Goal: Information Seeking & Learning: Find specific fact

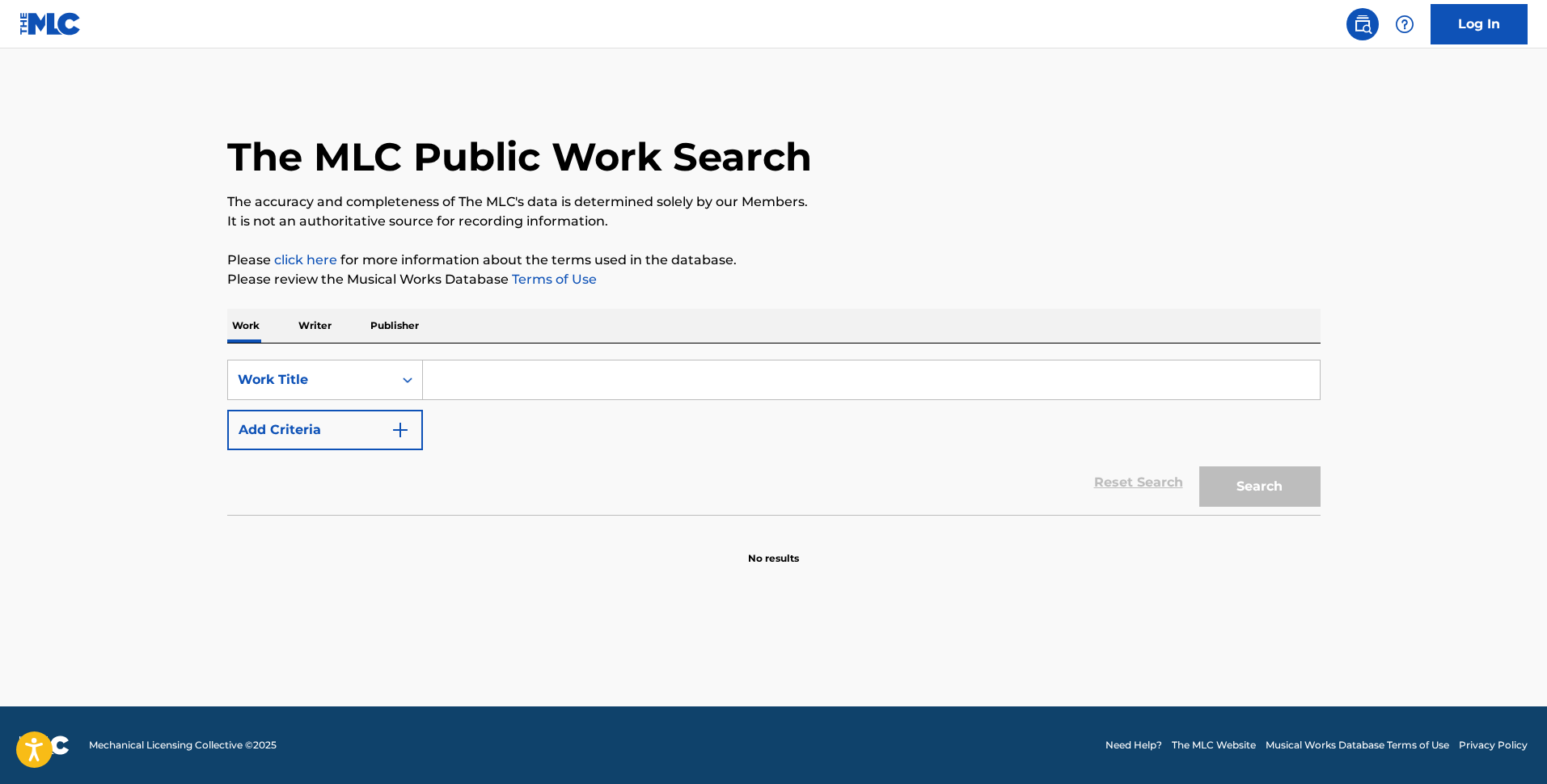
click at [362, 404] on div "SearchWithCriteriae08c3f18-2efe-431d-bb0c-70031299385b Work Title Add Criteria" at bounding box center [774, 405] width 1093 height 91
click at [385, 384] on div "Work Title" at bounding box center [311, 380] width 165 height 31
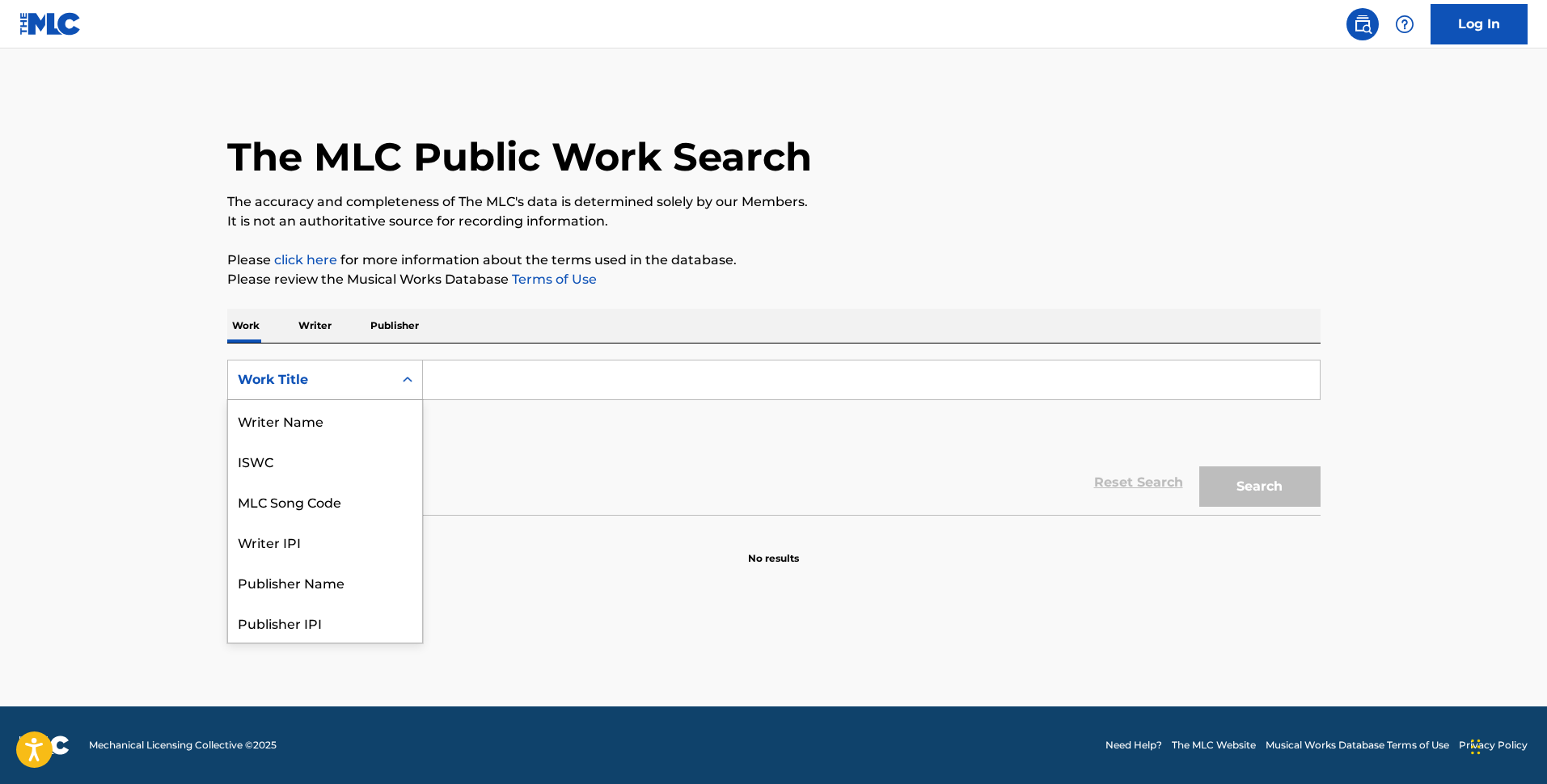
scroll to position [81, 0]
click at [401, 437] on div "MLC Song Code" at bounding box center [325, 421] width 194 height 41
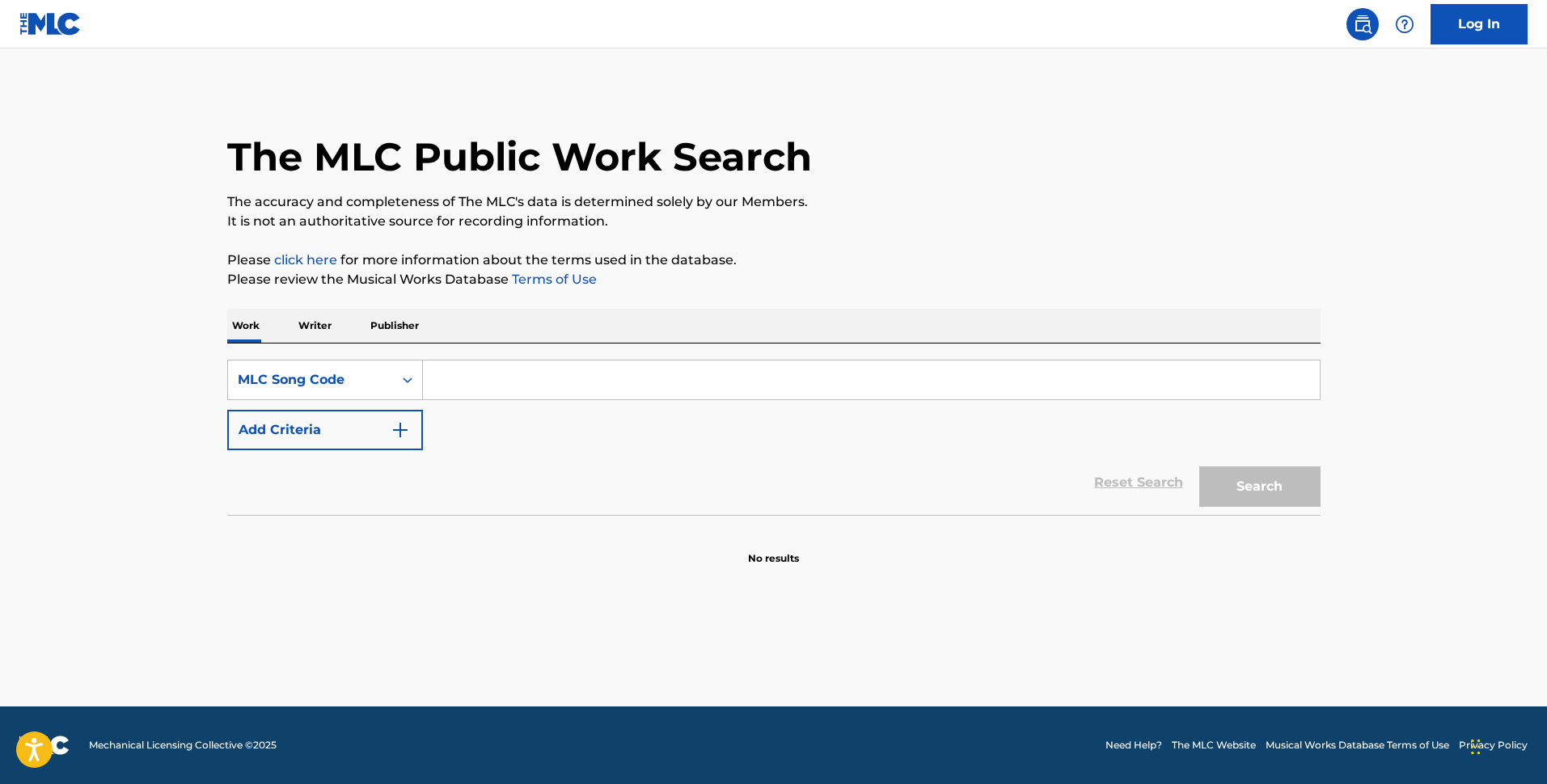
drag, startPoint x: 727, startPoint y: 375, endPoint x: 900, endPoint y: 419, distance: 178.5
click at [727, 376] on input "Search Form" at bounding box center [871, 380] width 897 height 39
paste input "SV9KLC"
type input "SV9KLC"
click at [1158, 487] on button "Search" at bounding box center [1260, 487] width 122 height 41
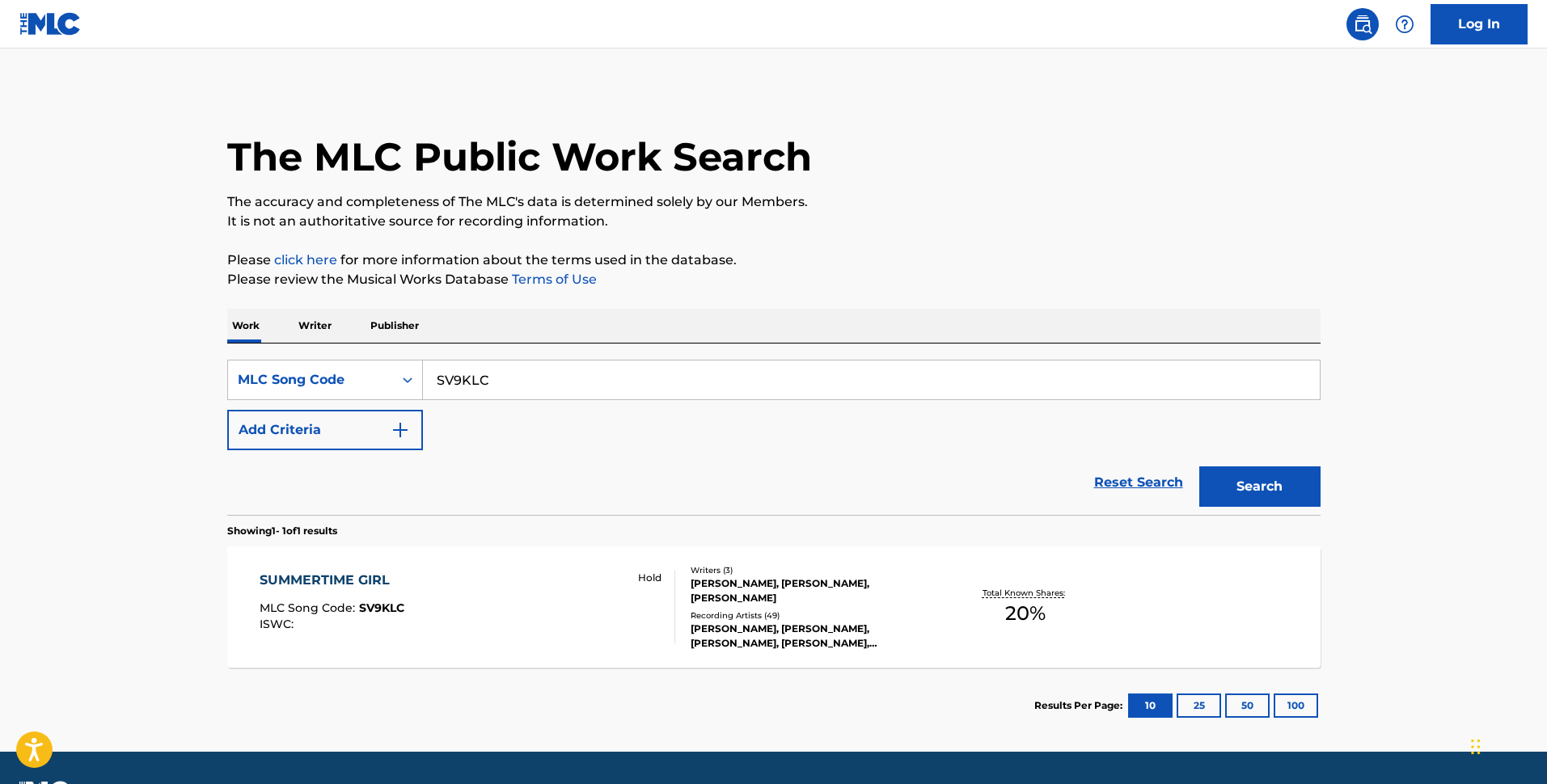
click at [448, 604] on div "SUMMERTIME GIRL MLC Song Code : SV9KLC ISWC : Hold" at bounding box center [467, 607] width 416 height 73
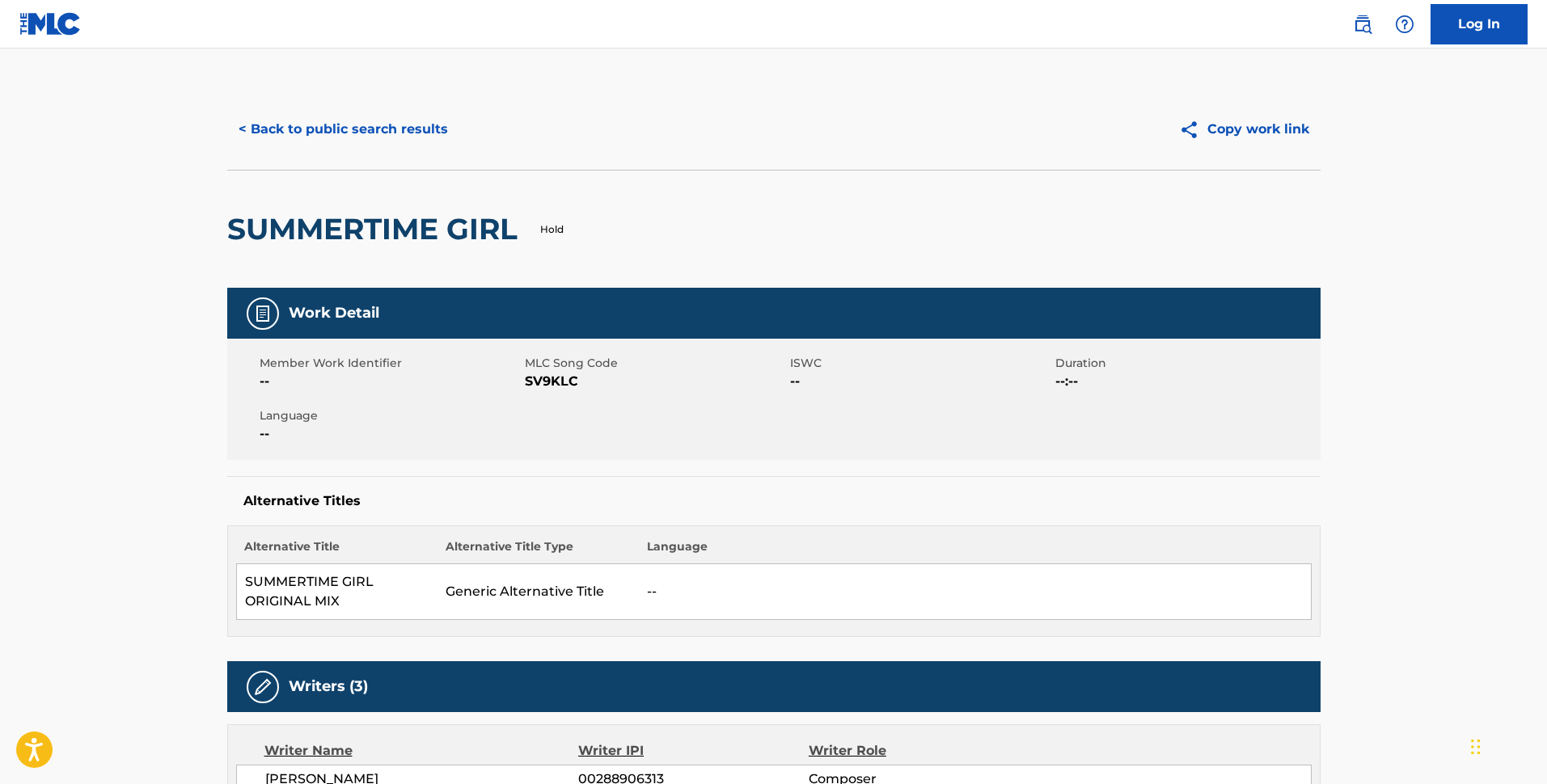
click at [414, 125] on button "< Back to public search results" at bounding box center [343, 130] width 232 height 41
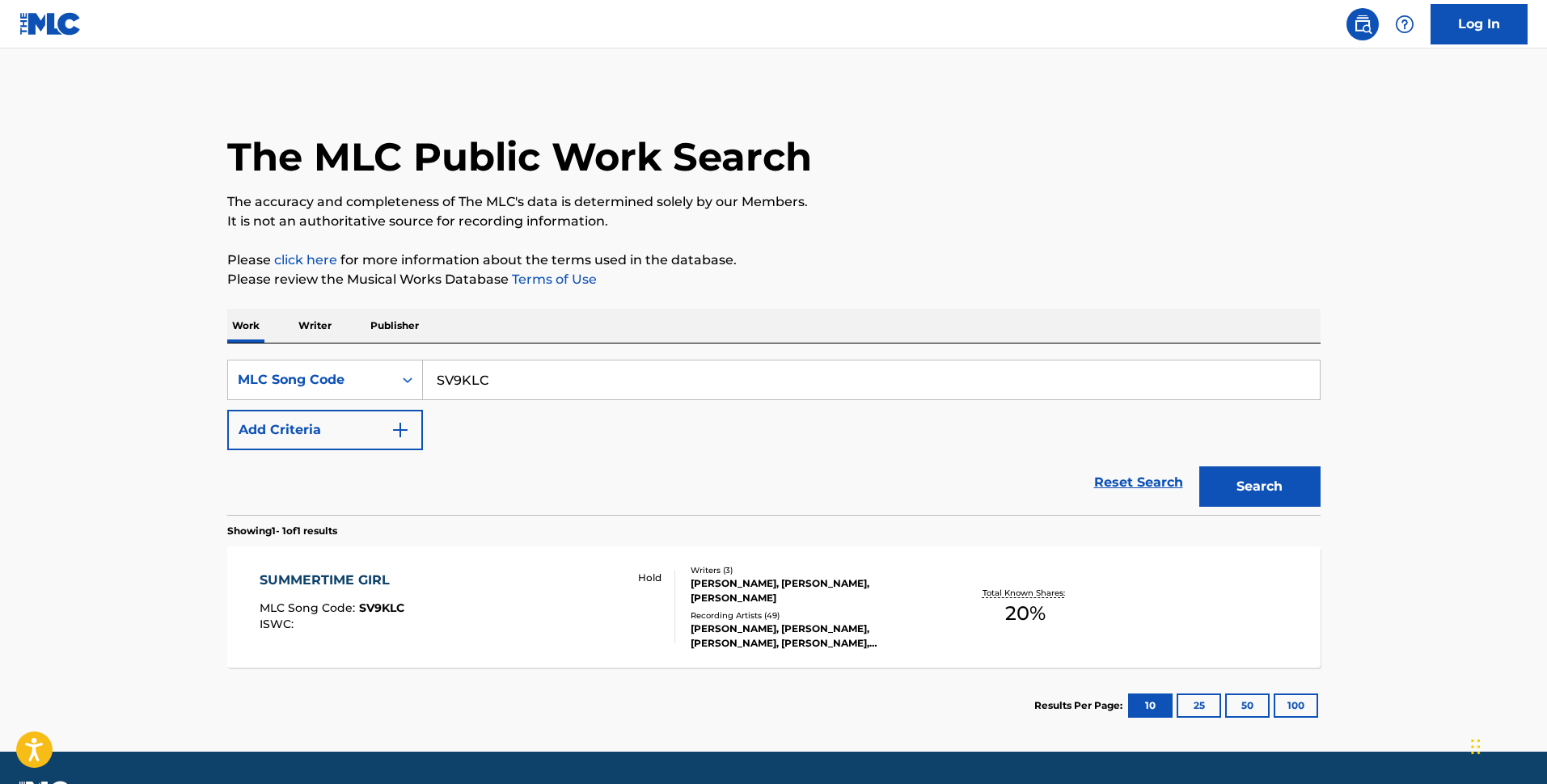
click at [648, 371] on input "SV9KLC" at bounding box center [871, 380] width 897 height 39
paste input "FA3WBT"
type input "FA3WBT"
click at [1158, 494] on button "Search" at bounding box center [1260, 487] width 122 height 41
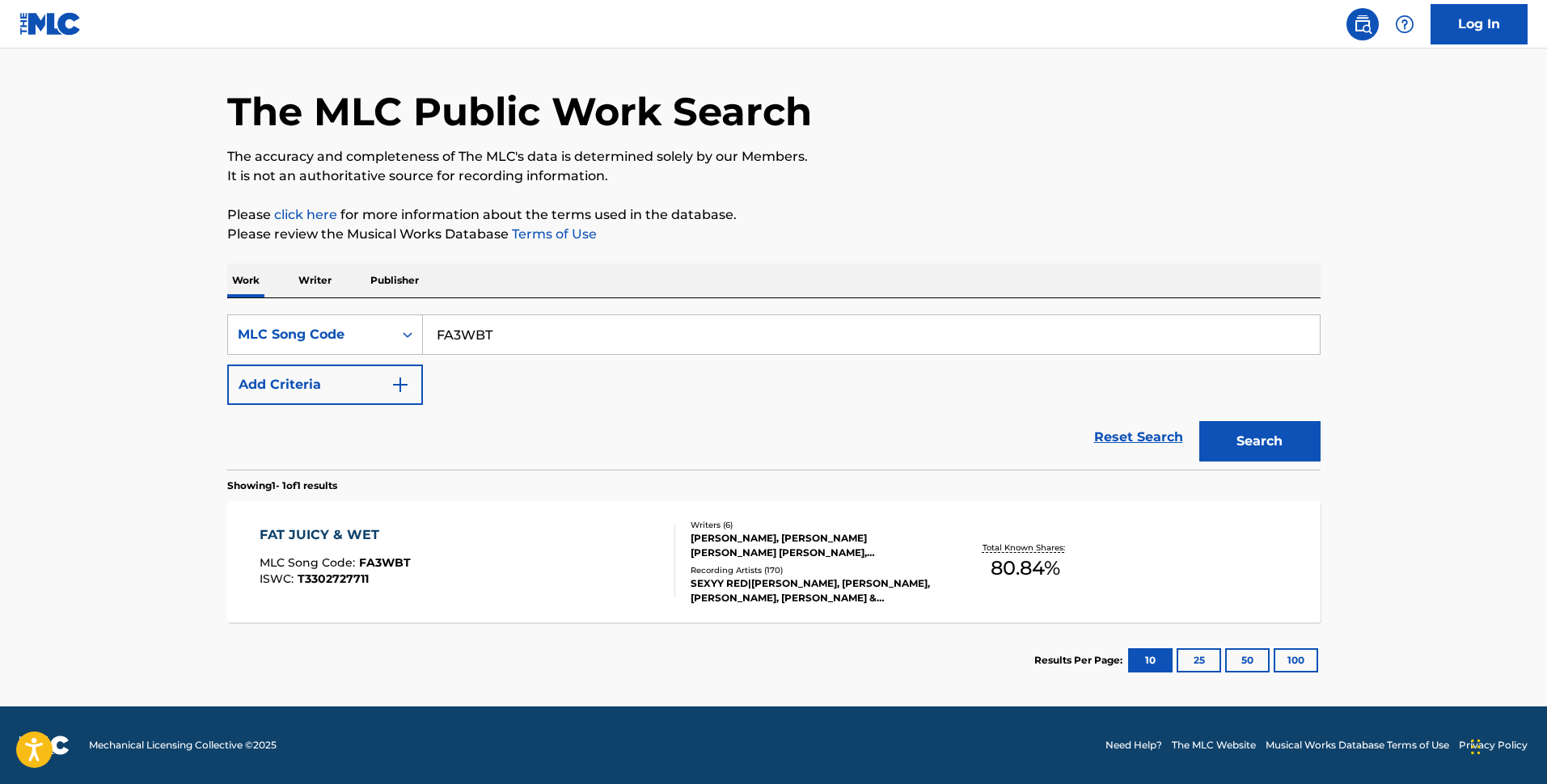
click at [647, 581] on div "FAT JUICY & WET MLC Song Code : FA3WBT ISWC : T3302727711" at bounding box center [467, 562] width 416 height 73
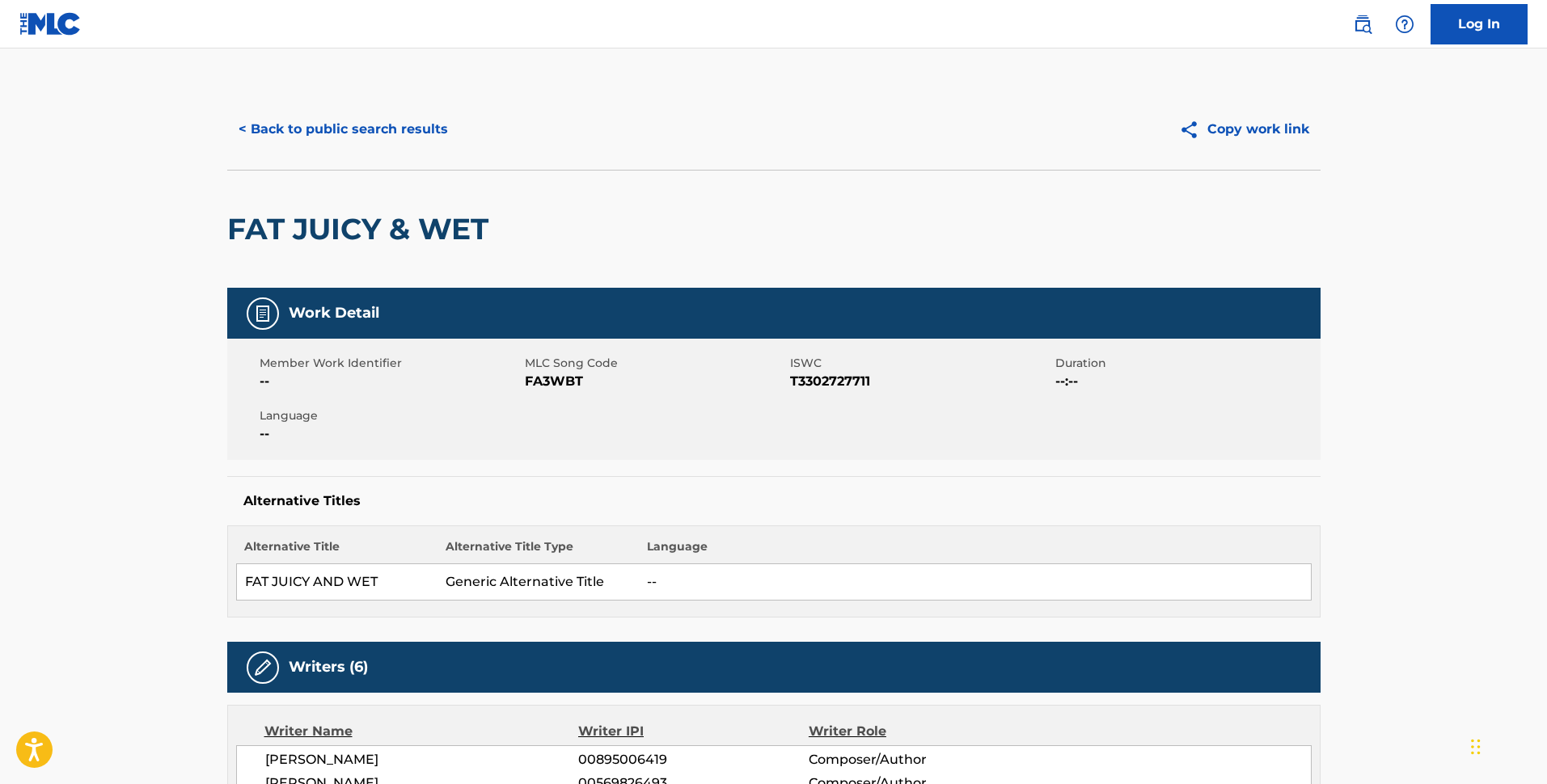
click at [434, 137] on button "< Back to public search results" at bounding box center [343, 130] width 232 height 41
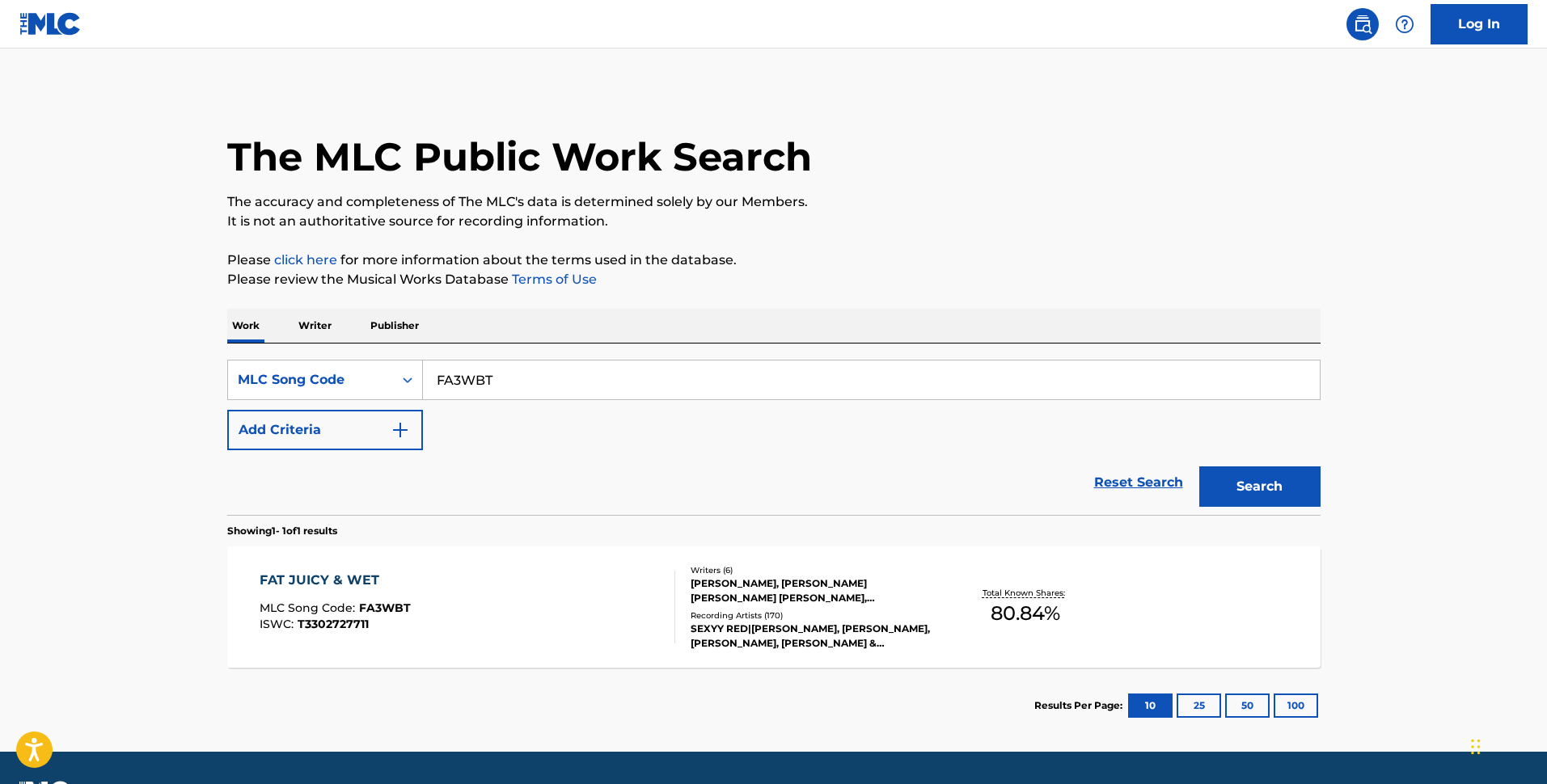
scroll to position [4, 0]
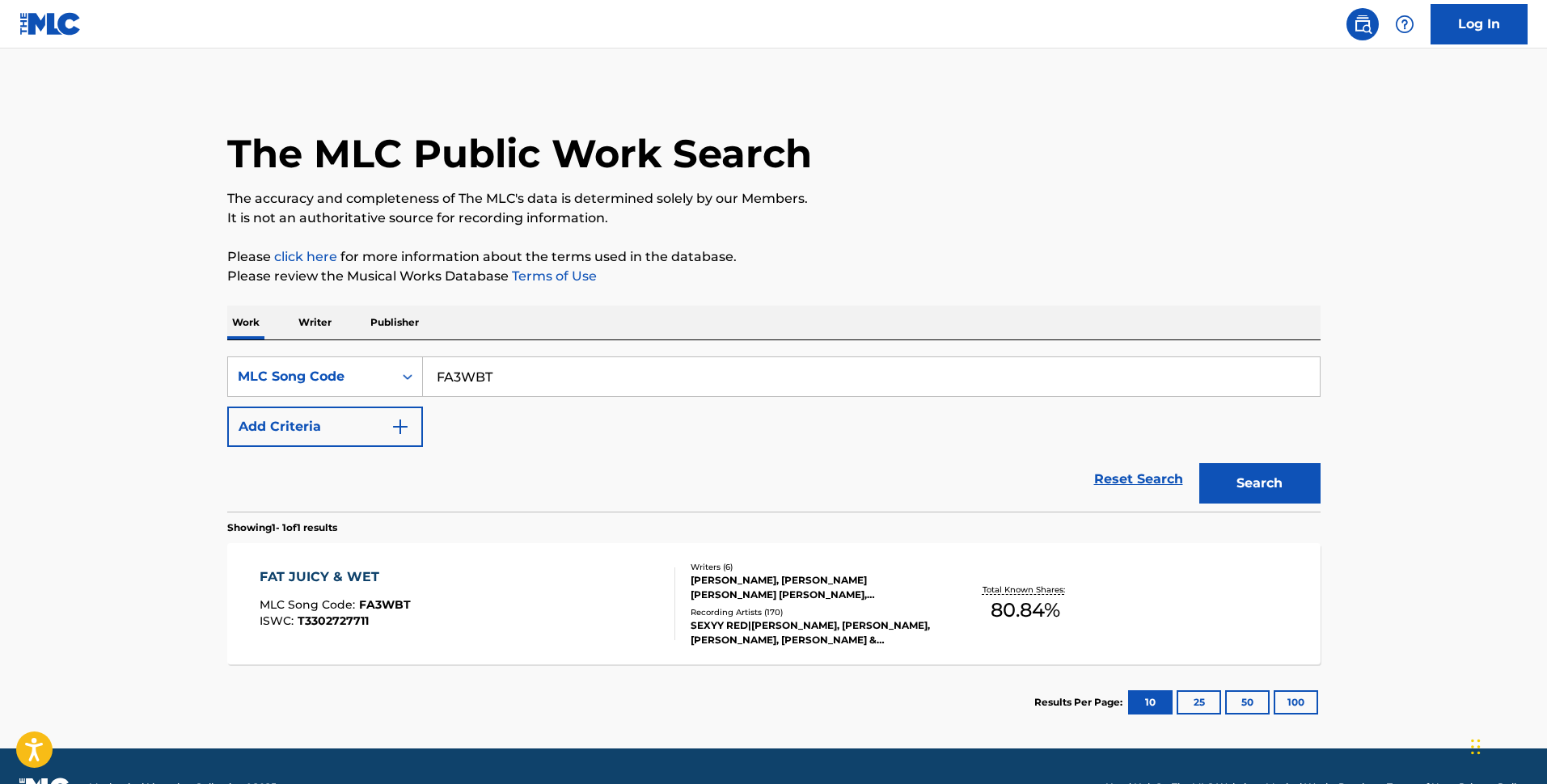
click at [615, 376] on input "FA3WBT" at bounding box center [871, 377] width 897 height 39
paste input "CC94T3"
type input "CC94T3"
click at [1158, 487] on button "Search" at bounding box center [1260, 484] width 122 height 41
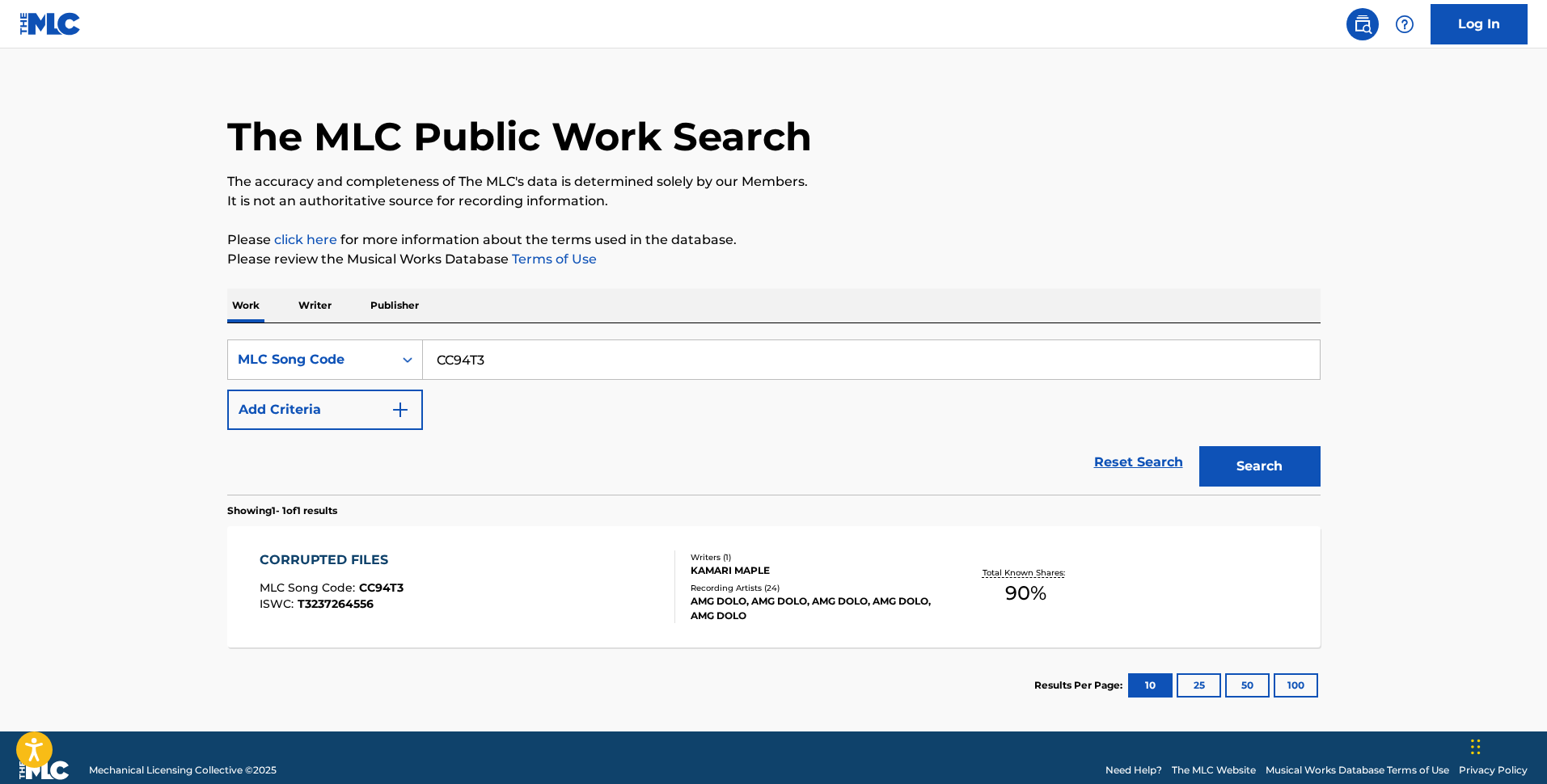
scroll to position [45, 0]
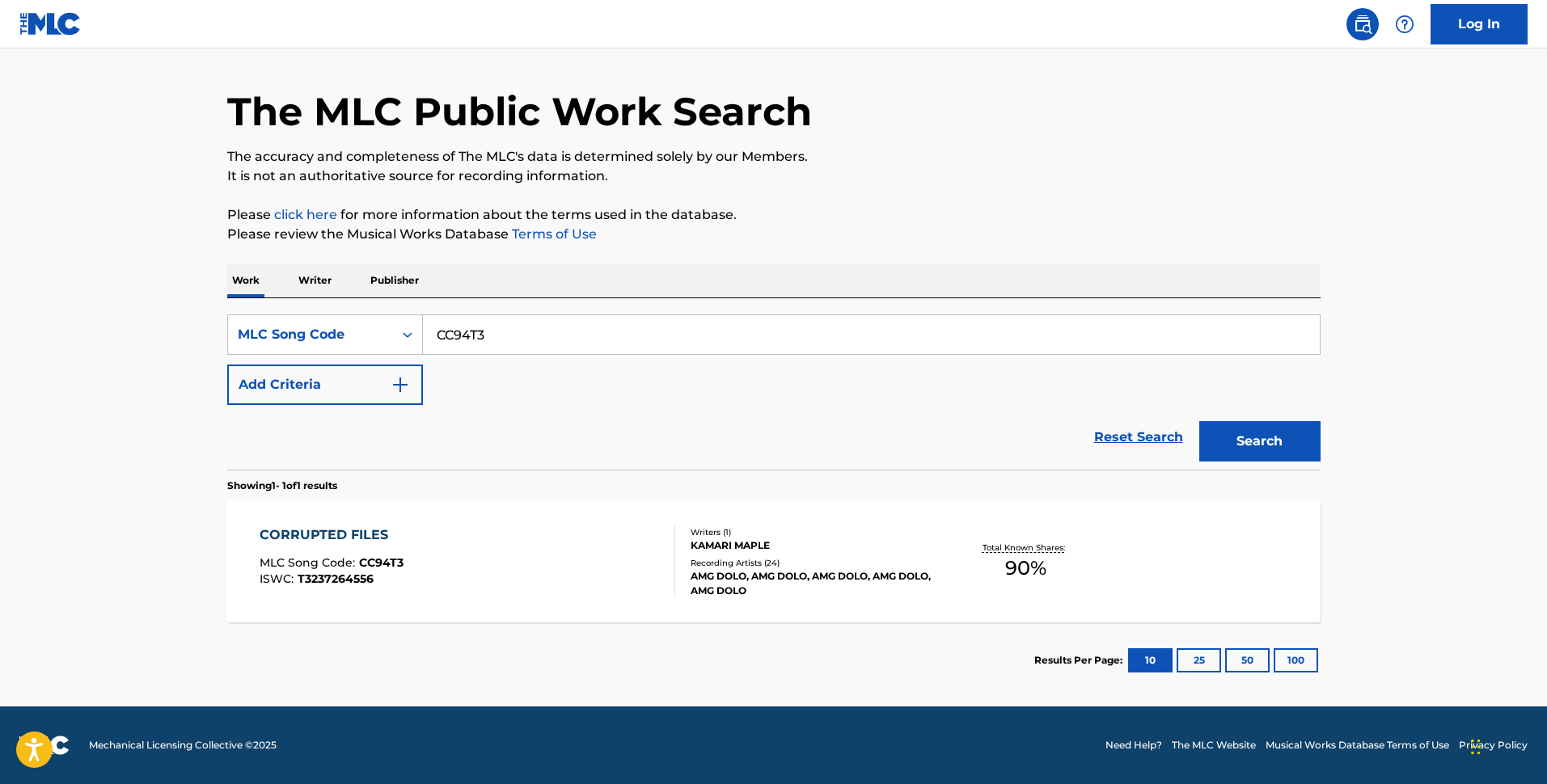
click at [603, 599] on div "CORRUPTED FILES MLC Song Code : CC94T3 ISWC : T3237264556 Writers ( 1 ) KAMARI …" at bounding box center [774, 562] width 1093 height 122
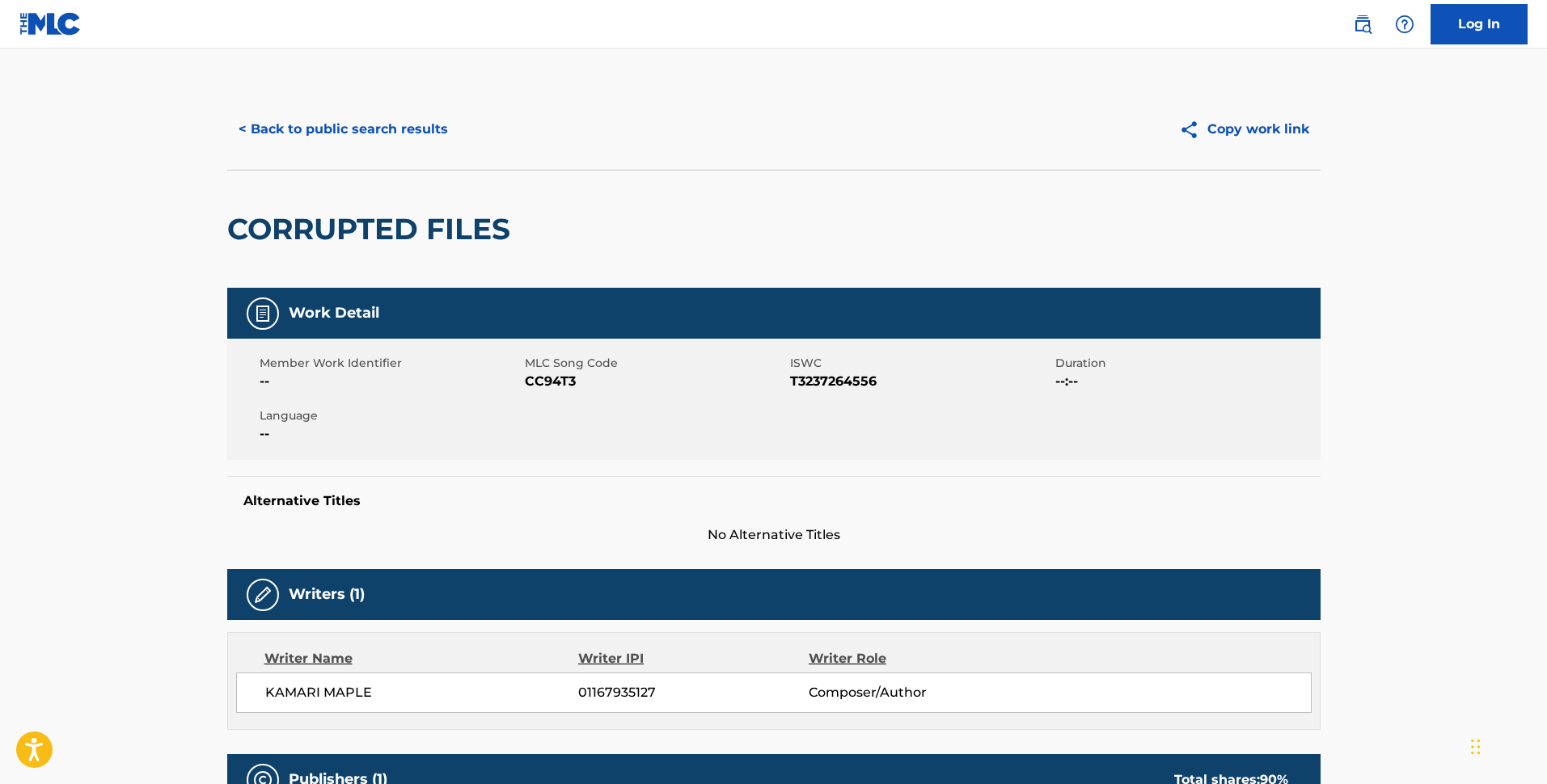
click at [314, 131] on button "< Back to public search results" at bounding box center [343, 130] width 232 height 41
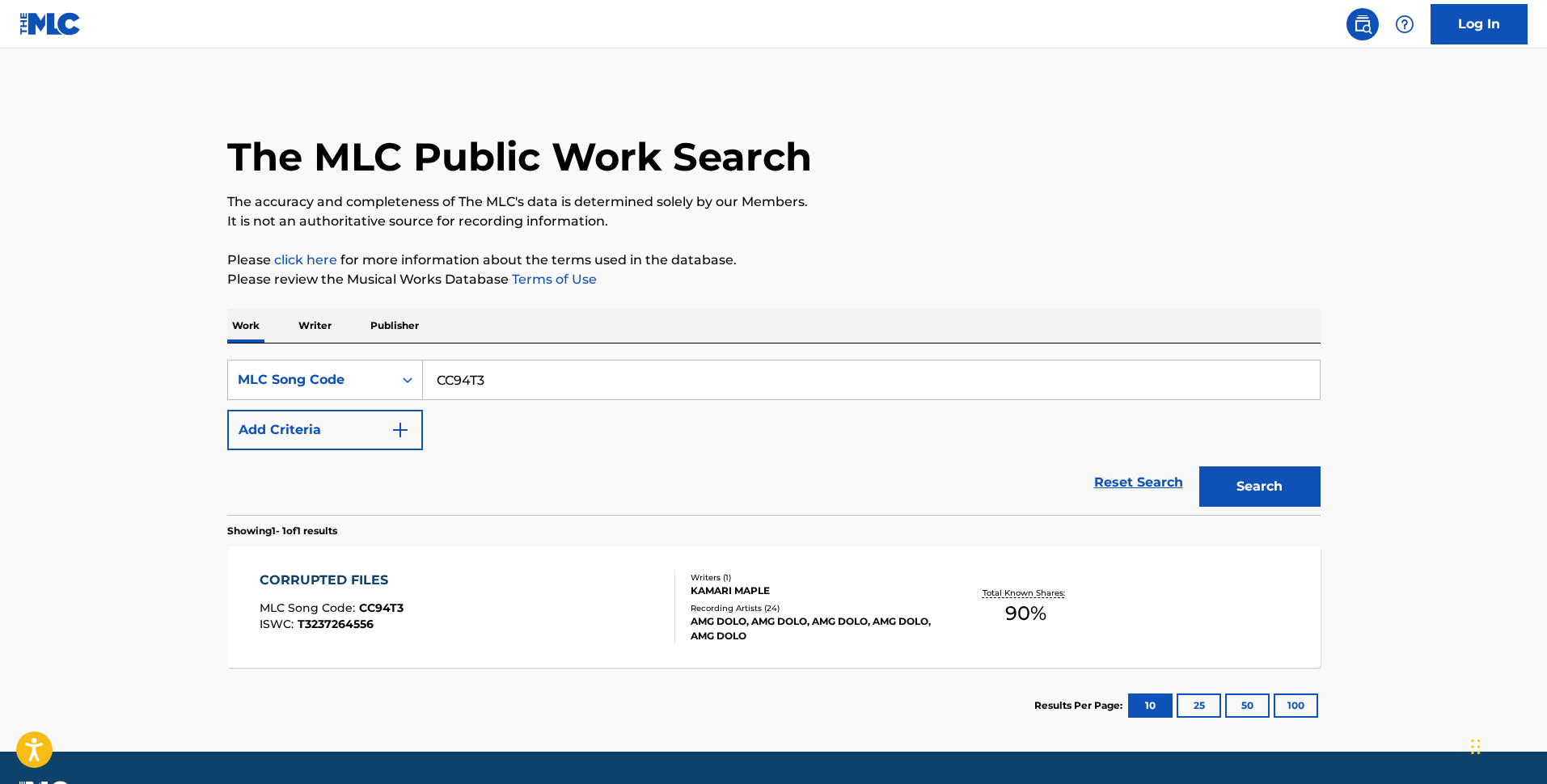
scroll to position [4, 0]
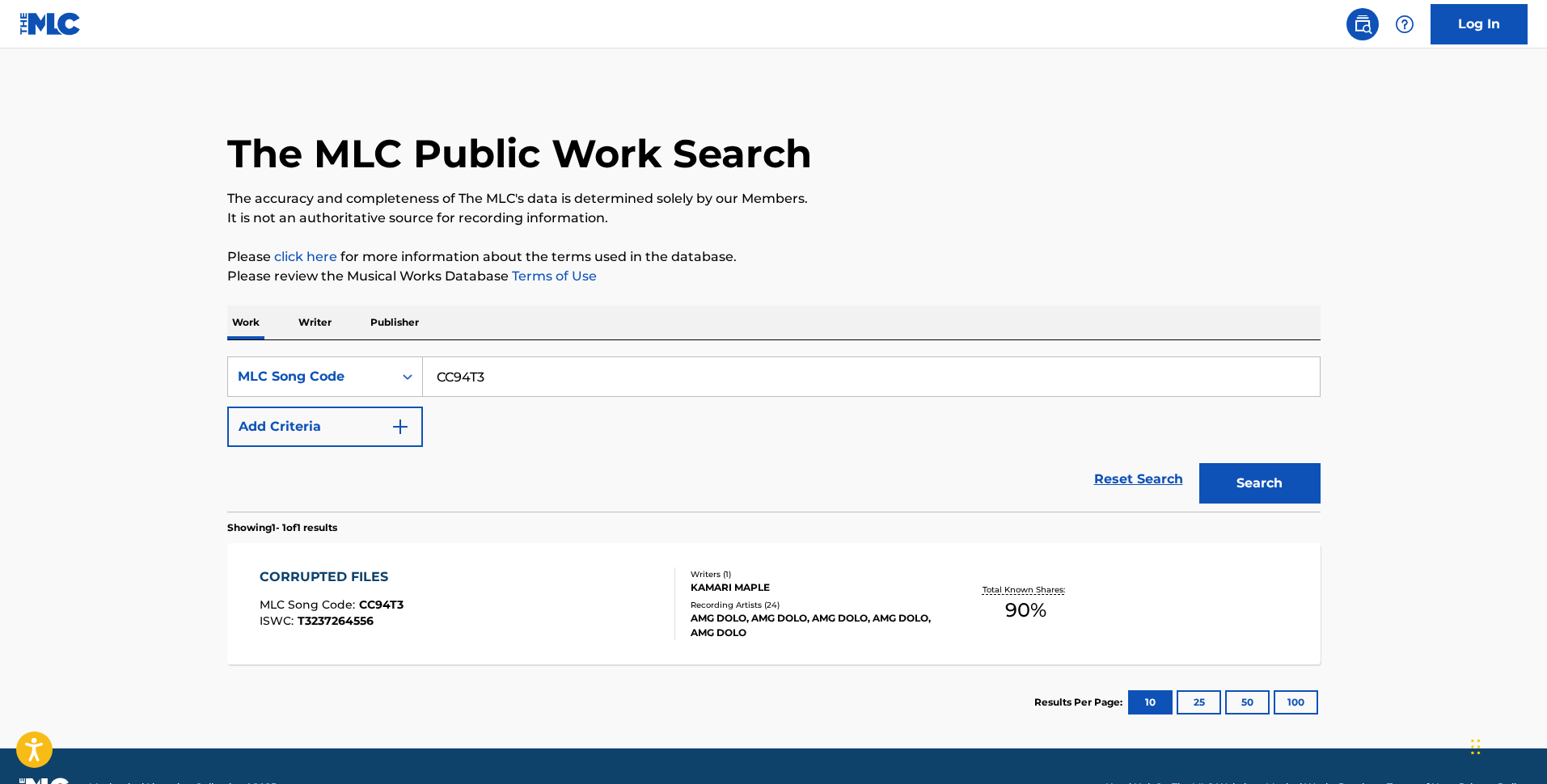
click at [599, 622] on div "CORRUPTED FILES MLC Song Code : CC94T3 ISWC : T3237264556" at bounding box center [467, 604] width 416 height 73
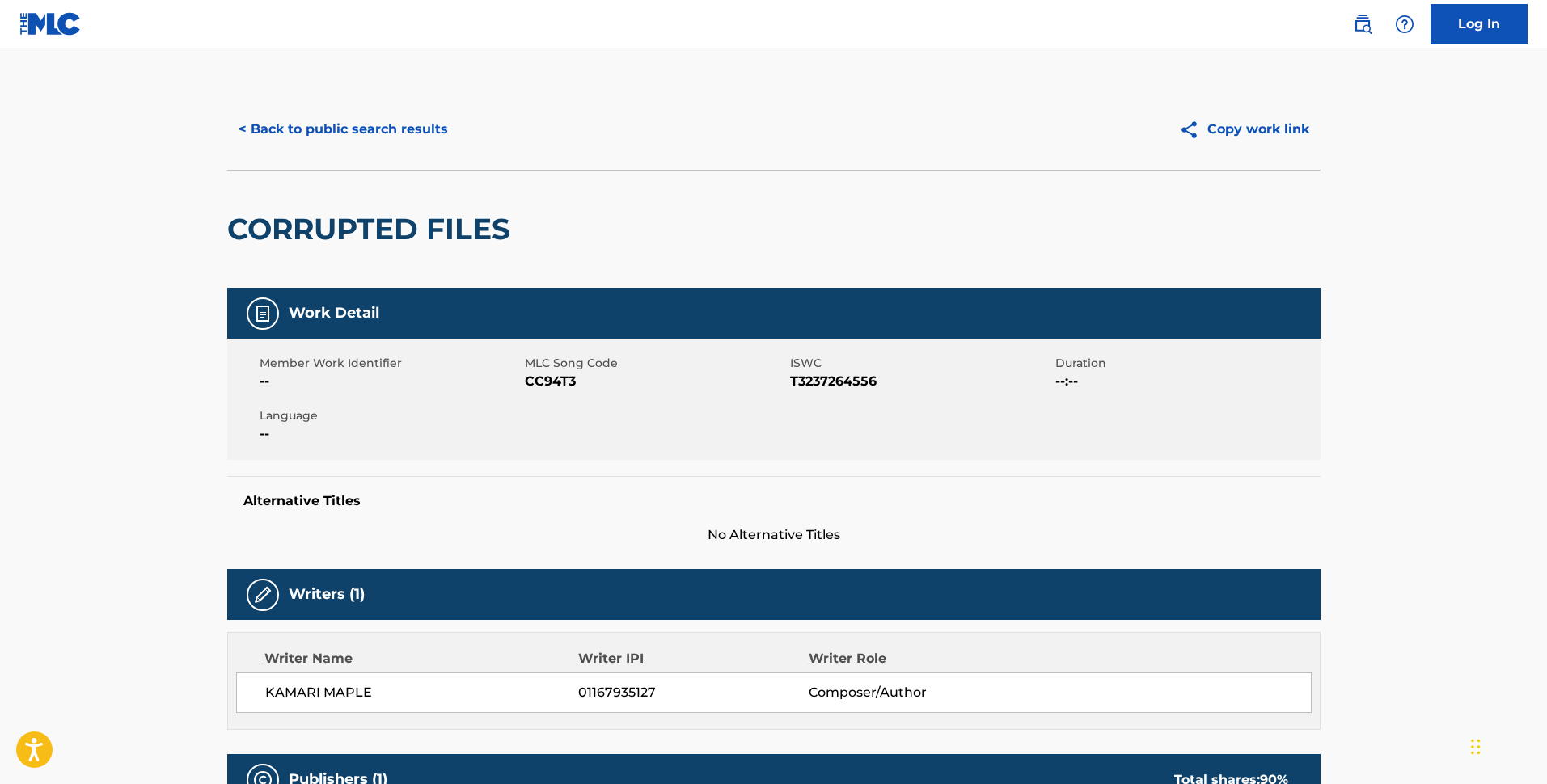
click at [353, 127] on button "< Back to public search results" at bounding box center [343, 130] width 232 height 41
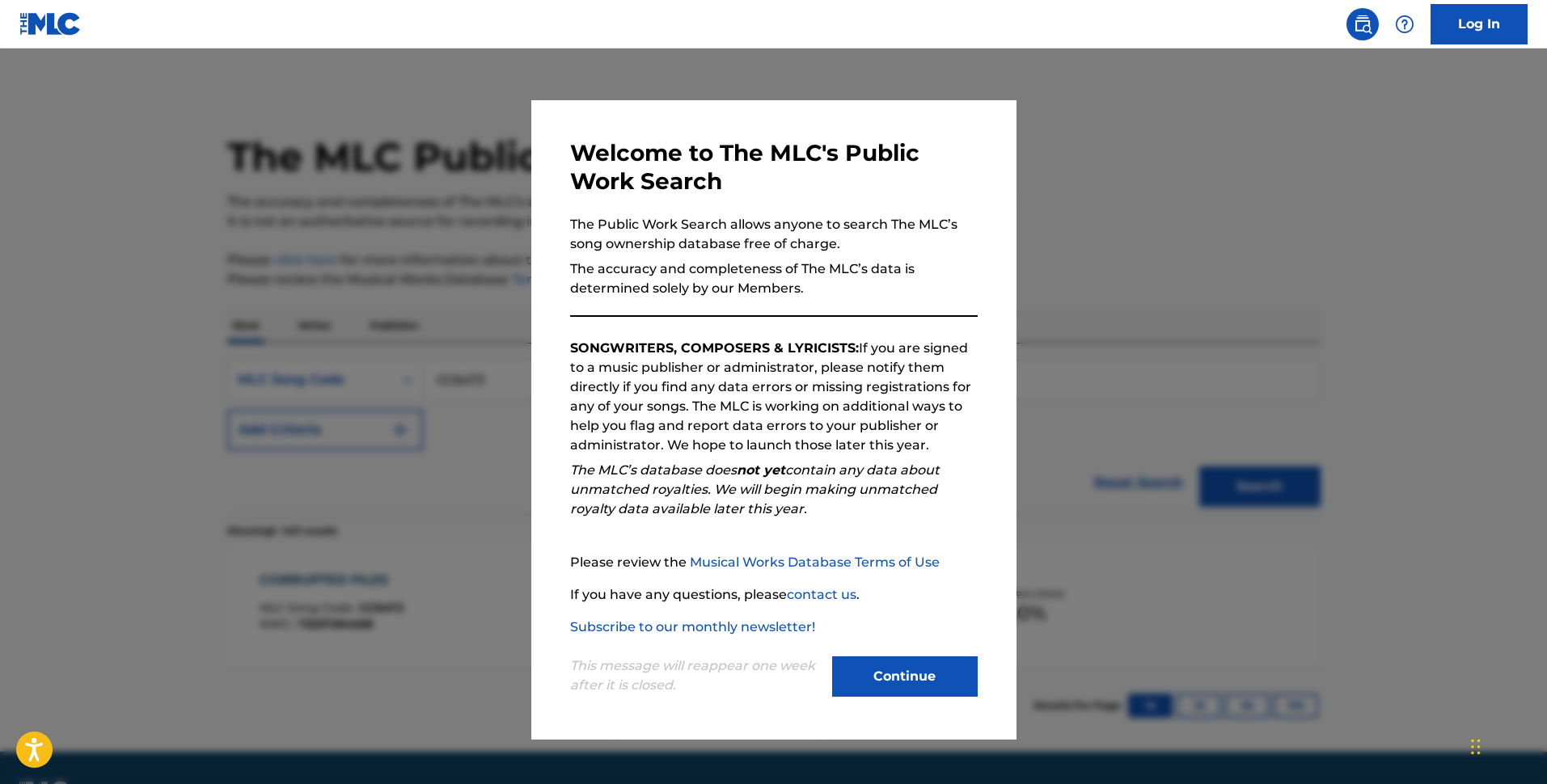
scroll to position [4, 0]
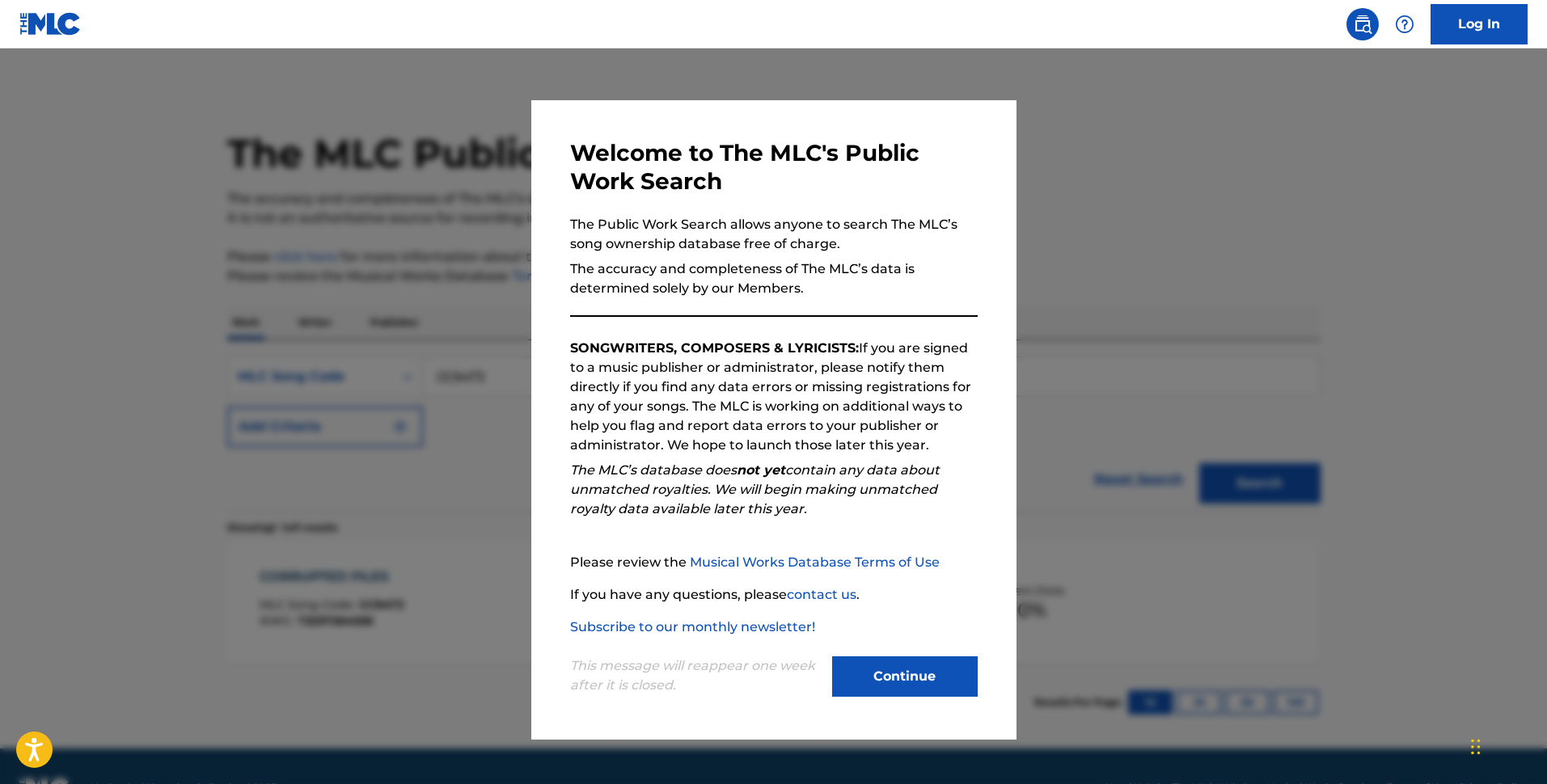
click at [924, 638] on button "Continue" at bounding box center [905, 677] width 146 height 41
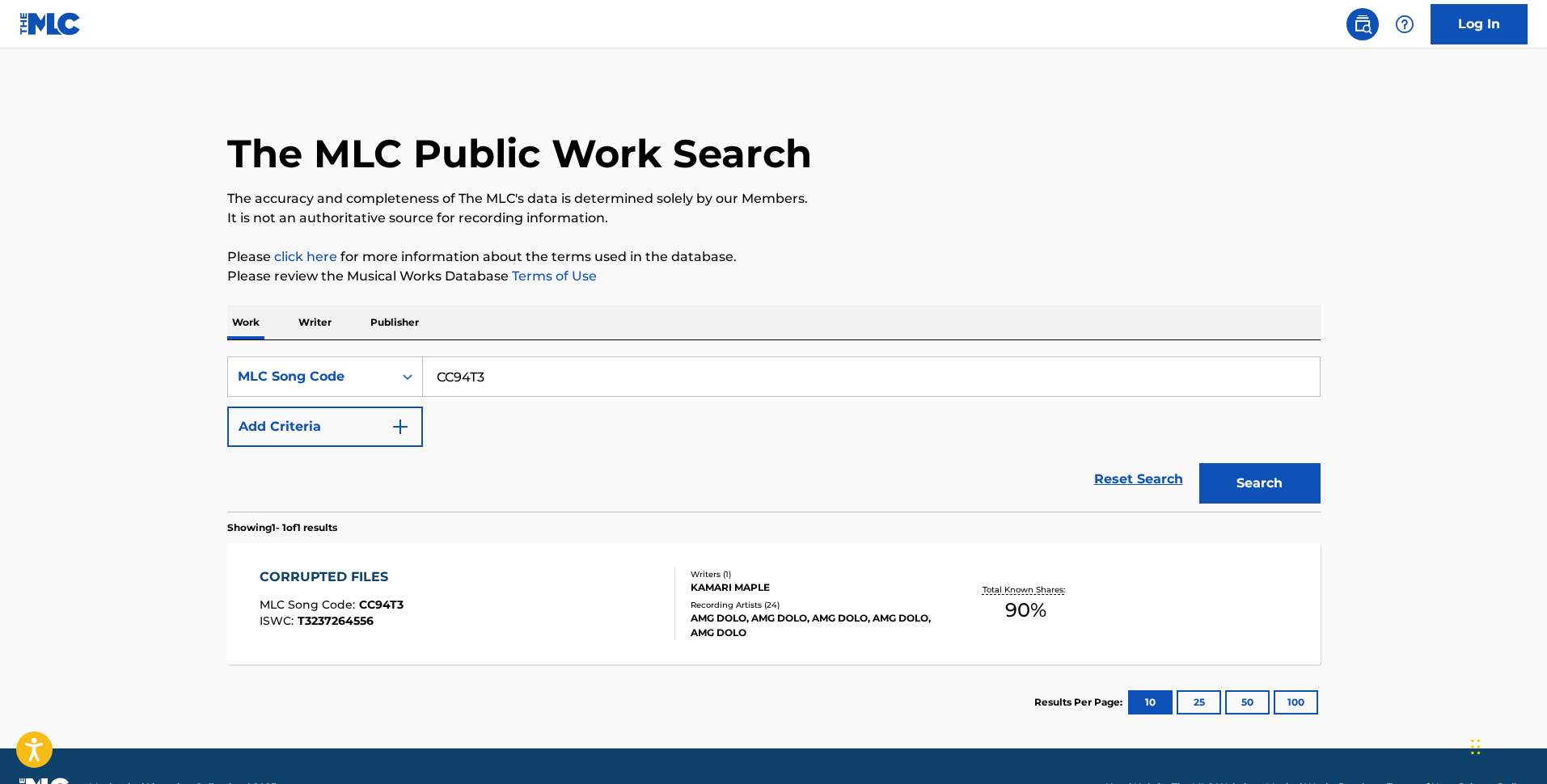
click at [501, 380] on input "CC94T3" at bounding box center [871, 377] width 897 height 39
paste input "RC3LZ6"
type input "RC3LZ6"
click at [1158, 478] on button "Search" at bounding box center [1260, 484] width 122 height 41
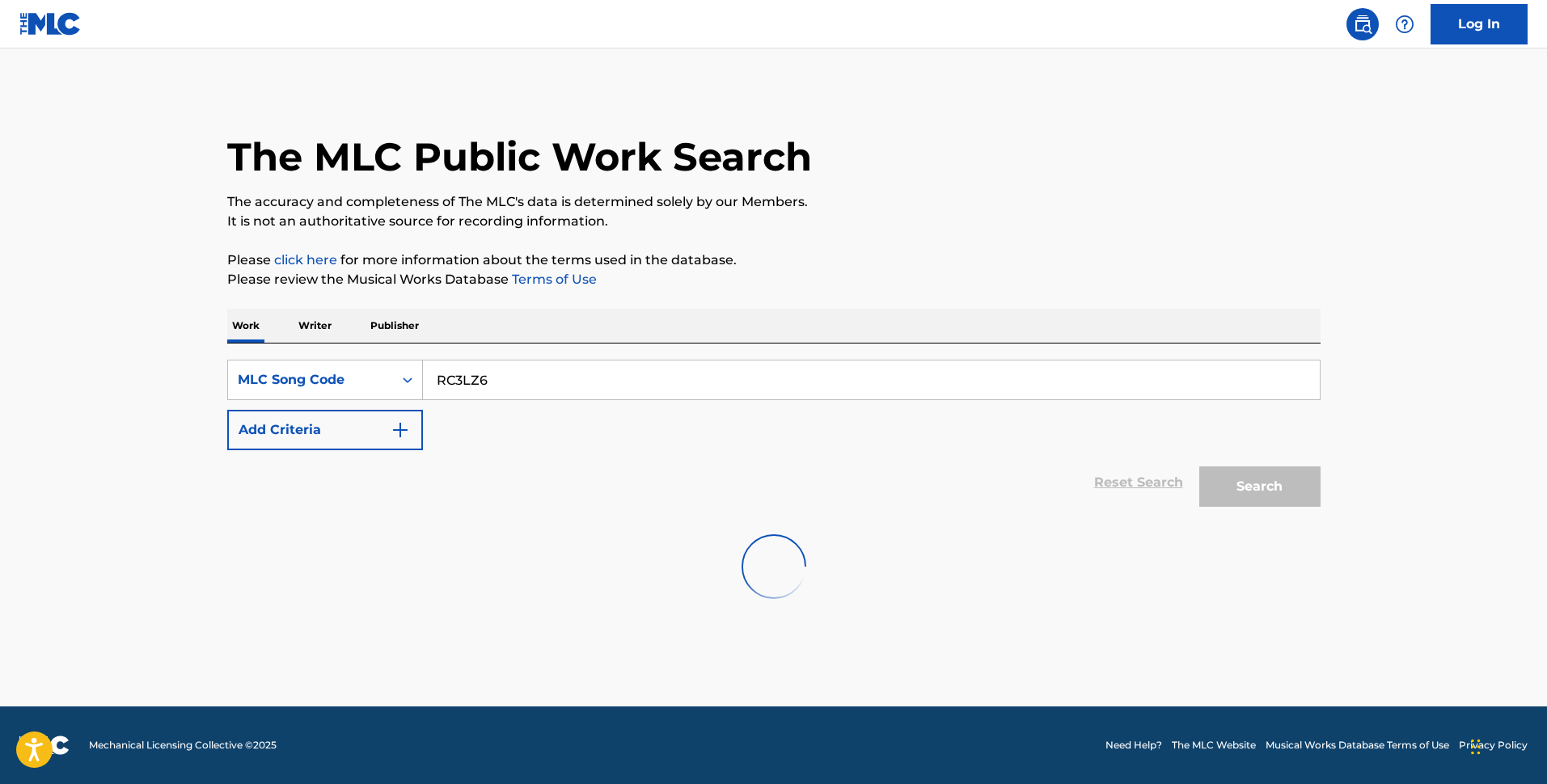
scroll to position [0, 0]
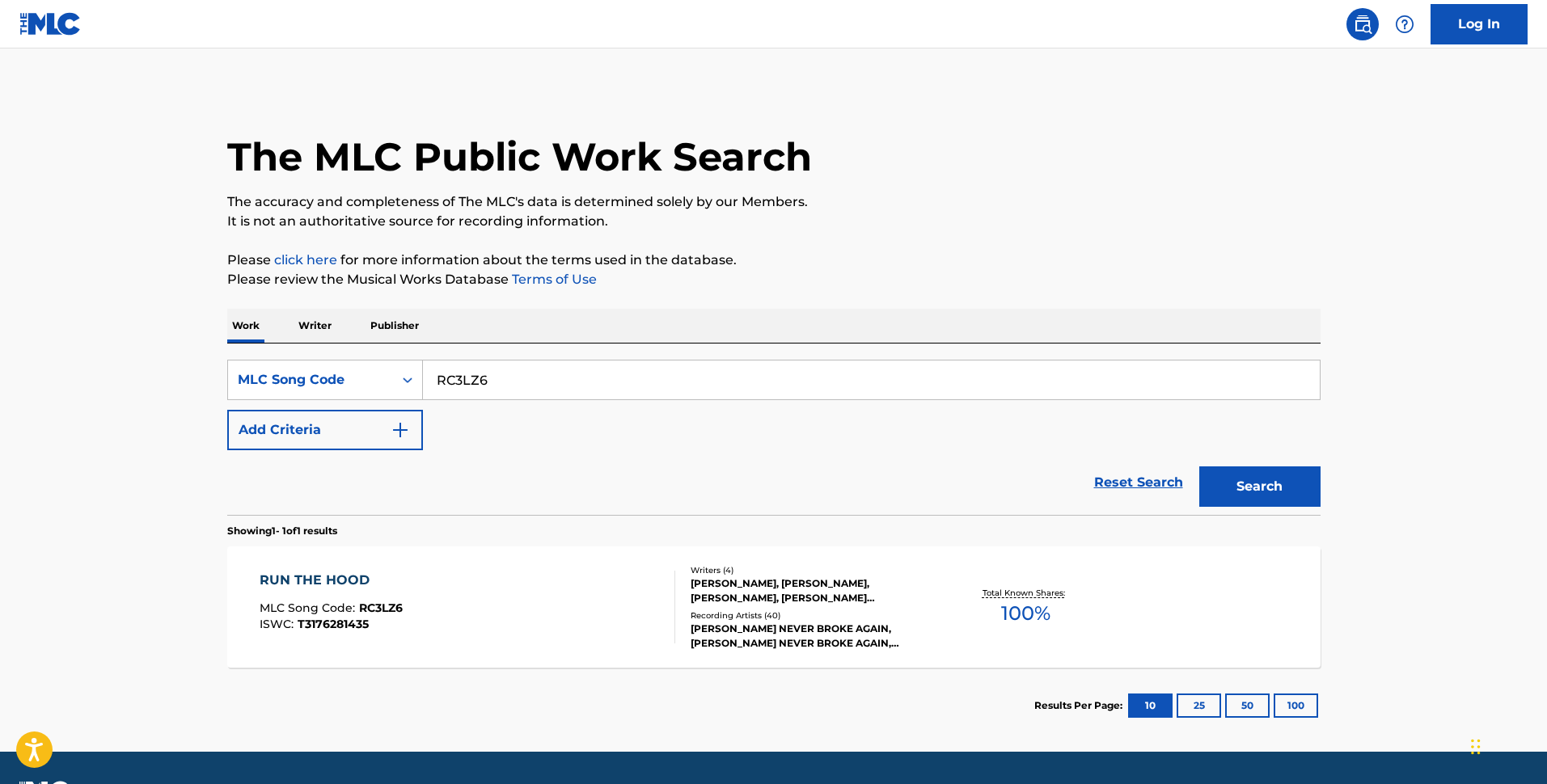
click at [575, 606] on div "RUN THE HOOD MLC Song Code : RC3LZ6 ISWC : T3176281435" at bounding box center [467, 607] width 416 height 73
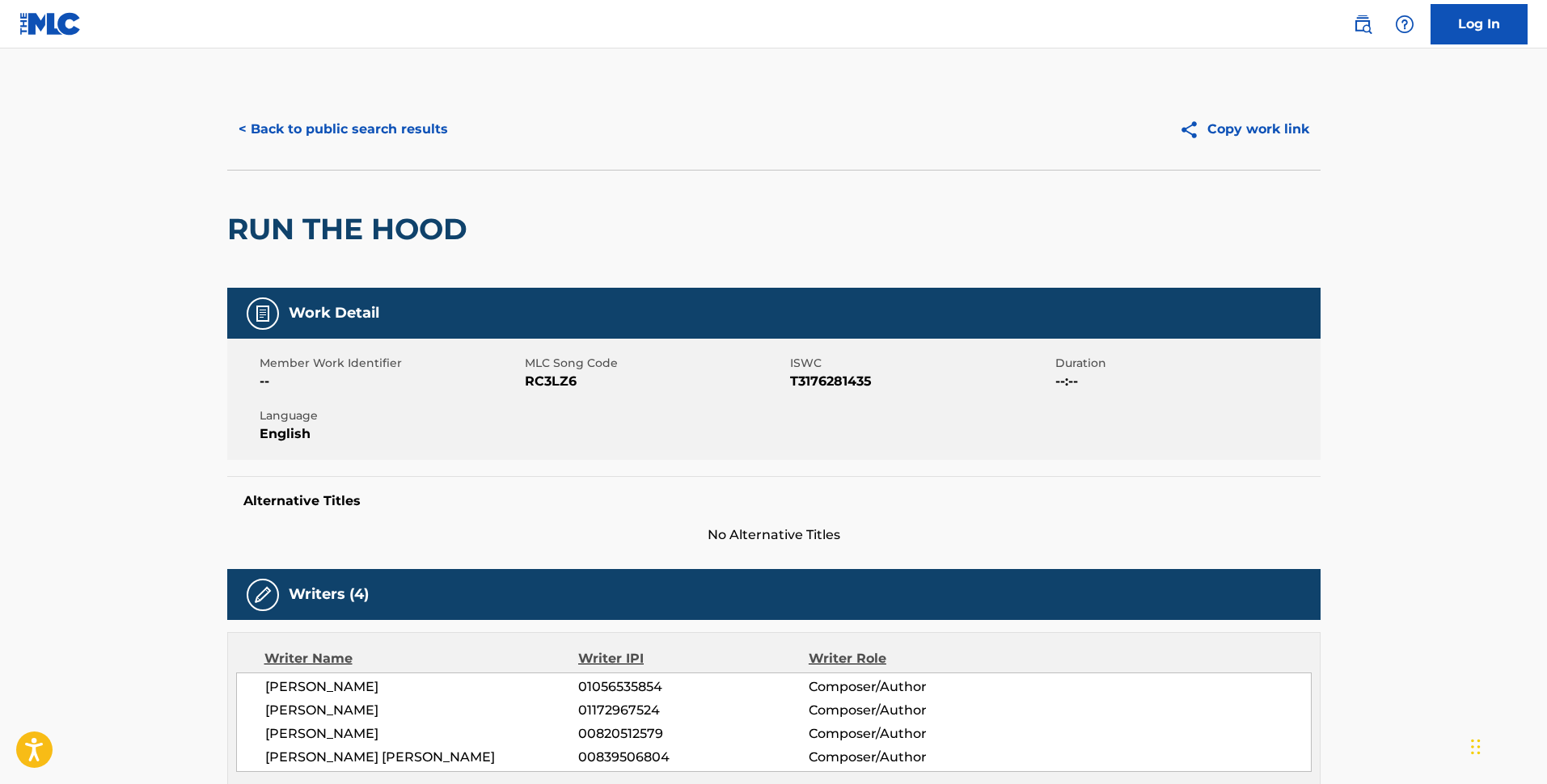
click at [424, 123] on button "< Back to public search results" at bounding box center [343, 130] width 232 height 41
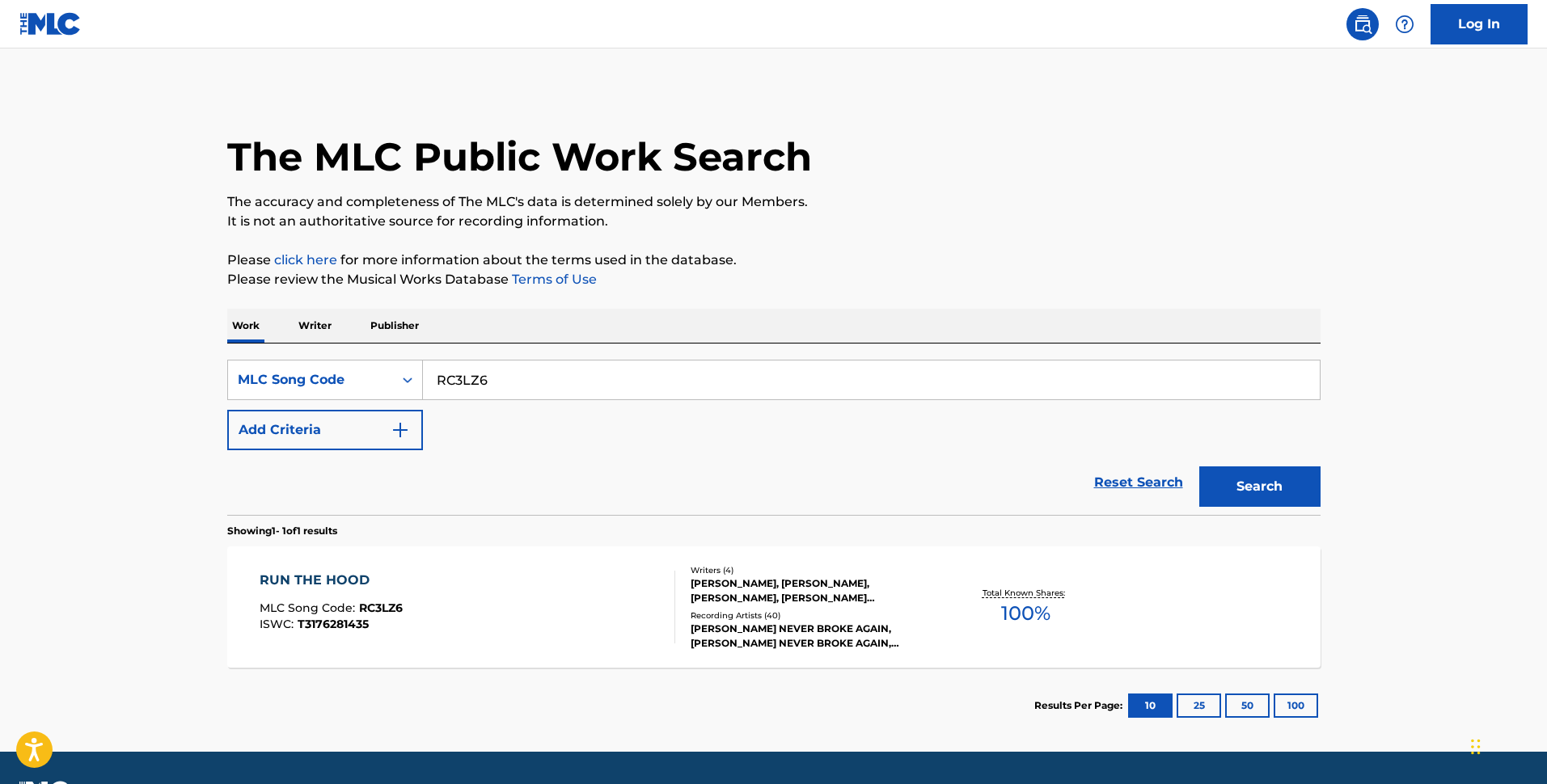
click at [671, 380] on input "RC3LZ6" at bounding box center [871, 380] width 897 height 39
paste input "S09557"
type input "S09557"
click at [1158, 494] on button "Search" at bounding box center [1260, 487] width 122 height 41
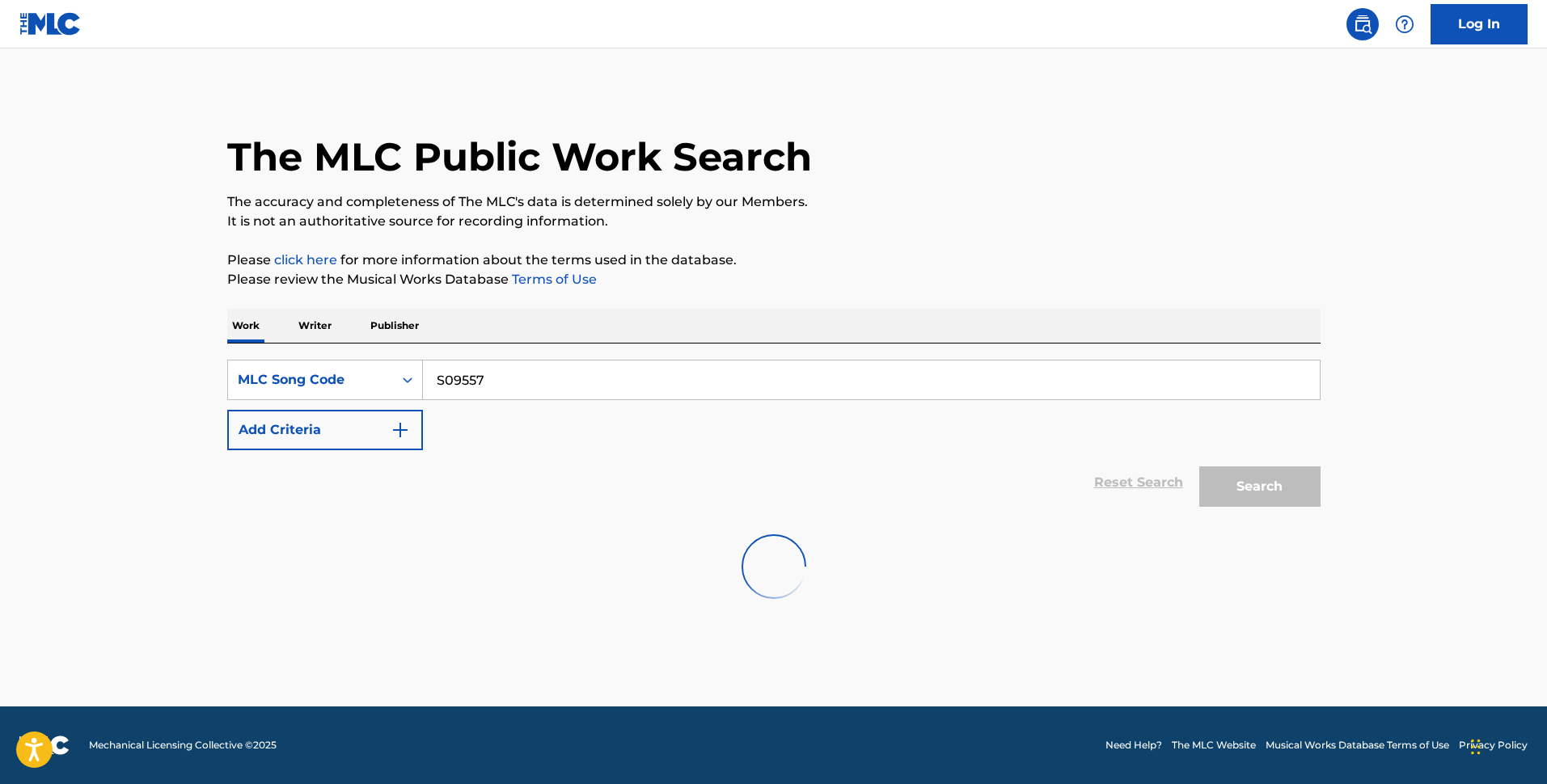
click at [949, 329] on div "Work Writer Publisher" at bounding box center [774, 326] width 1093 height 34
click at [332, 394] on div "Work Title" at bounding box center [311, 380] width 165 height 31
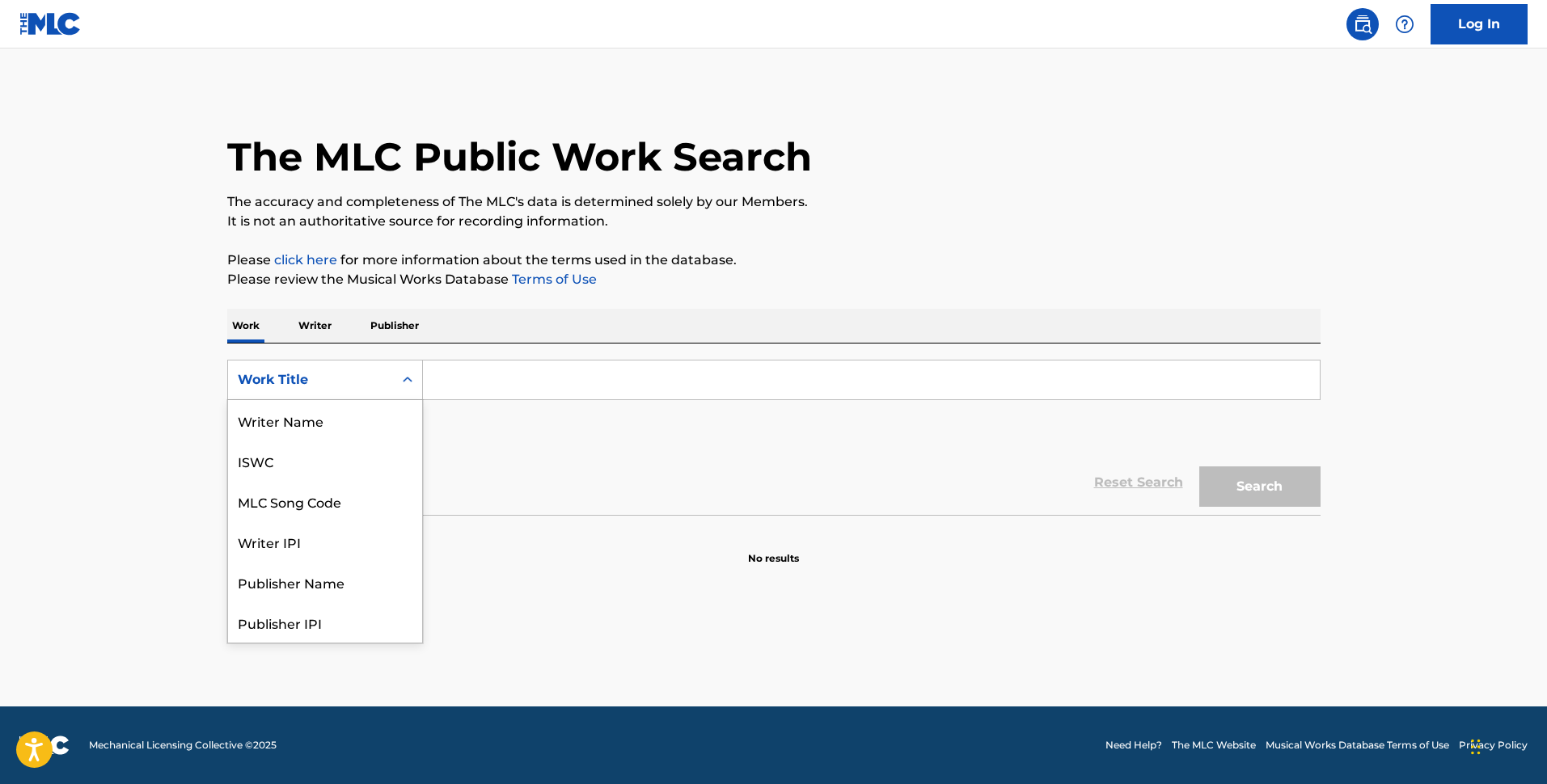
scroll to position [81, 0]
click at [375, 428] on div "MLC Song Code" at bounding box center [325, 421] width 194 height 41
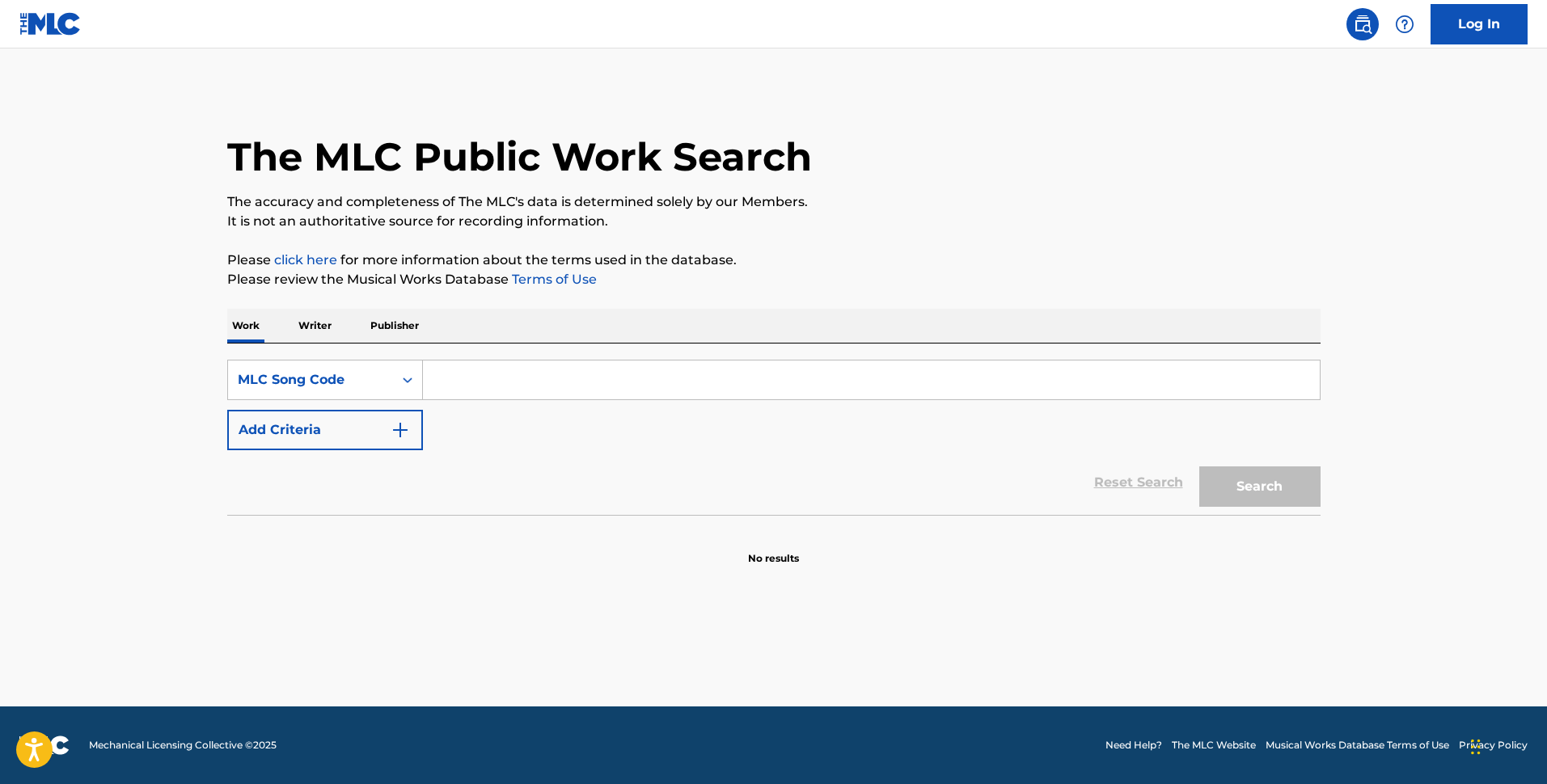
click at [583, 400] on div "SearchWithCriteria8ef38533-c784-4a20-89c4-76608af421a5 MLC Song Code Add Criter…" at bounding box center [774, 405] width 1093 height 91
click at [501, 386] on input "Search Form" at bounding box center [871, 380] width 897 height 39
paste input "S09557"
type input "S09557"
click at [1257, 491] on button "Search" at bounding box center [1260, 487] width 122 height 41
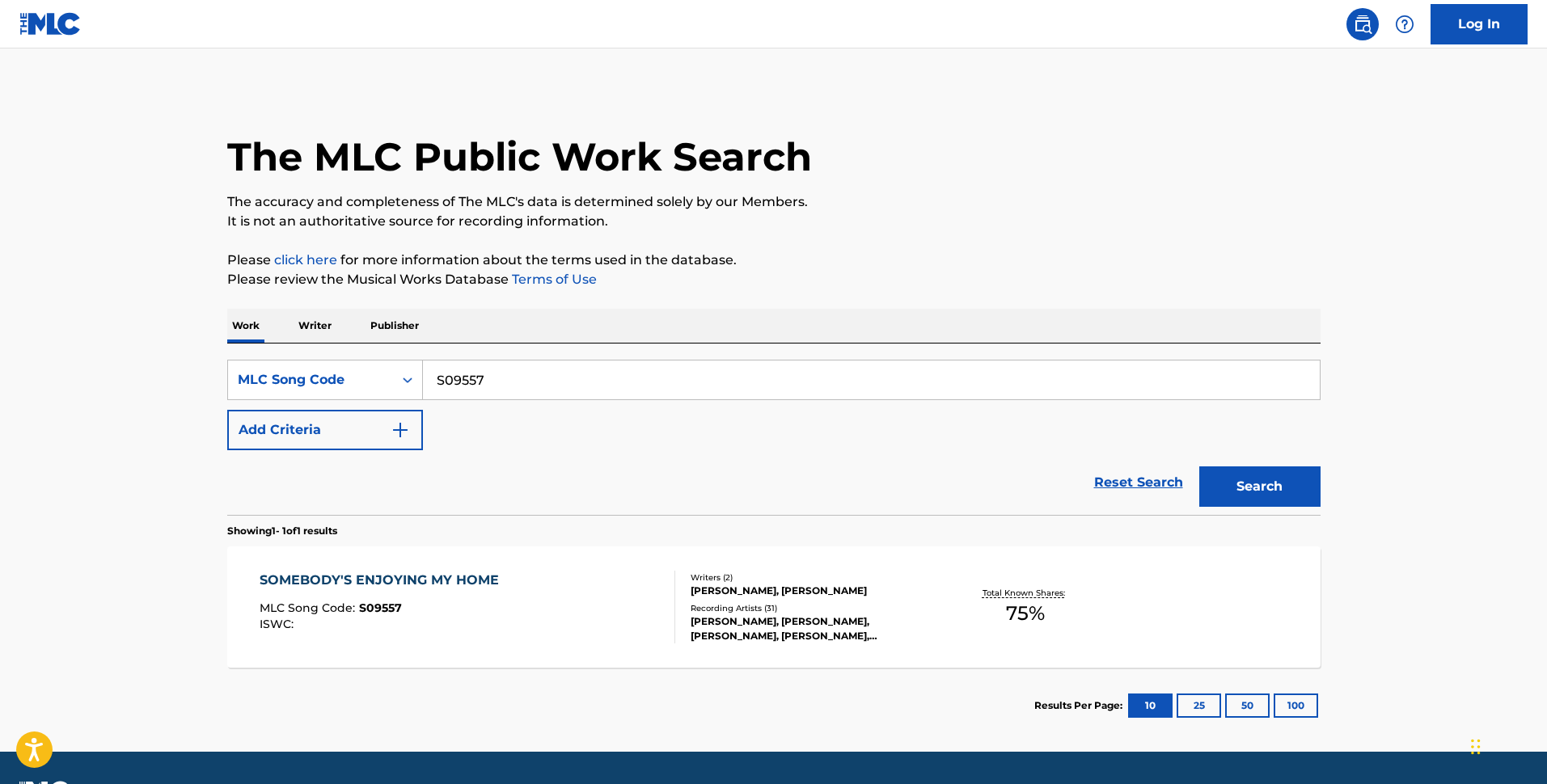
click at [560, 608] on div "SOMEBODY'S ENJOYING MY HOME MLC Song Code : S09557 ISWC :" at bounding box center [467, 607] width 416 height 73
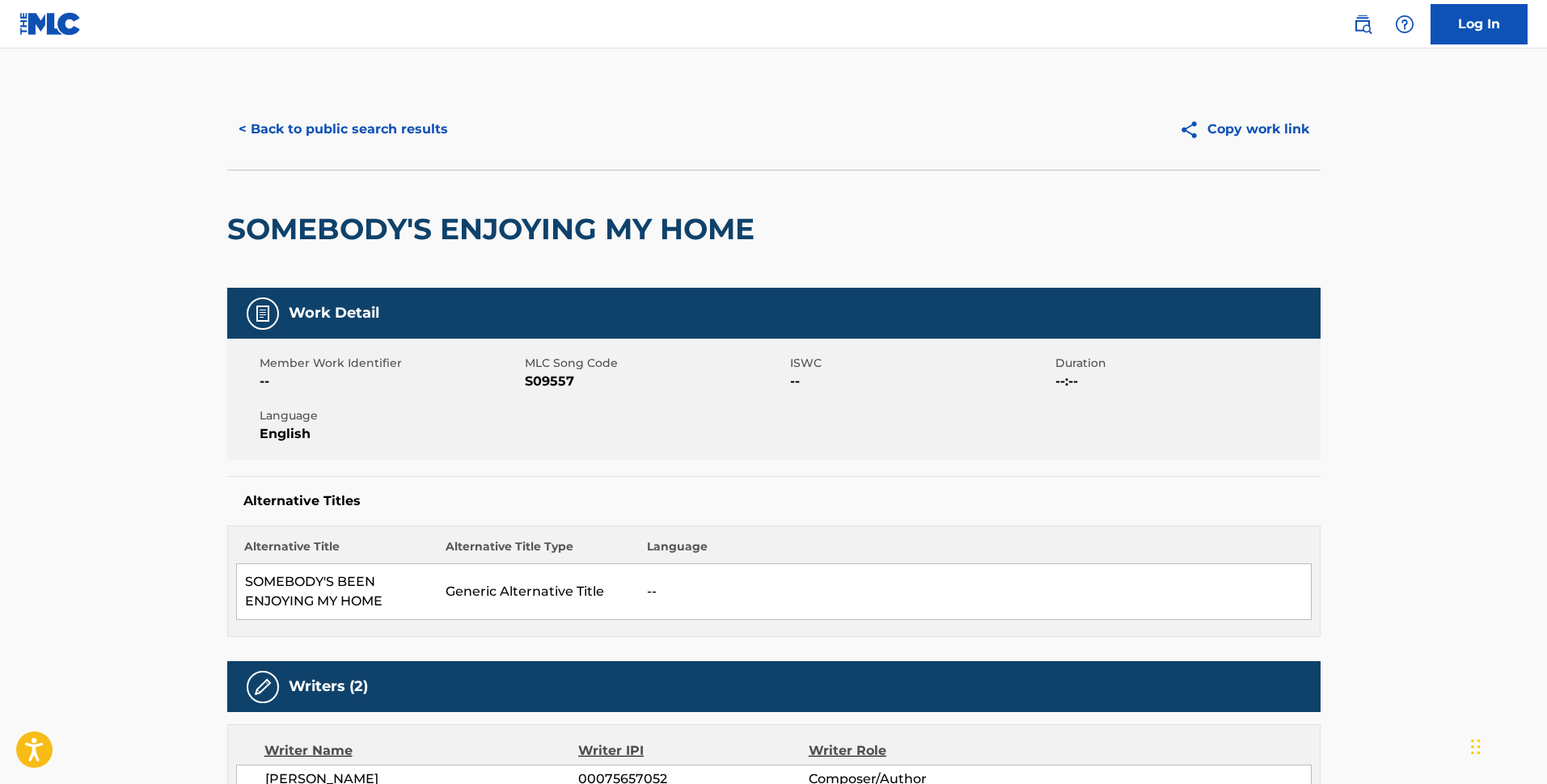
click at [394, 124] on button "< Back to public search results" at bounding box center [343, 130] width 232 height 41
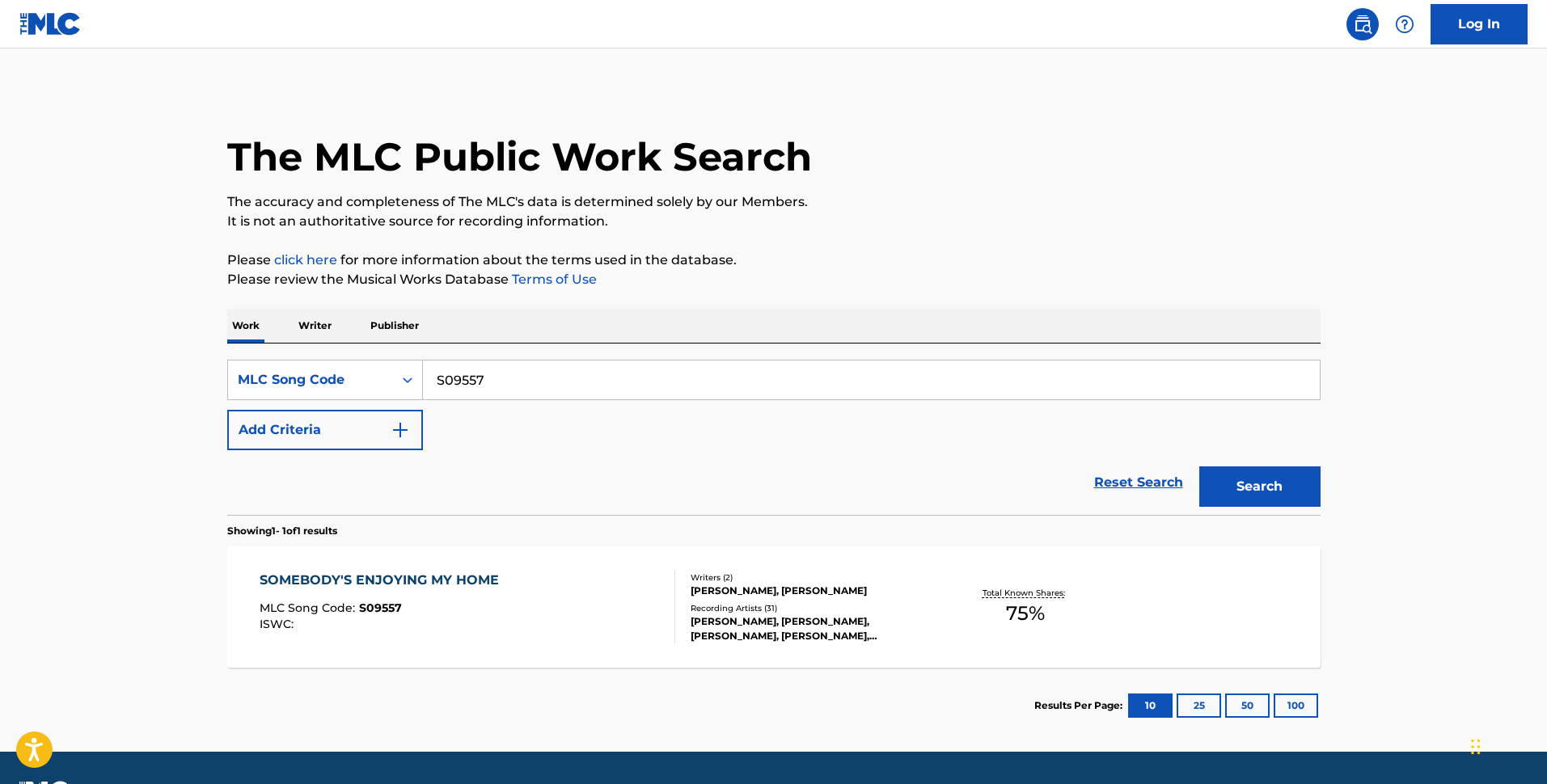
click at [551, 379] on input "S09557" at bounding box center [871, 380] width 897 height 39
paste input "2293"
type input "S02293"
click at [1294, 489] on button "Search" at bounding box center [1260, 487] width 122 height 41
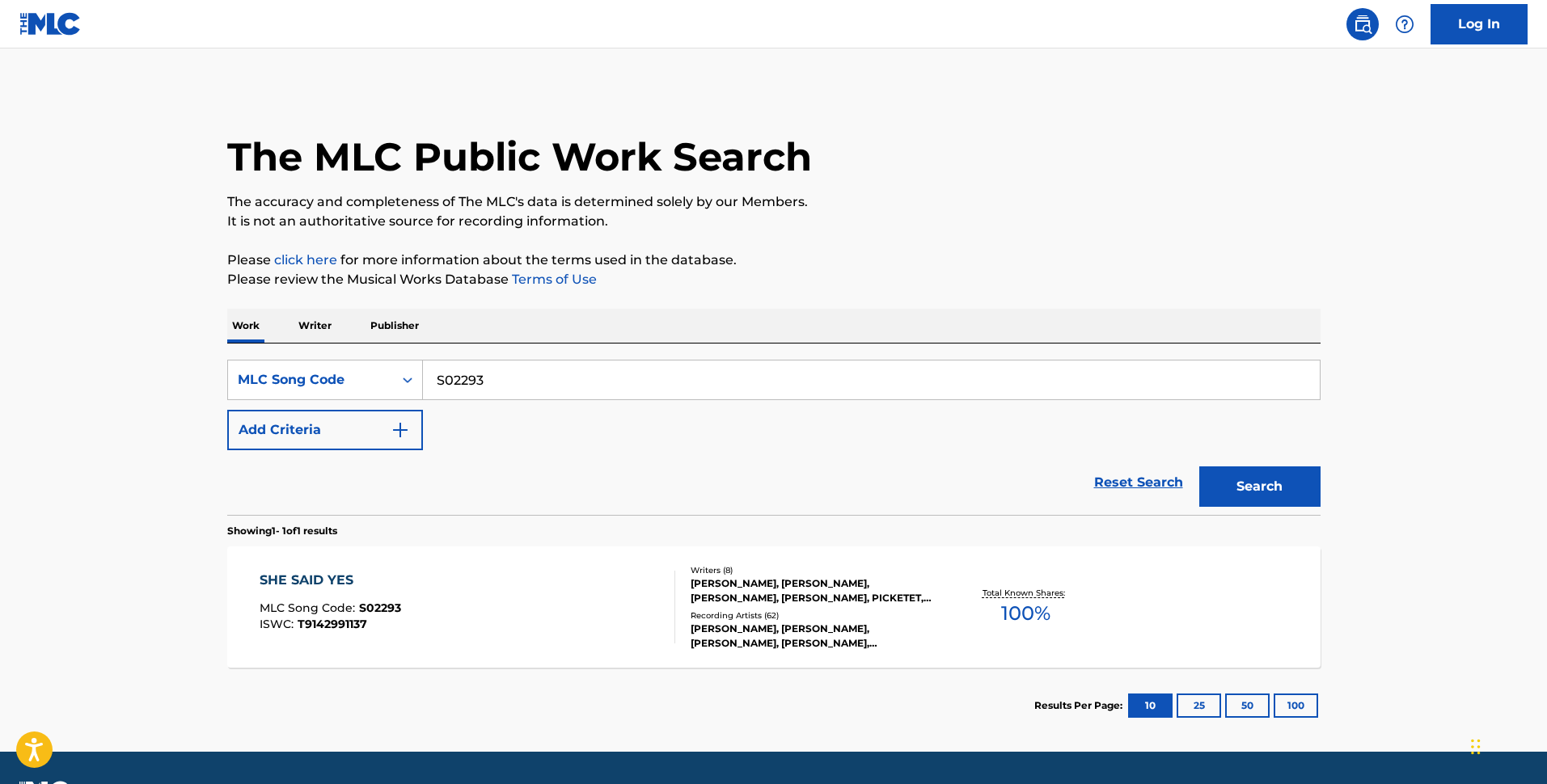
click at [539, 633] on div "SHE SAID YES MLC Song Code : S02293 ISWC : T9142991137" at bounding box center [467, 607] width 416 height 73
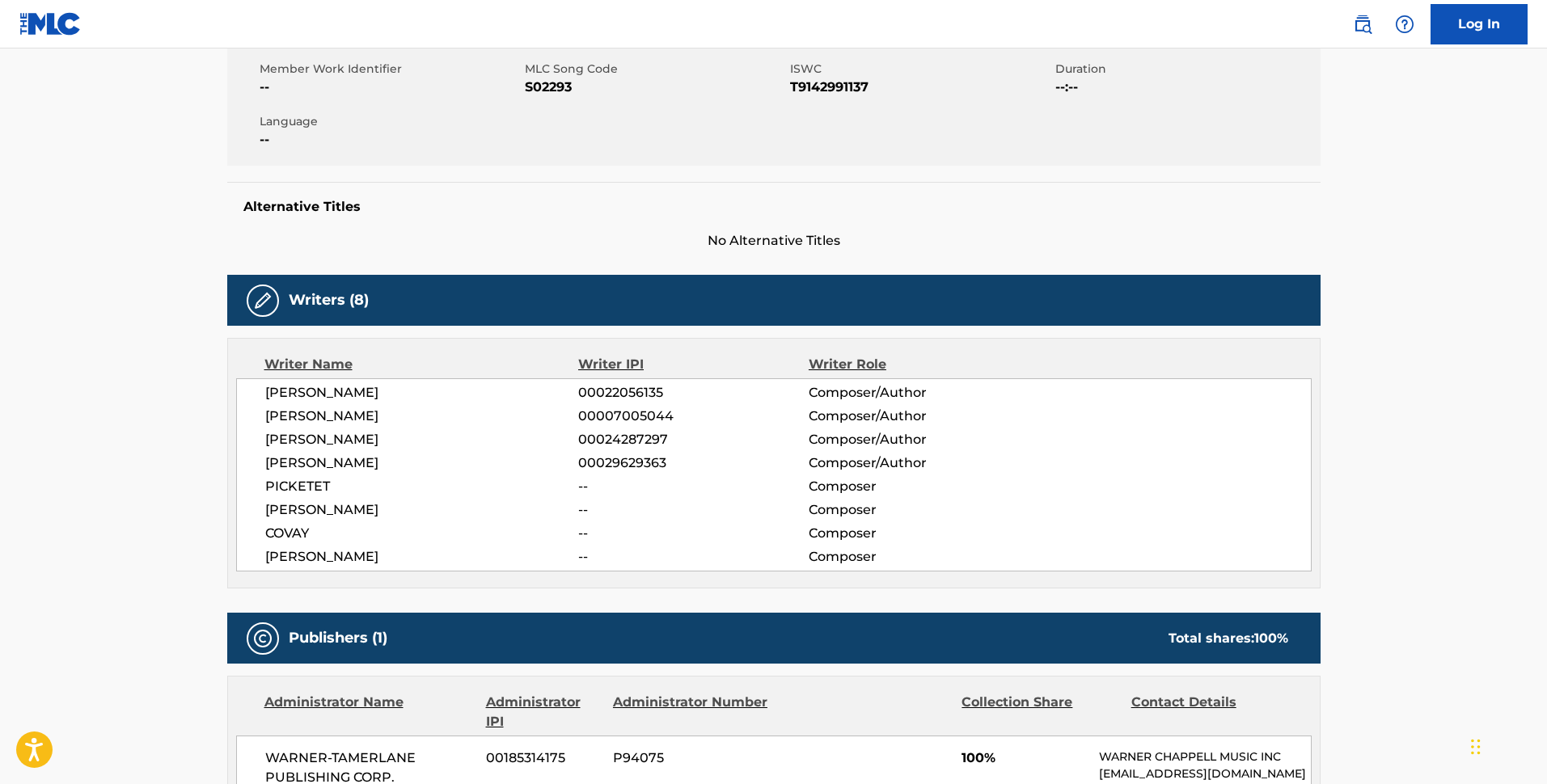
scroll to position [583, 0]
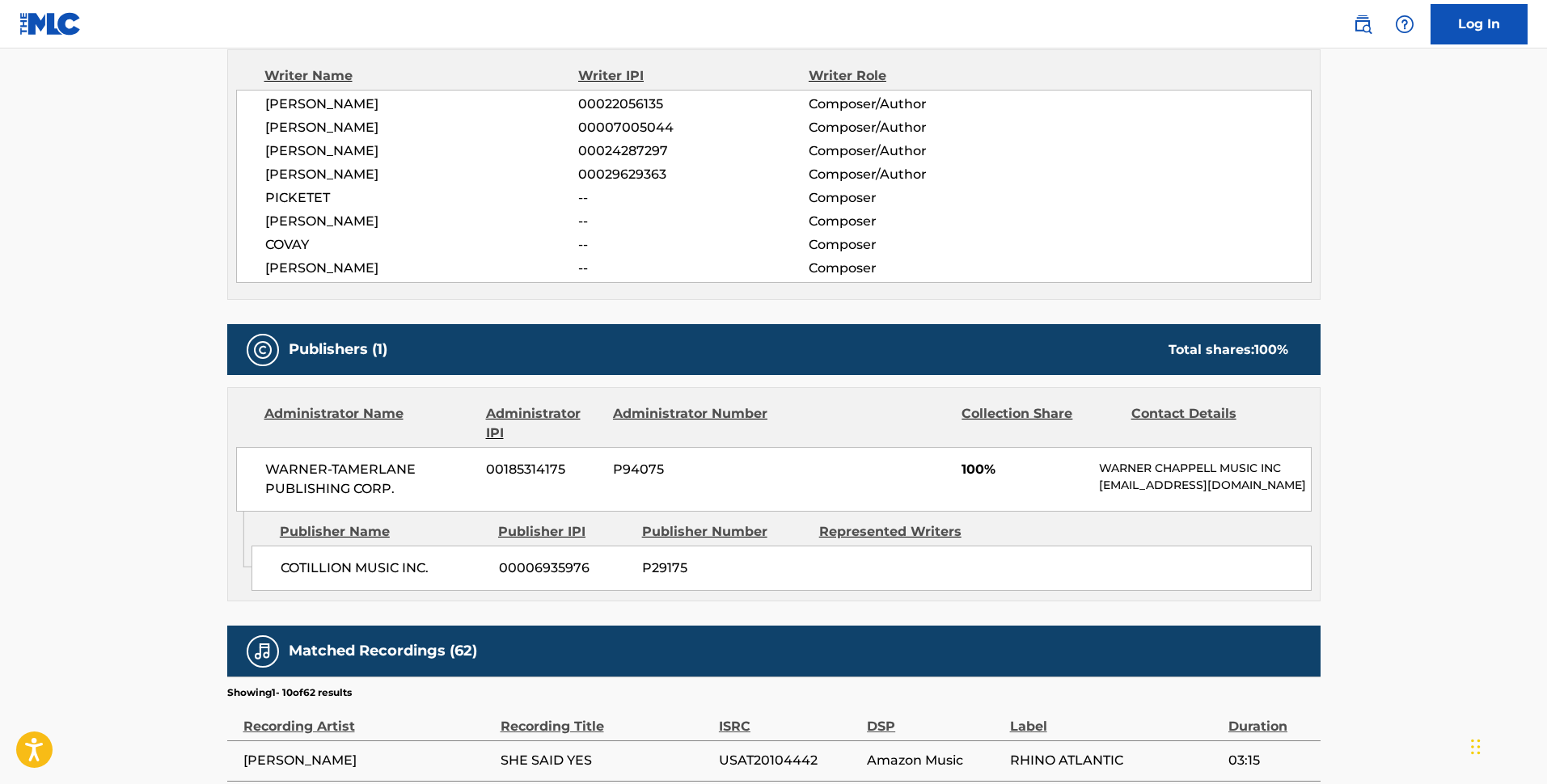
click at [175, 508] on main "< Back to public search results Copy work link SHE SAID YES Work Detail Member …" at bounding box center [774, 347] width 1547 height 1763
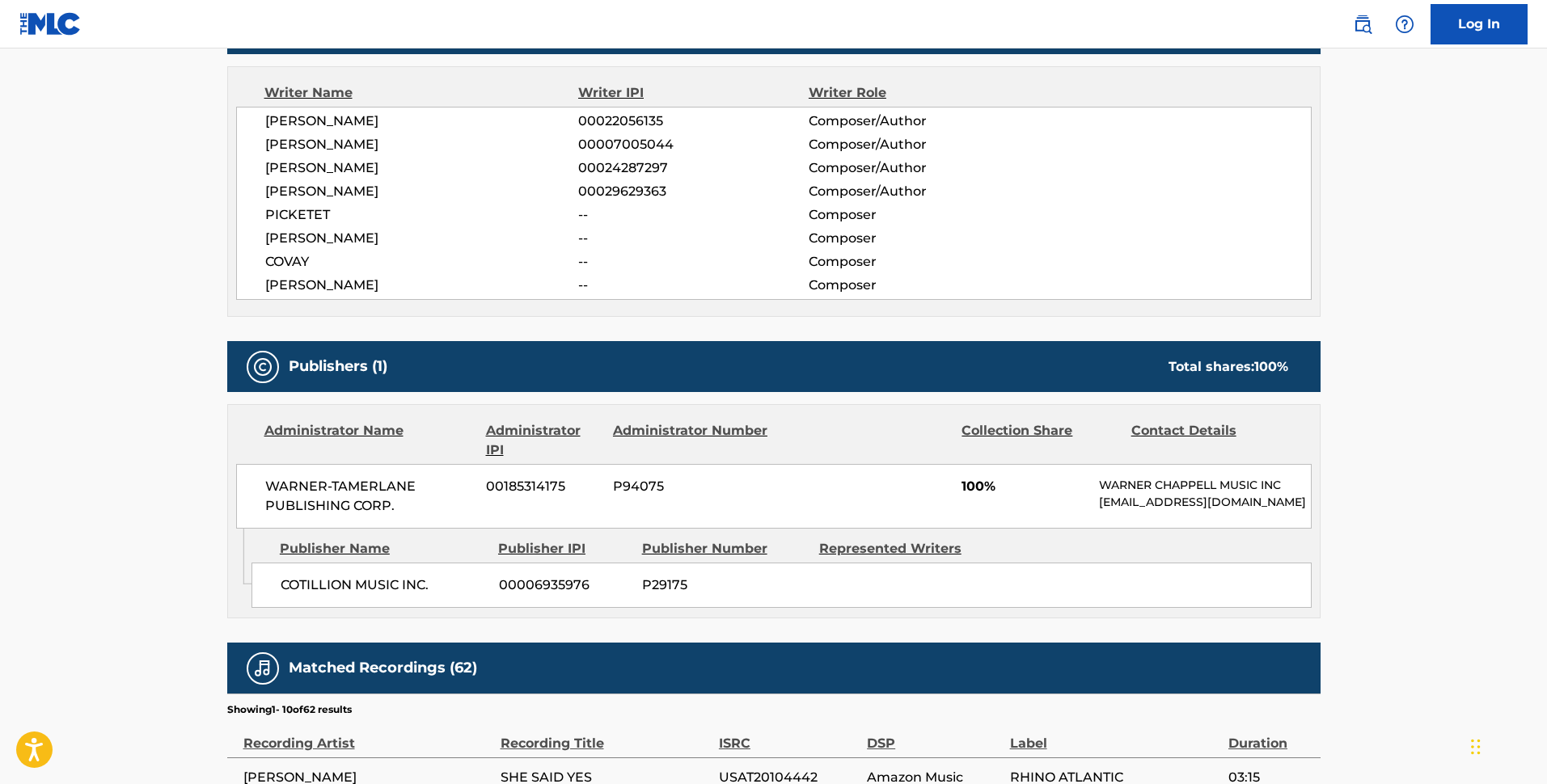
scroll to position [566, 0]
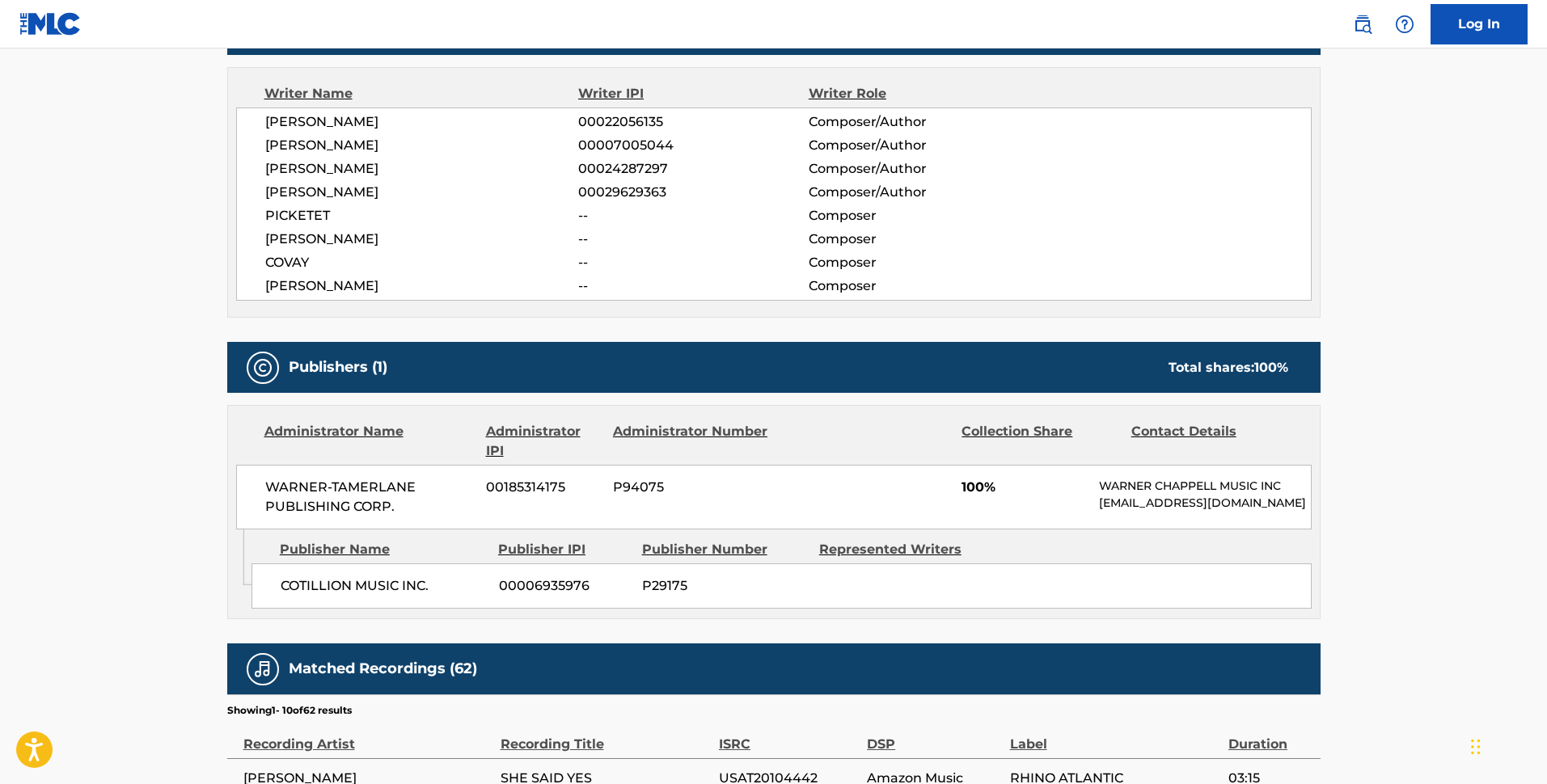
click at [196, 519] on main "< Back to public search results Copy work link SHE SAID YES Work Detail Member …" at bounding box center [774, 365] width 1547 height 1763
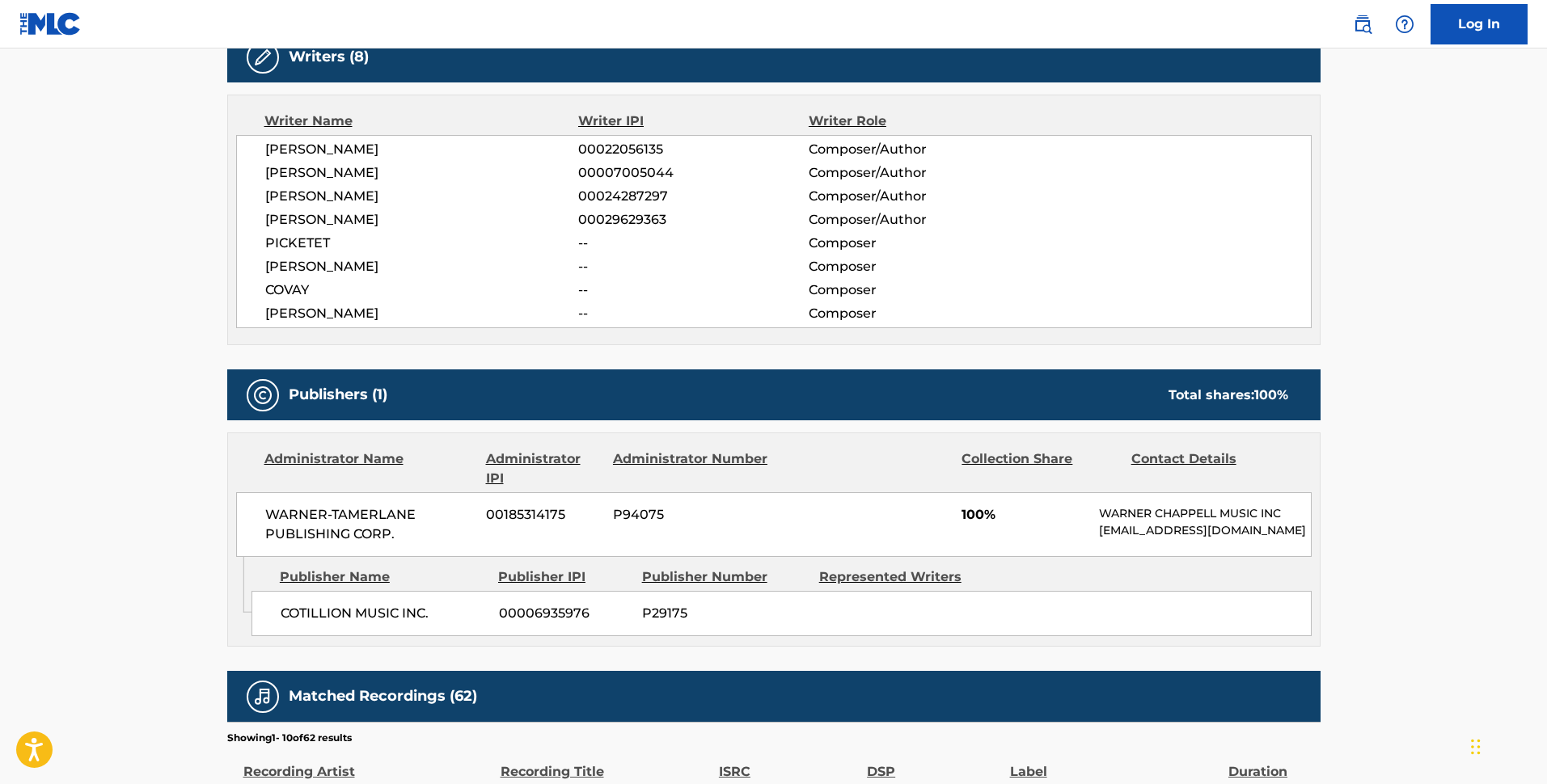
scroll to position [0, 0]
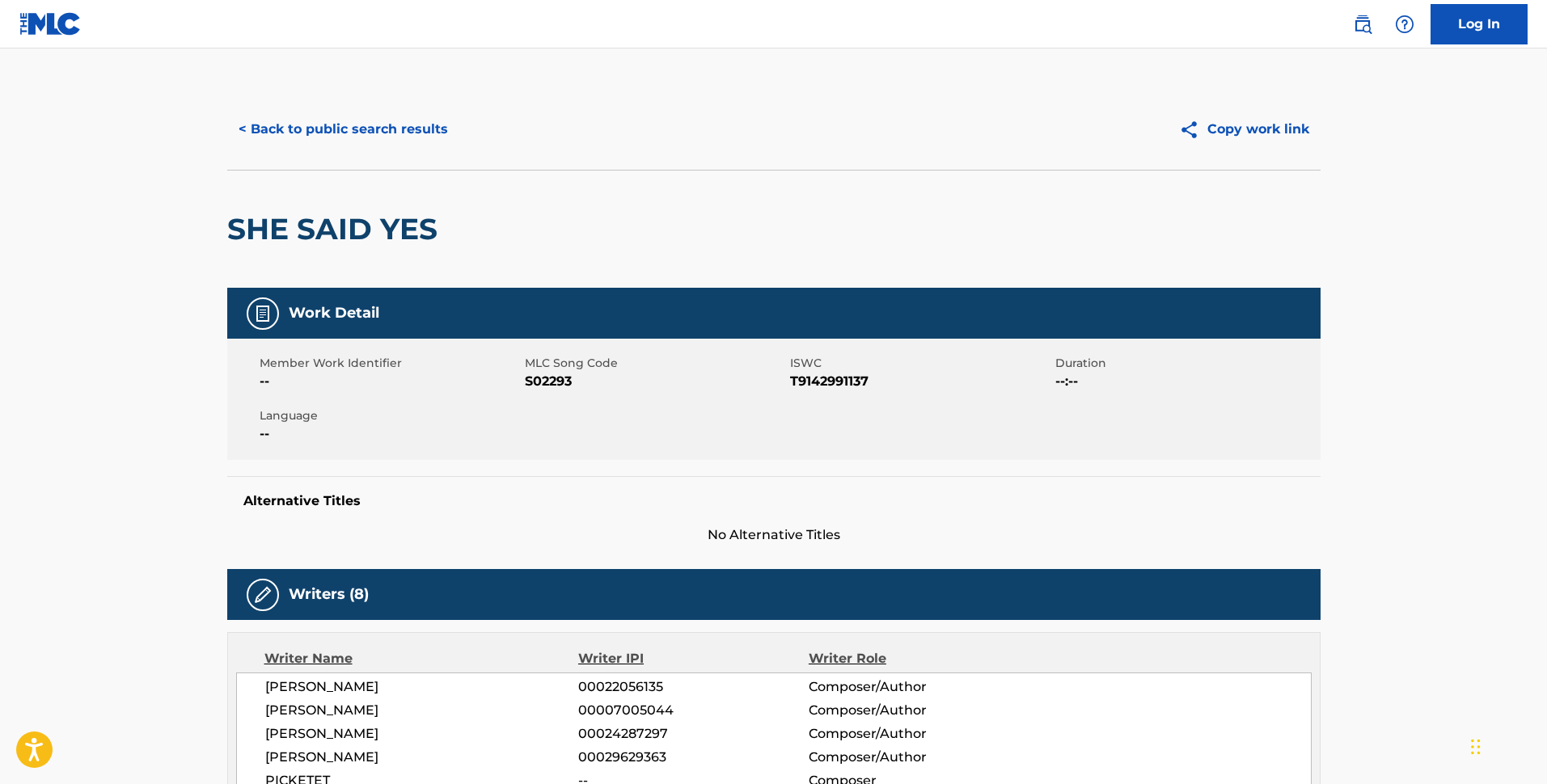
click at [395, 142] on button "< Back to public search results" at bounding box center [343, 130] width 232 height 41
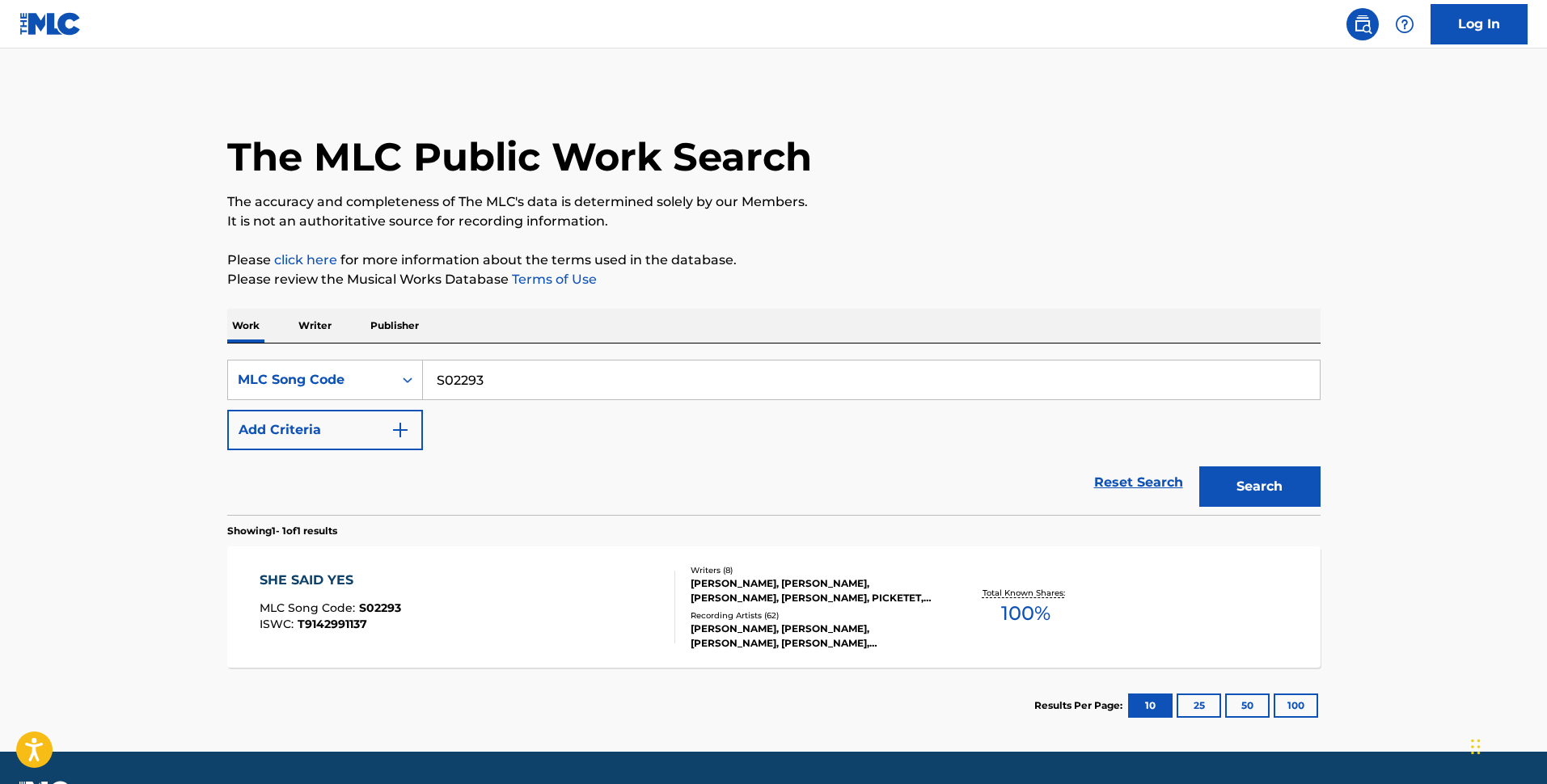
click at [549, 379] on input "S02293" at bounding box center [871, 380] width 897 height 39
click at [549, 378] on input "S02293" at bounding box center [871, 380] width 897 height 39
paste input "D5HWT"
click at [1285, 515] on section "Showing 1 - 1 of 1 results" at bounding box center [774, 527] width 1093 height 23
click at [1287, 485] on button "Search" at bounding box center [1260, 487] width 122 height 41
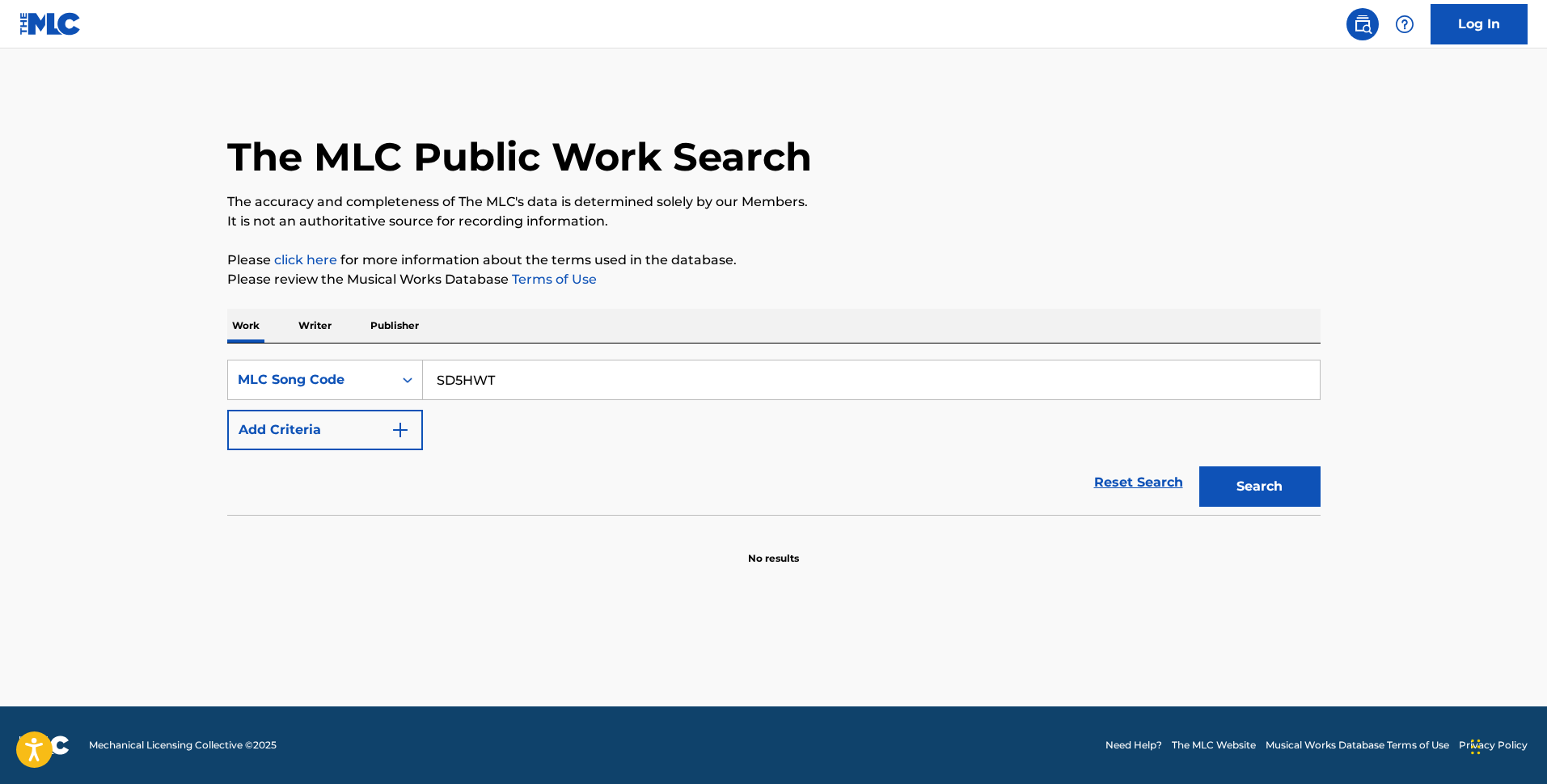
click at [583, 377] on input "SD5HWT" at bounding box center [871, 380] width 897 height 39
paste input "02293"
type input "S02293"
click at [1257, 501] on button "Search" at bounding box center [1260, 487] width 122 height 41
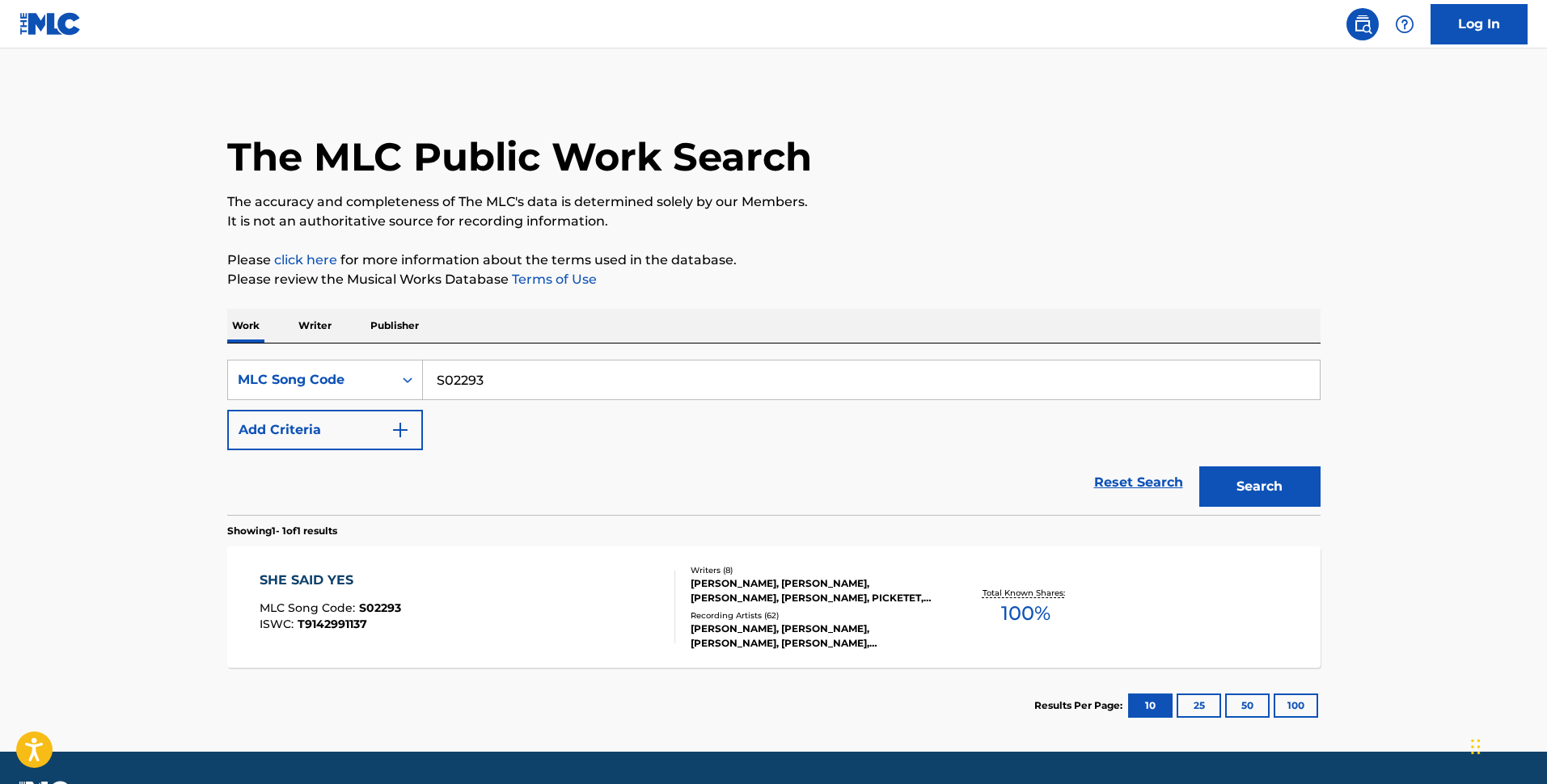
click at [608, 630] on div "SHE SAID YES MLC Song Code : S02293 ISWC : T9142991137" at bounding box center [467, 607] width 416 height 73
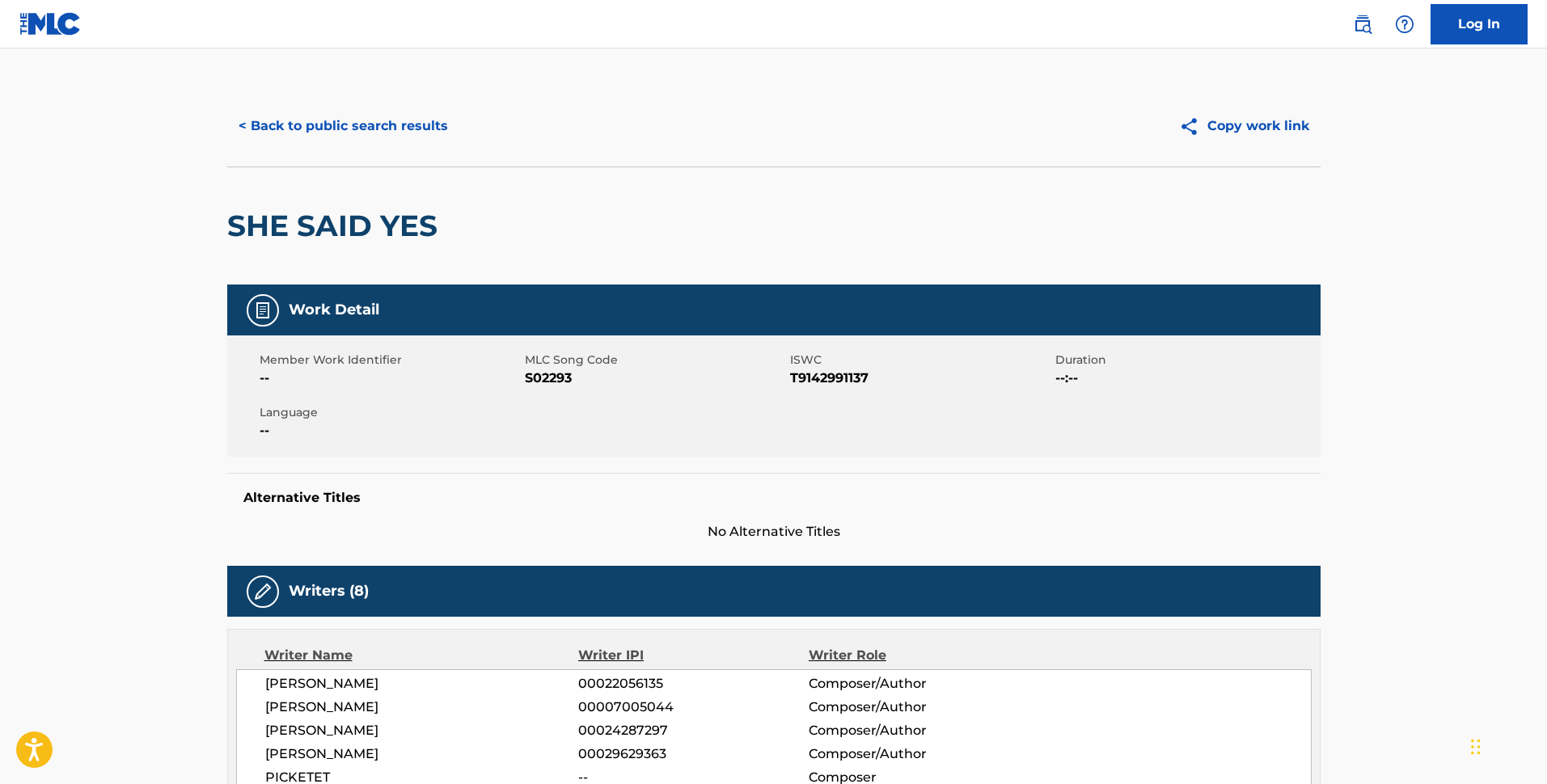
scroll to position [23, 0]
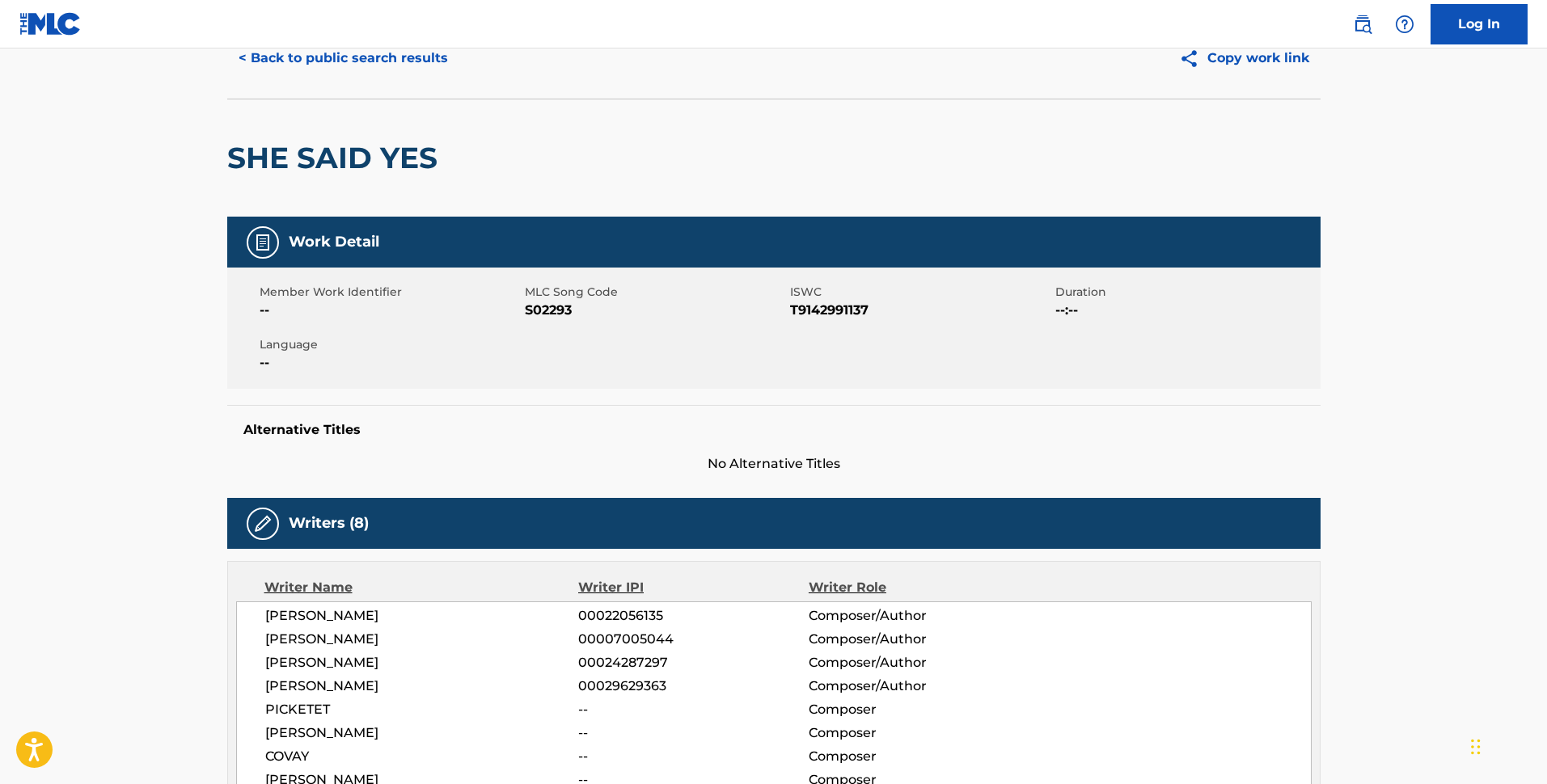
scroll to position [0, 0]
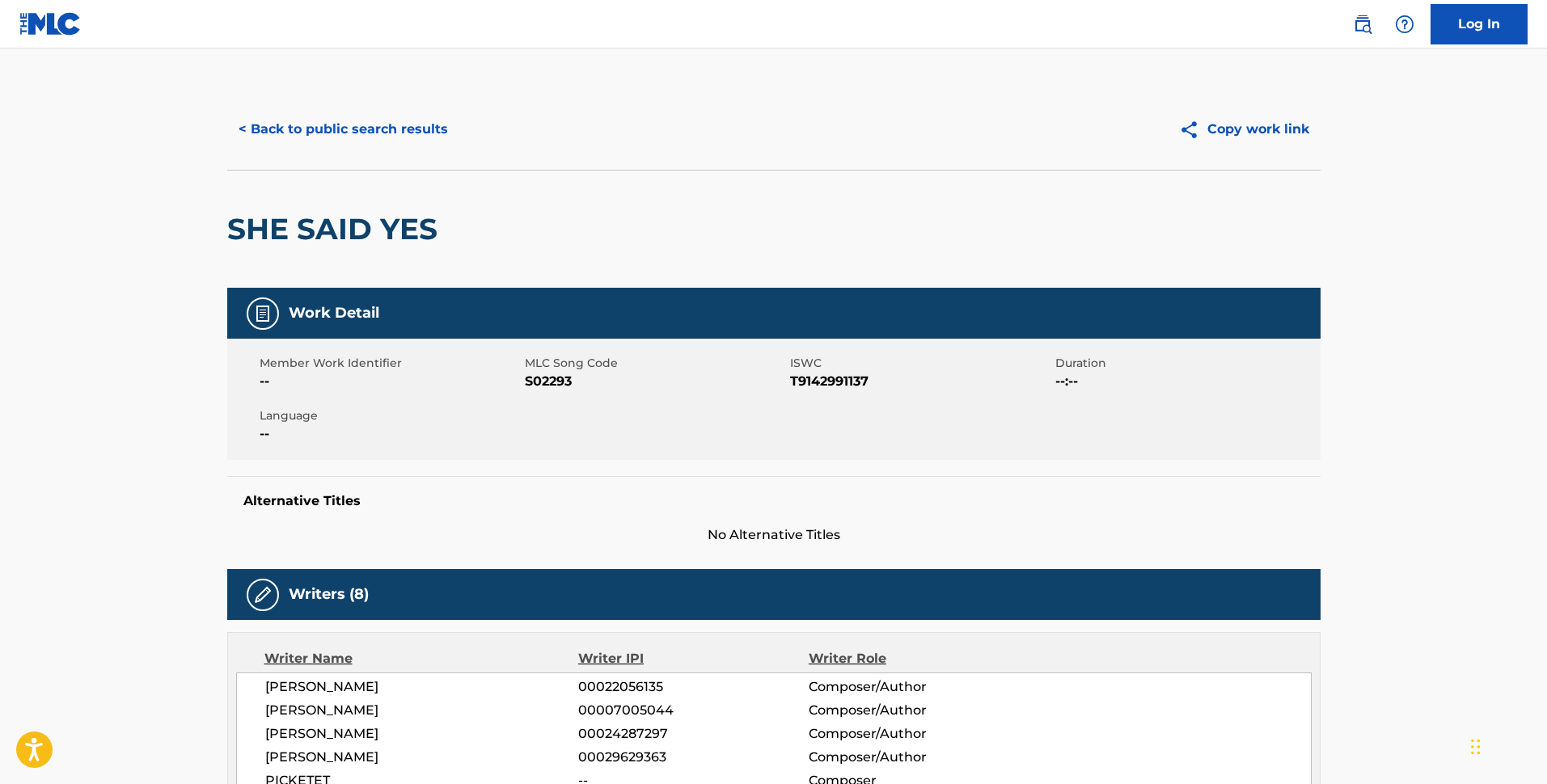
click at [407, 136] on button "< Back to public search results" at bounding box center [343, 130] width 232 height 41
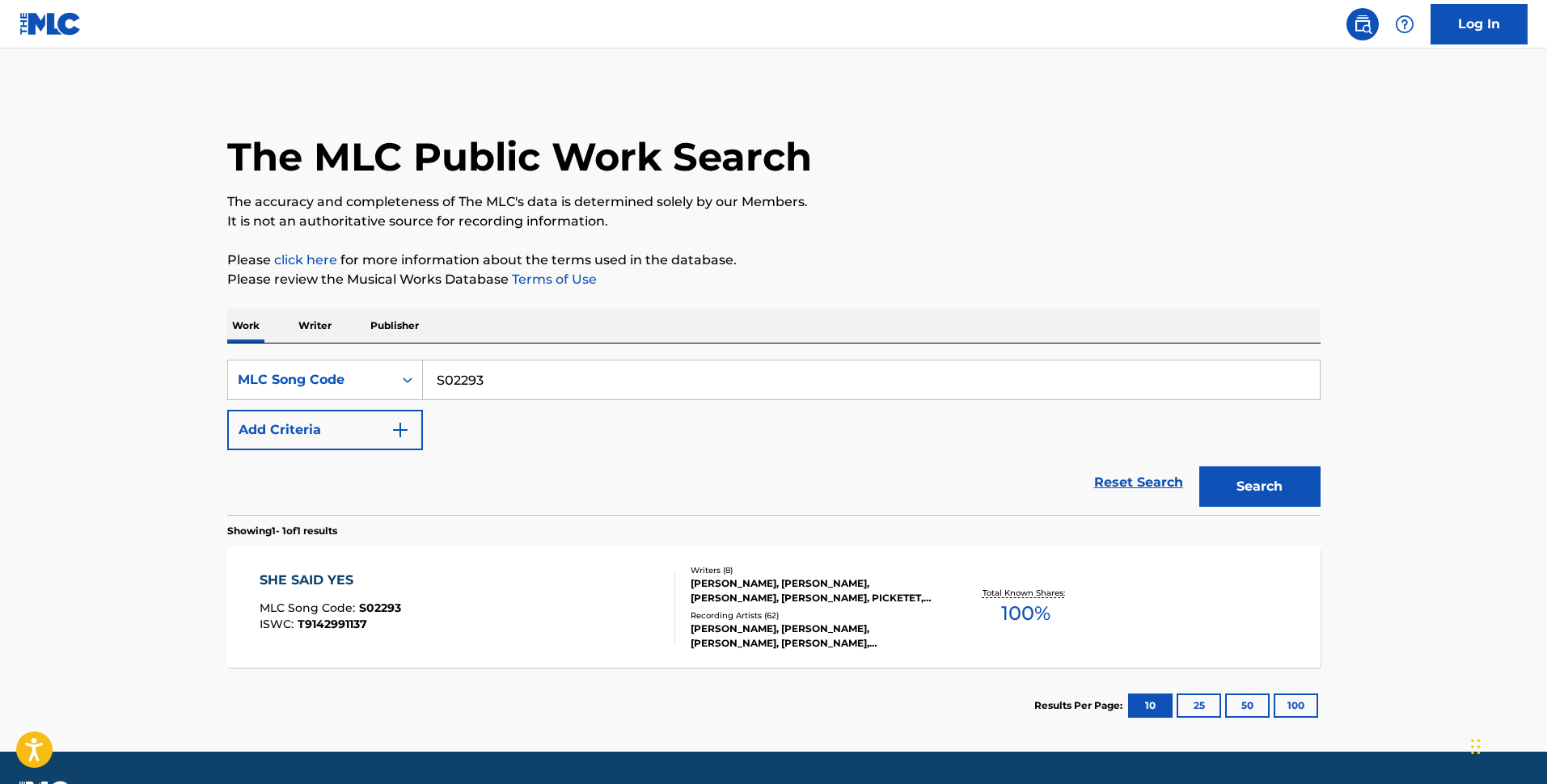
click at [766, 379] on input "S02293" at bounding box center [871, 380] width 897 height 39
paste input "CC94T"
type input "CC94T3"
click at [1281, 503] on button "Search" at bounding box center [1260, 487] width 122 height 41
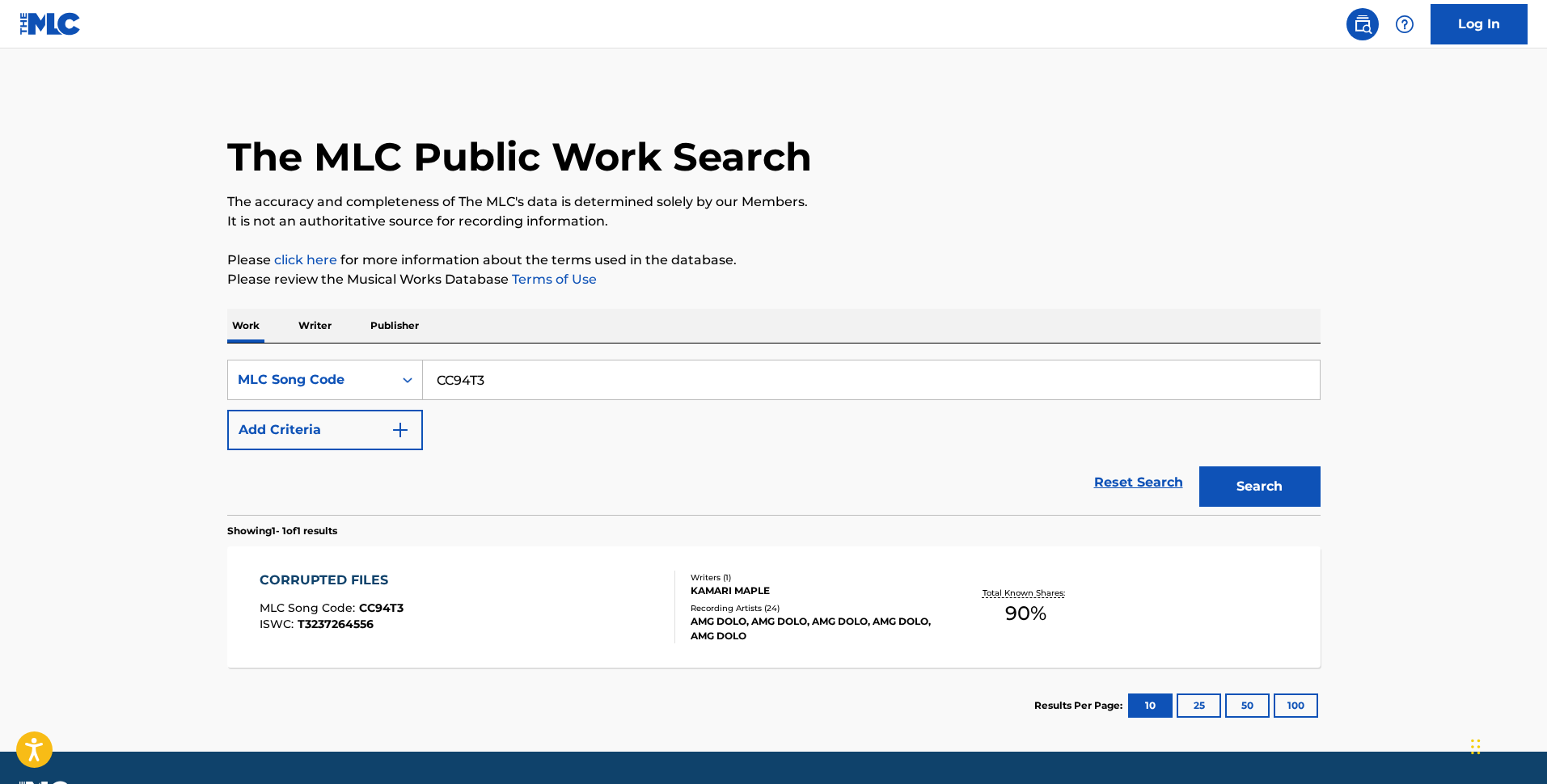
click at [632, 617] on div "CORRUPTED FILES MLC Song Code : CC94T3 ISWC : T3237264556" at bounding box center [467, 607] width 416 height 73
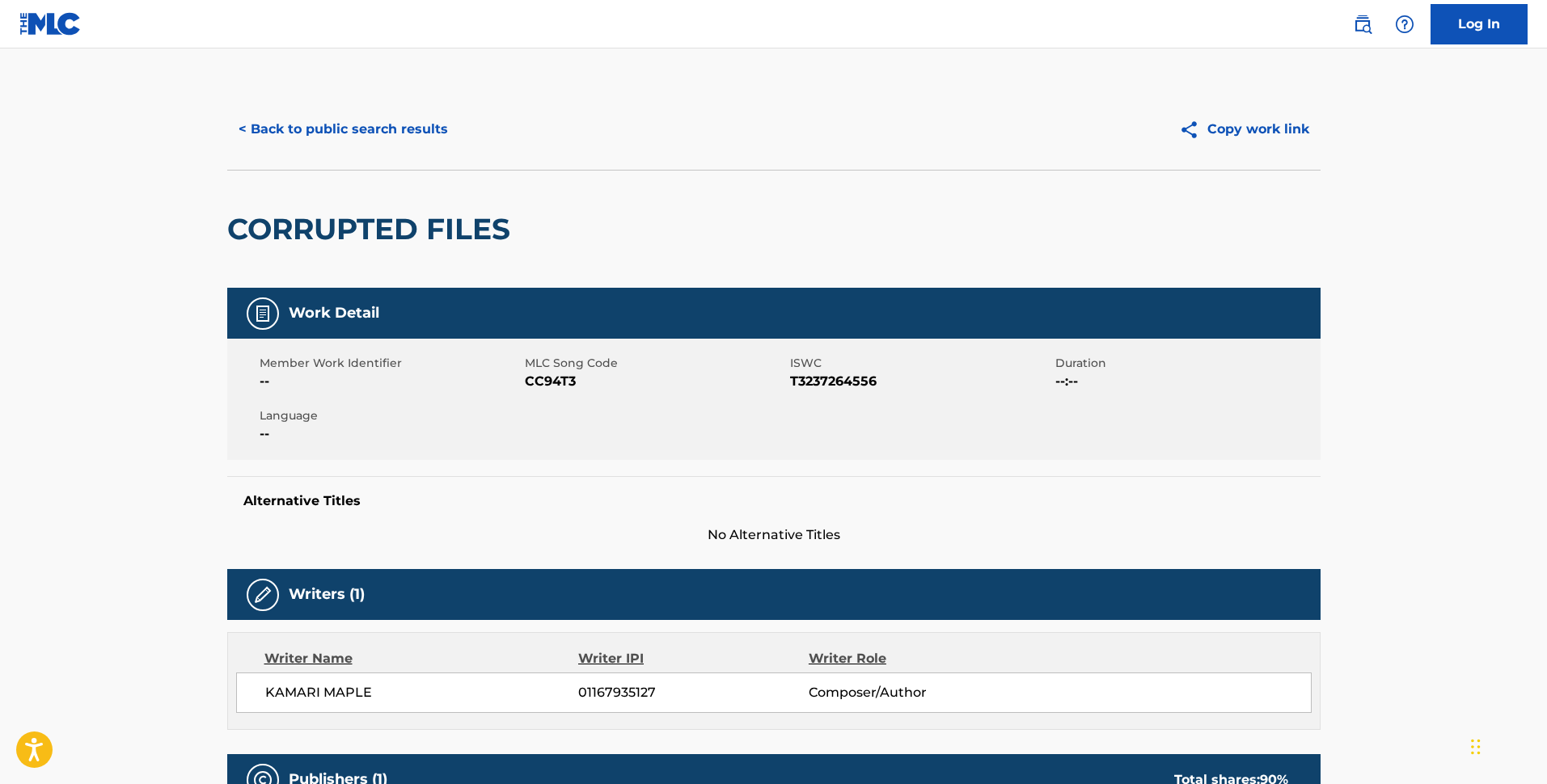
click at [400, 127] on button "< Back to public search results" at bounding box center [343, 130] width 232 height 41
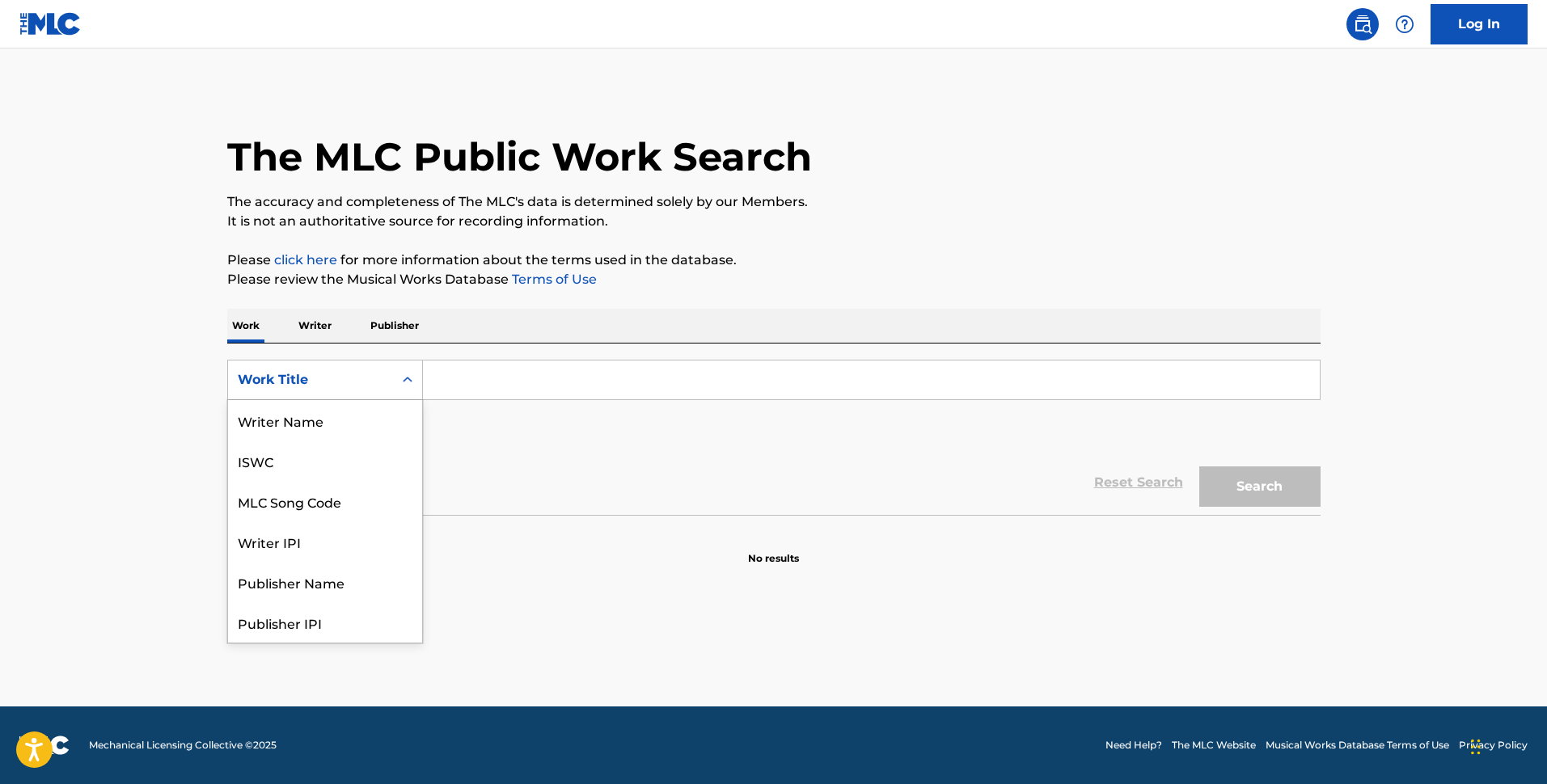
click at [330, 386] on div "Work Title" at bounding box center [311, 380] width 146 height 20
click at [401, 423] on div "MLC Song Code" at bounding box center [325, 421] width 194 height 41
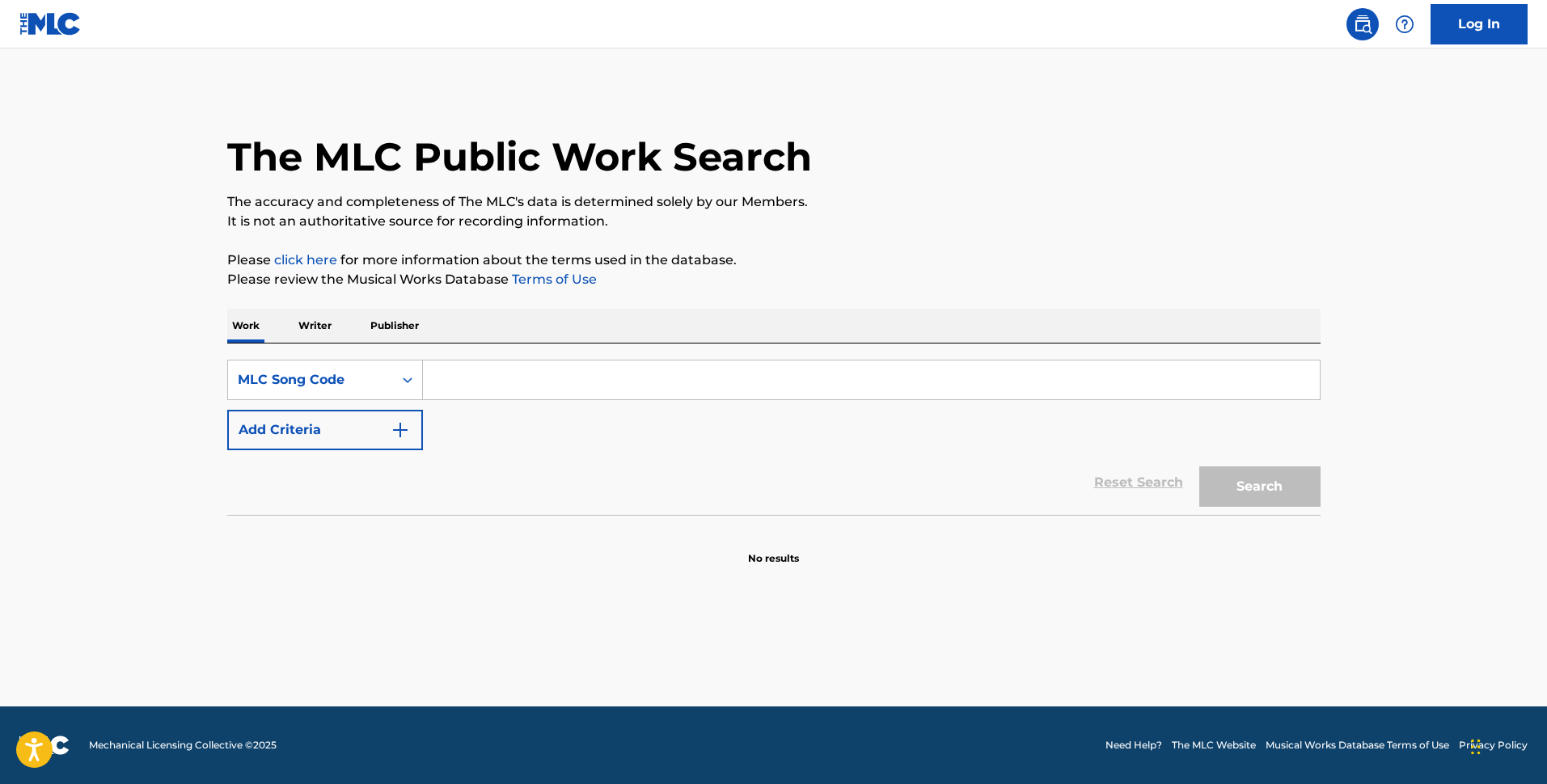
click at [551, 407] on div "SearchWithCriteriaf8aca487-309e-491c-92c4-664aa5e9ad59 MLC Song Code Add Criter…" at bounding box center [774, 405] width 1093 height 91
click at [625, 376] on input "Search Form" at bounding box center [871, 380] width 897 height 39
paste input "[PERSON_NAME] Representative, Rights Management [EMAIL_ADDRESS][DOMAIN_NAME] [S…"
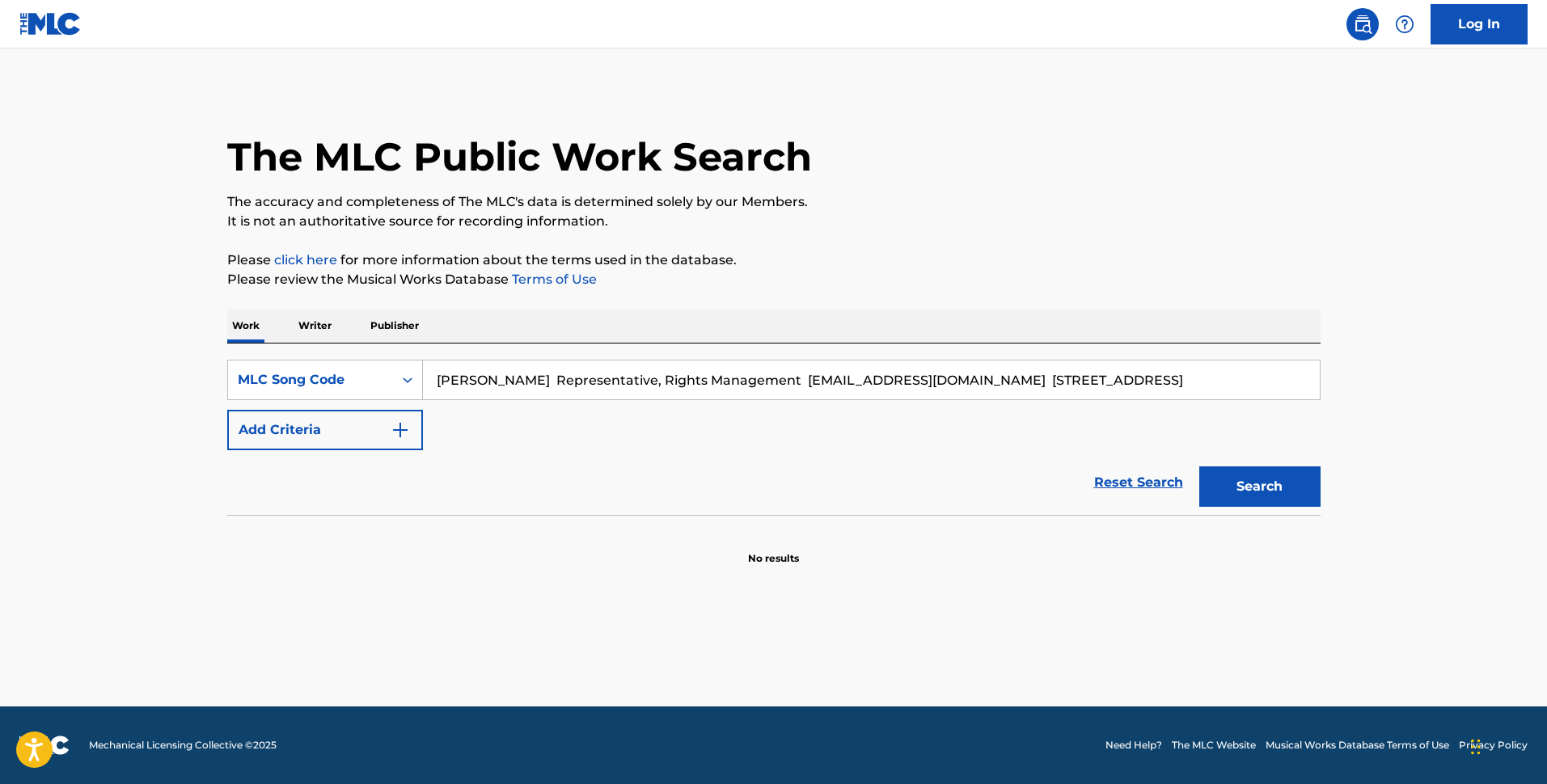
click at [1086, 373] on input "[PERSON_NAME] Representative, Rights Management [EMAIL_ADDRESS][DOMAIN_NAME] [S…" at bounding box center [871, 380] width 897 height 39
paste input "Search Form"
click at [754, 376] on input "[PERSON_NAME] Representative, Rights Management [EMAIL_ADDRESS][DOMAIN_NAME] [S…" at bounding box center [871, 380] width 897 height 39
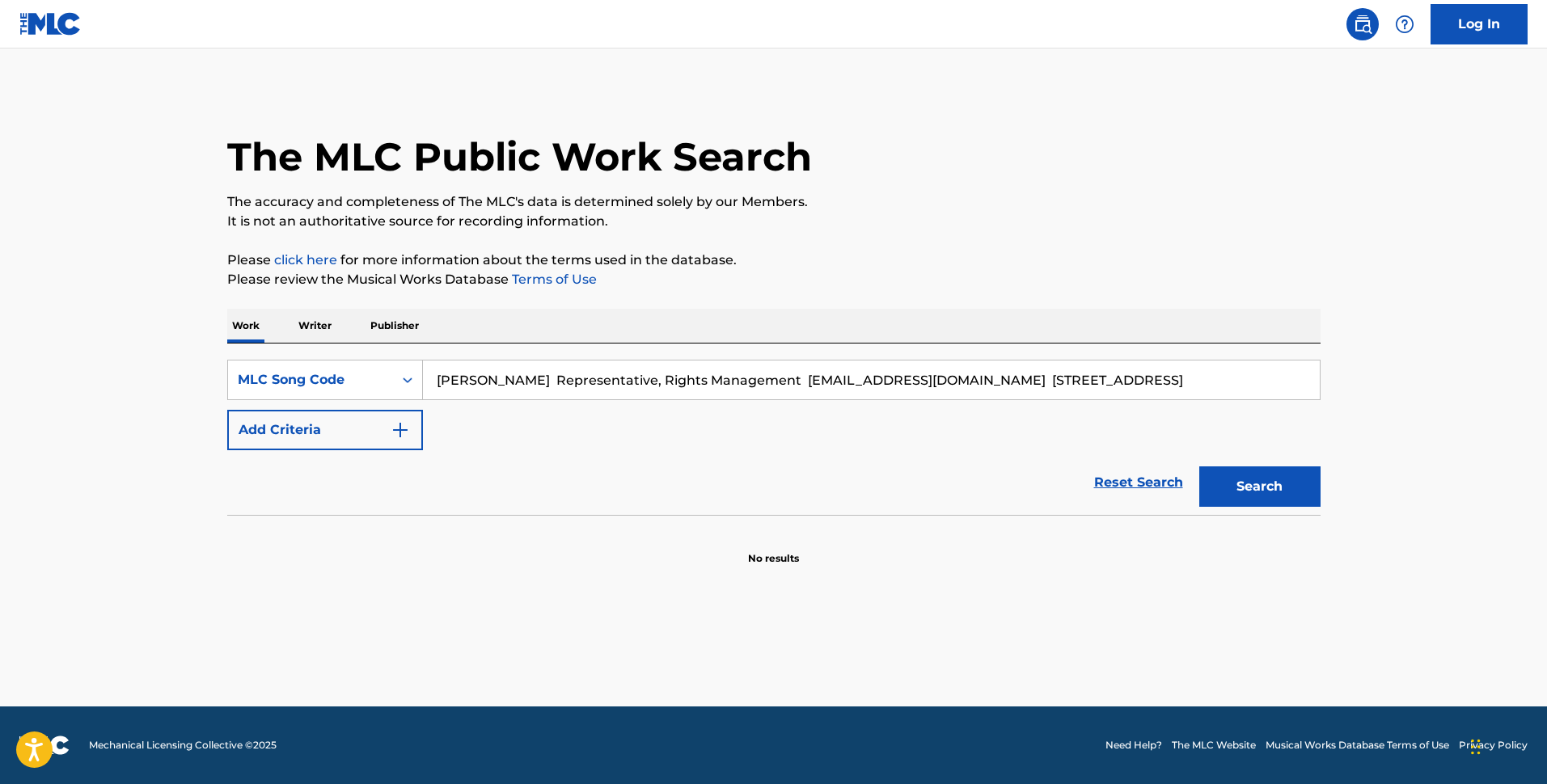
click at [754, 376] on input "[PERSON_NAME] Representative, Rights Management [EMAIL_ADDRESS][DOMAIN_NAME] [S…" at bounding box center [871, 380] width 897 height 39
paste input "MH50SF"
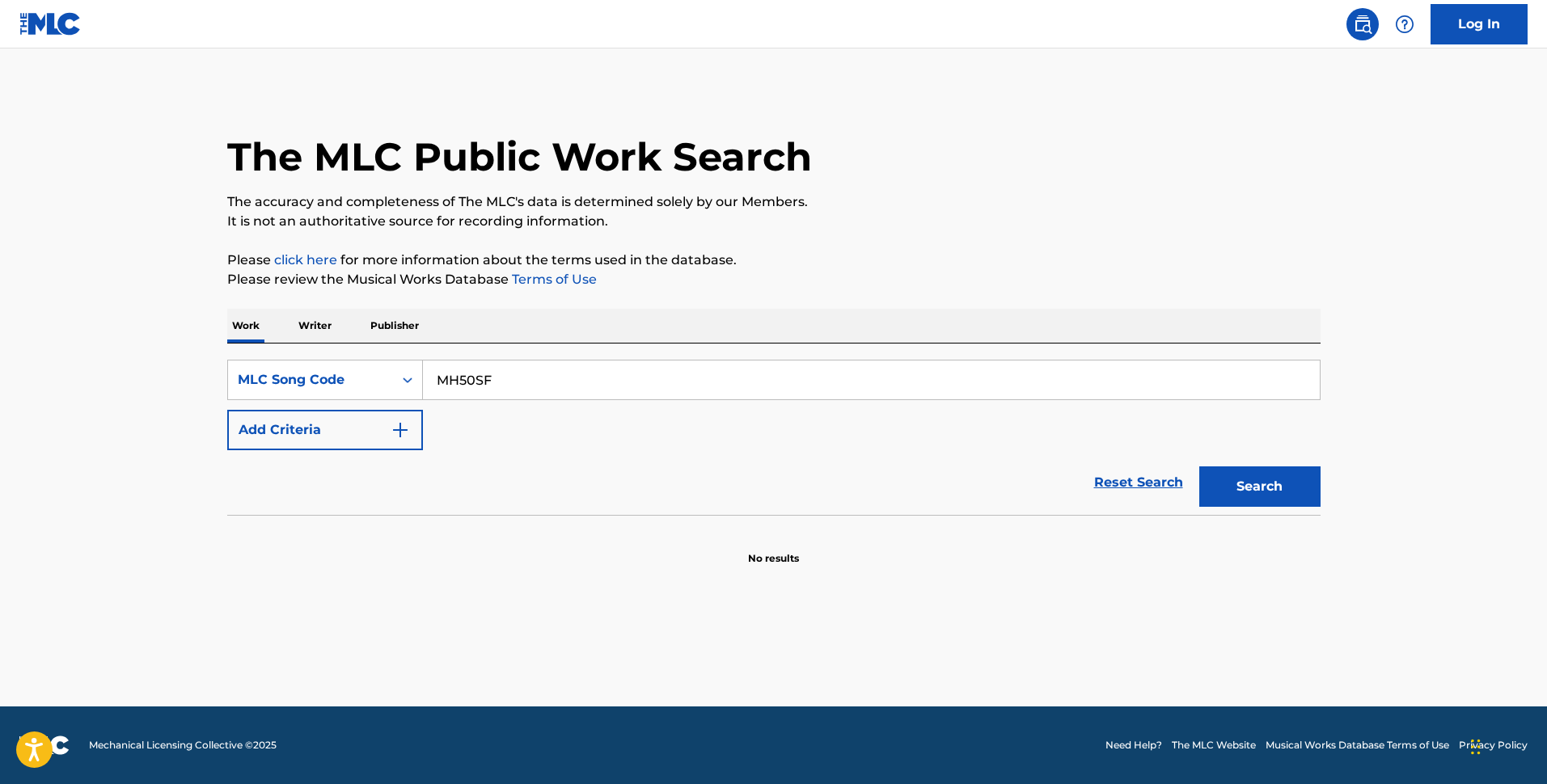
type input "MH50SF"
click at [1279, 496] on button "Search" at bounding box center [1260, 487] width 122 height 41
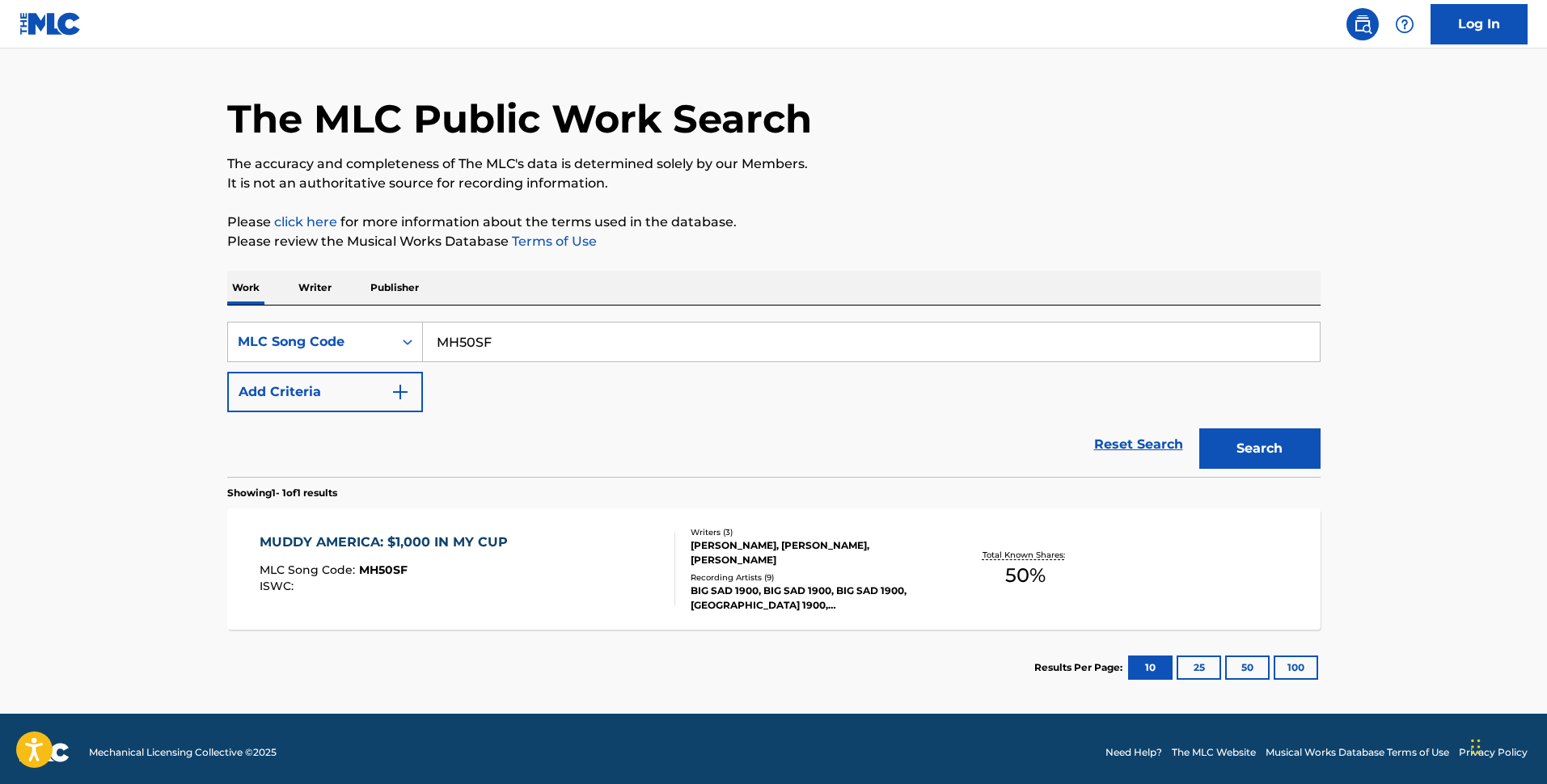
scroll to position [45, 0]
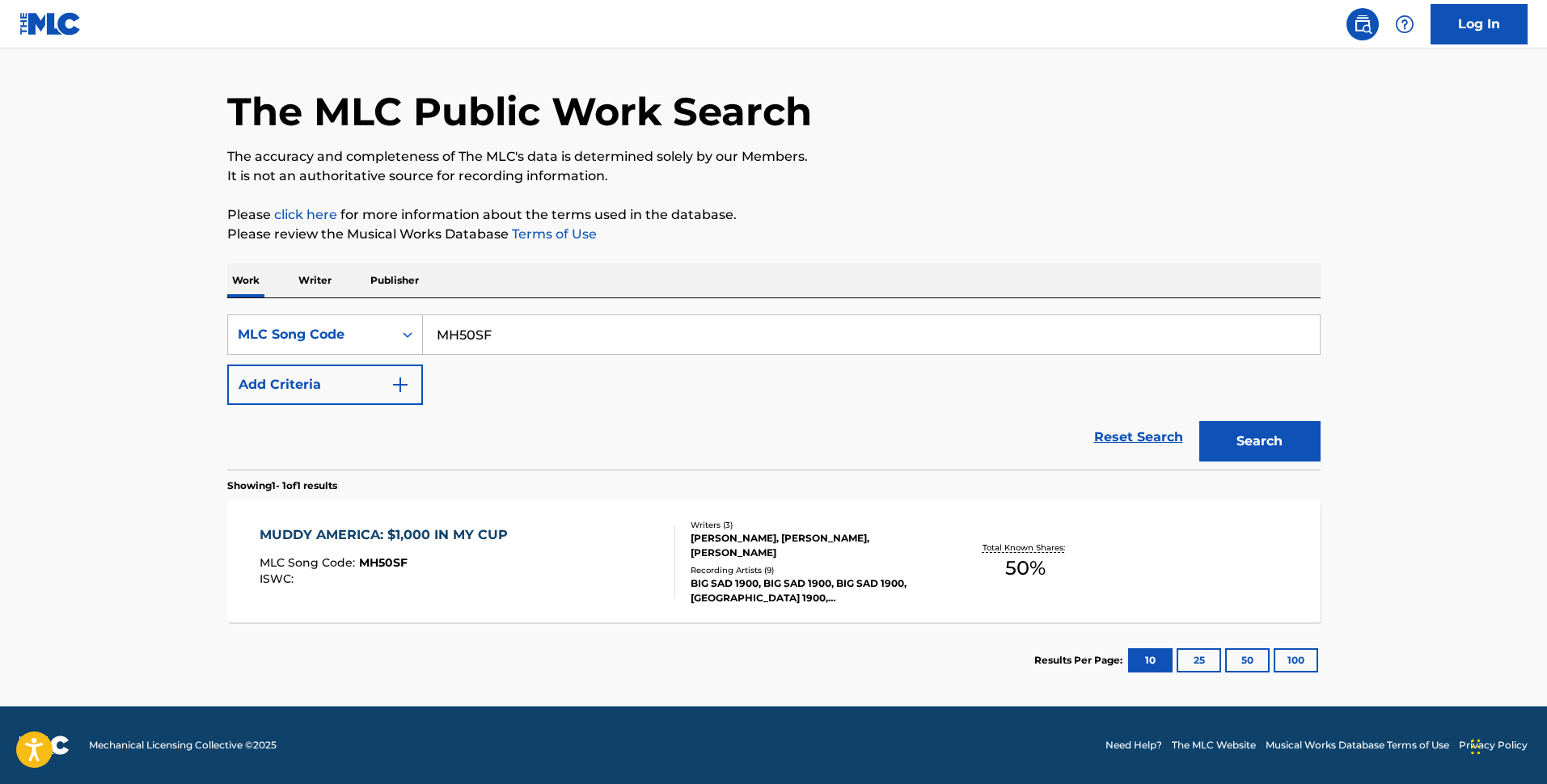
click at [590, 553] on div "MUDDY AMERICA: $1,000 IN MY CUP MLC Song Code : MH50SF ISWC :" at bounding box center [467, 562] width 416 height 73
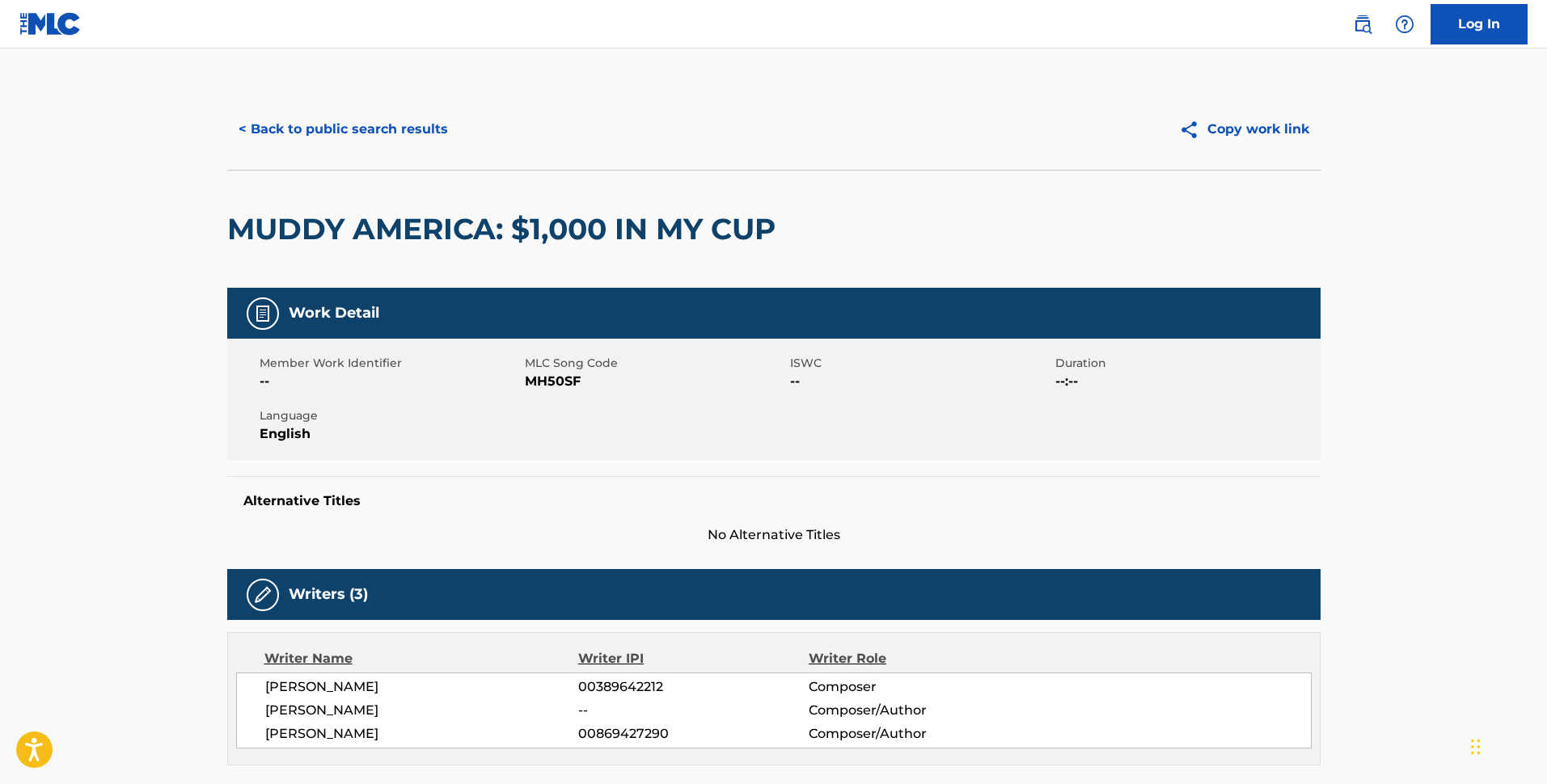
click at [391, 133] on button "< Back to public search results" at bounding box center [343, 130] width 232 height 41
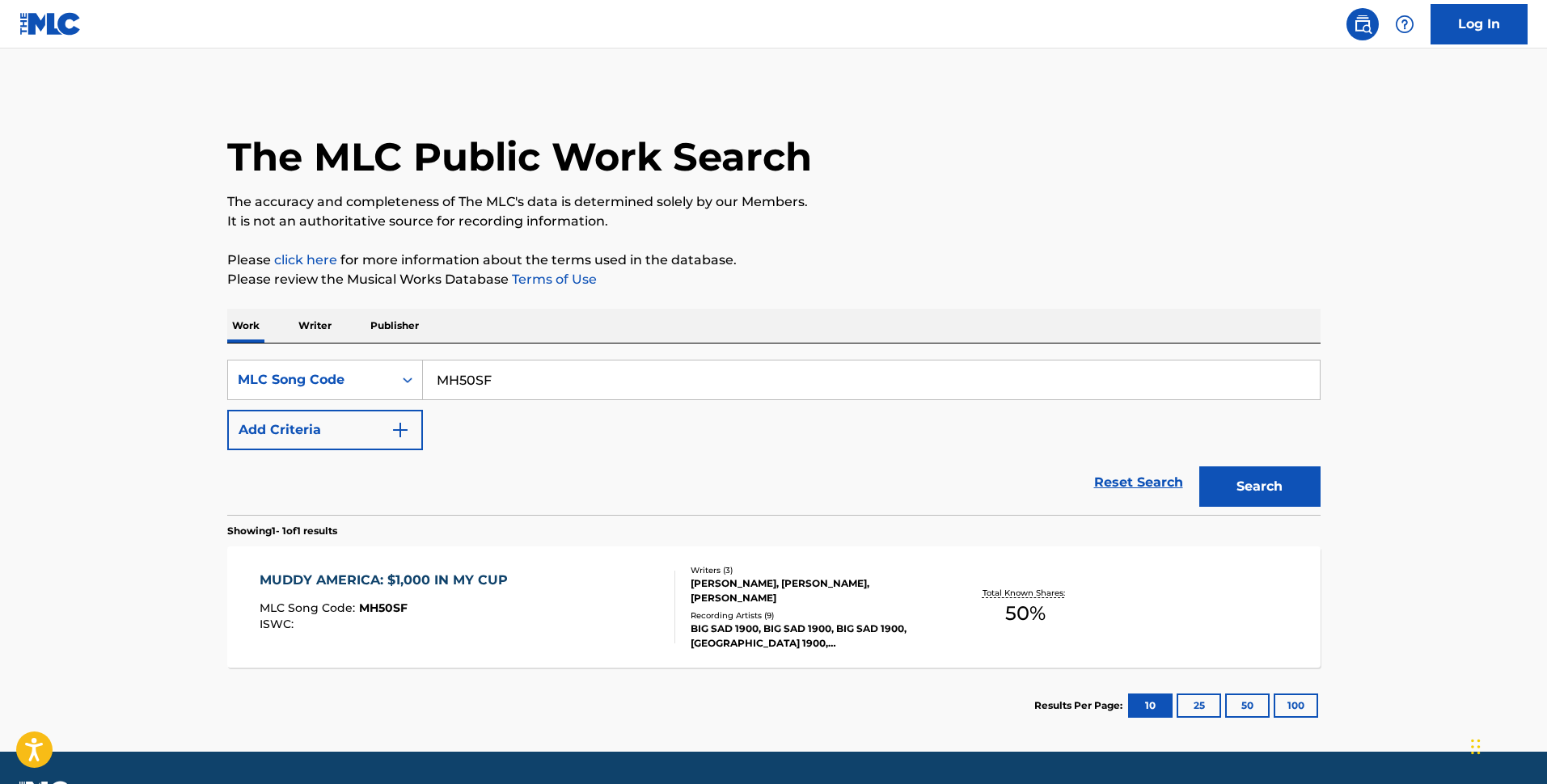
scroll to position [4, 0]
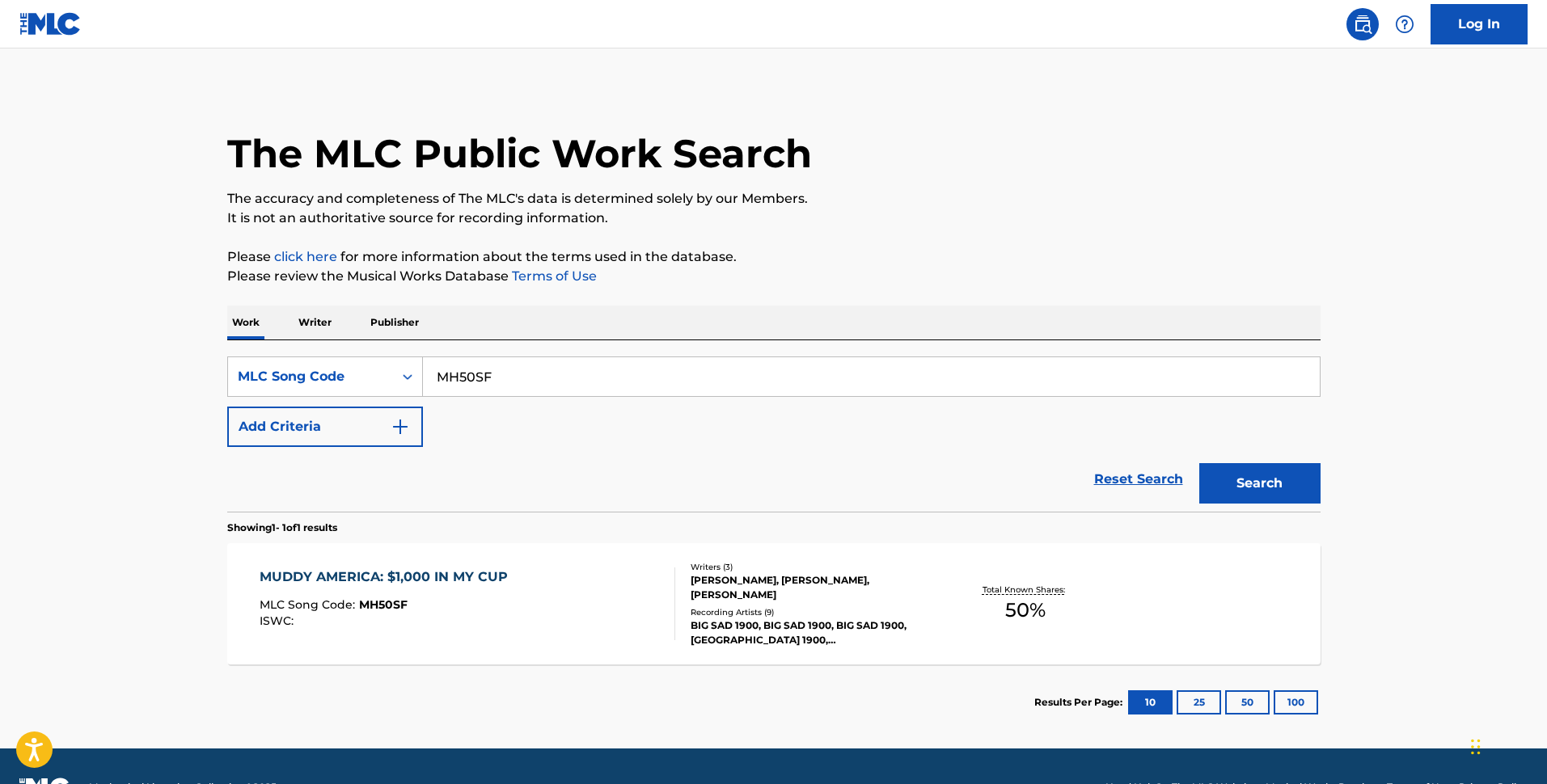
click at [600, 392] on input "MH50SF" at bounding box center [871, 377] width 897 height 39
click at [600, 391] on input "MH50SF" at bounding box center [871, 377] width 897 height 39
paste input "A1RYT"
type input "MA1RYT"
click at [1287, 485] on button "Search" at bounding box center [1260, 484] width 122 height 41
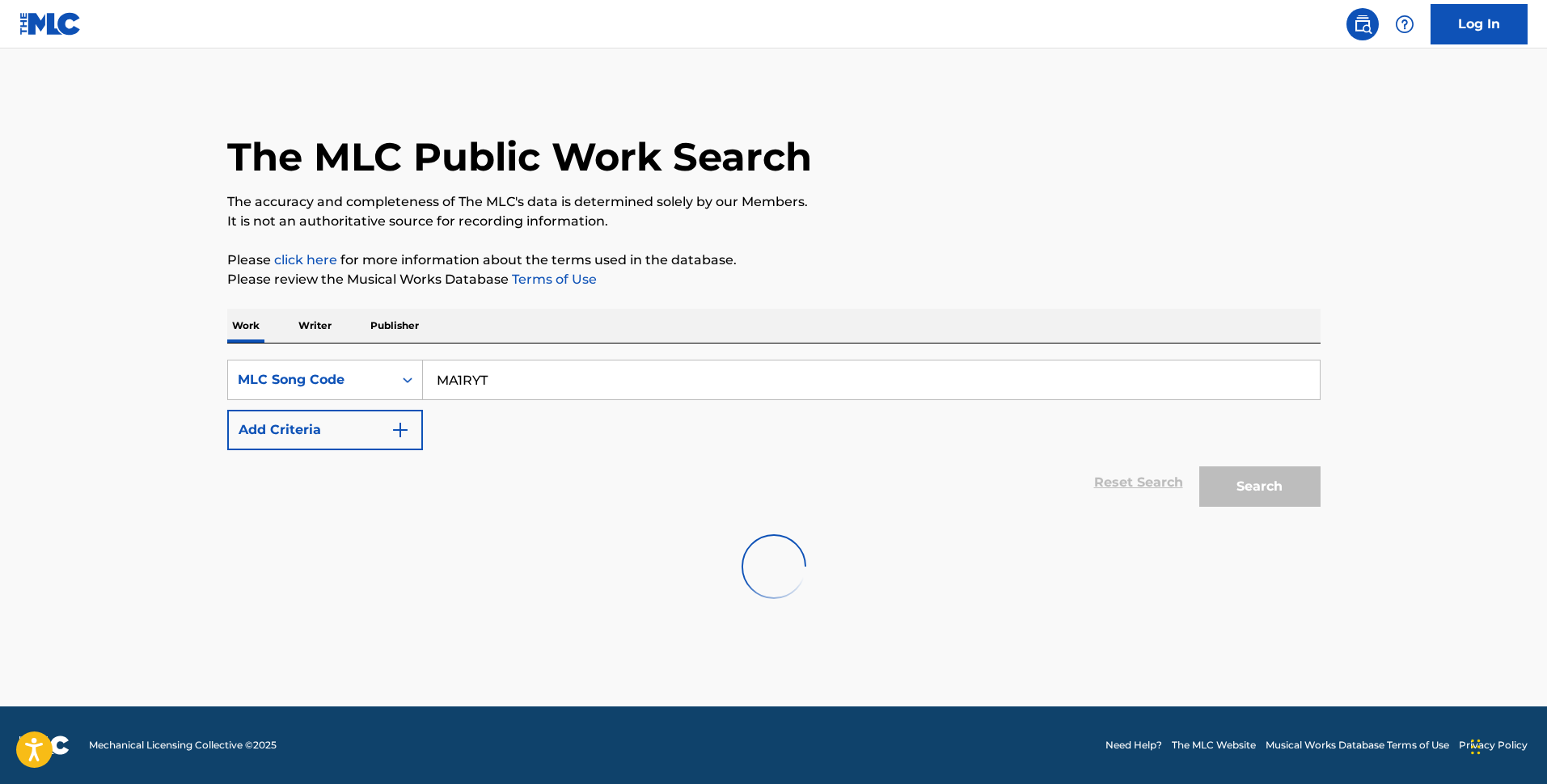
scroll to position [0, 0]
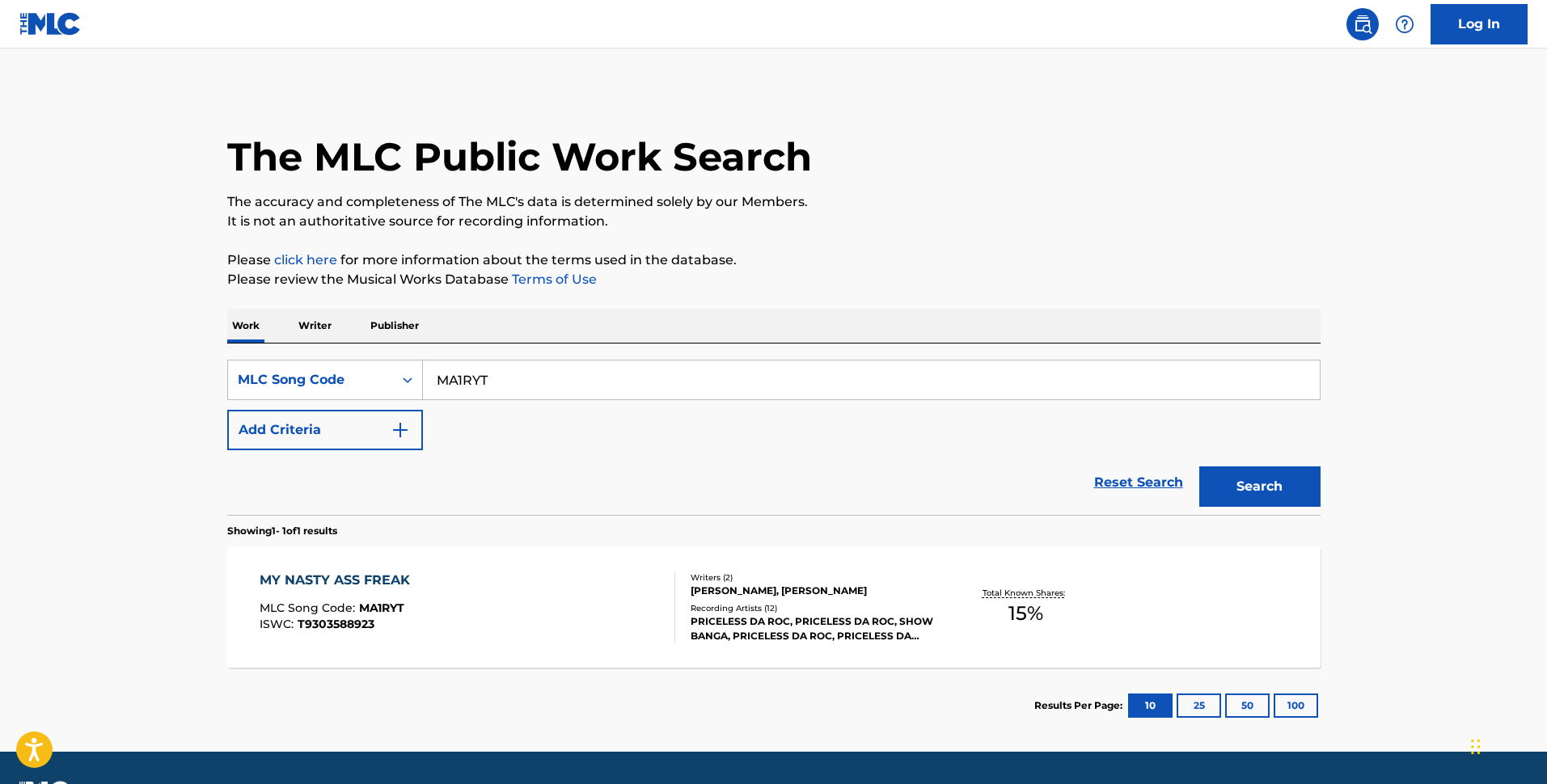
click at [572, 606] on div "MY NASTY ASS FREAK MLC Song Code : MA1RYT ISWC : T9303588923" at bounding box center [467, 607] width 416 height 73
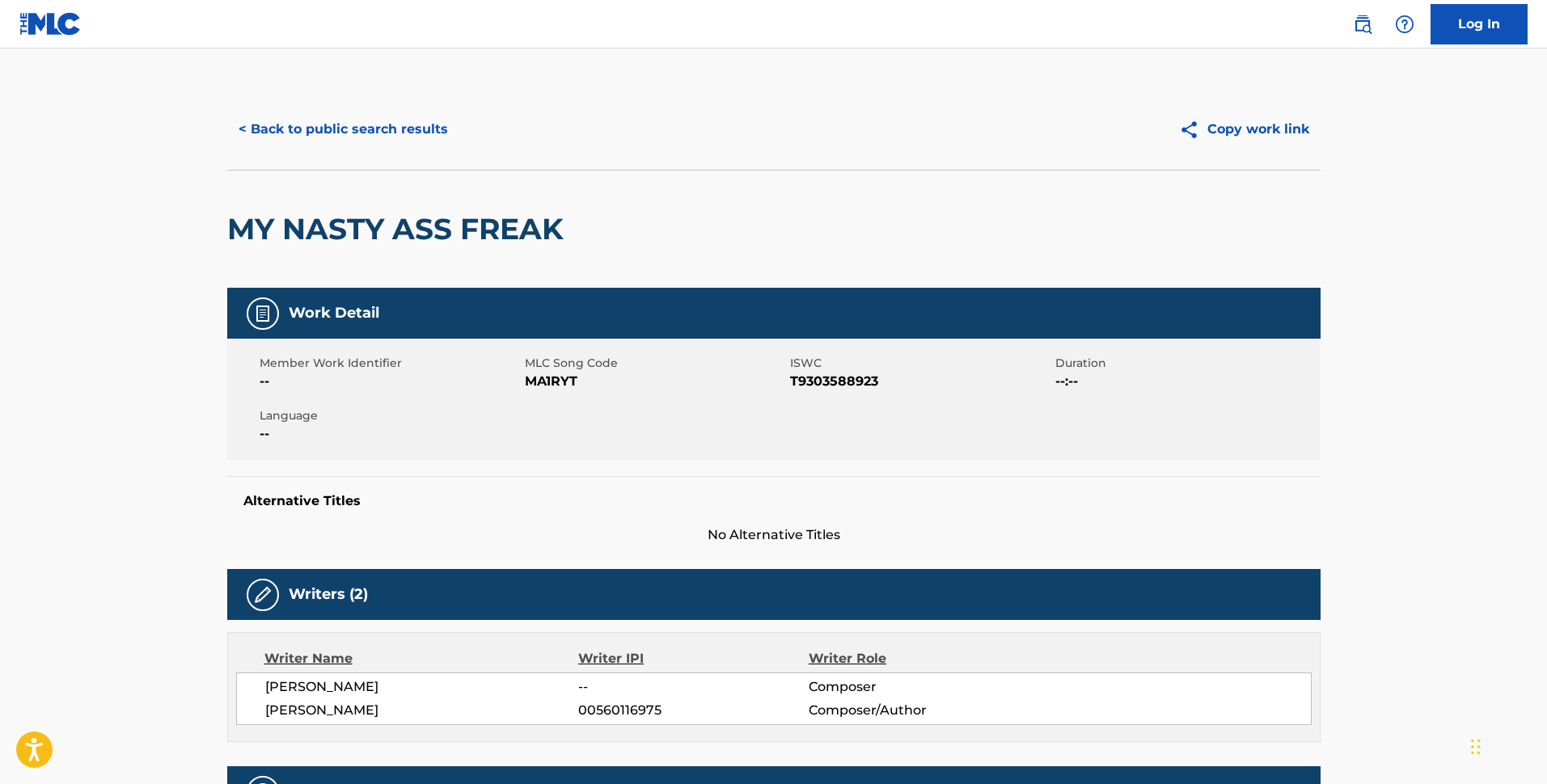
click at [375, 123] on button "< Back to public search results" at bounding box center [343, 130] width 232 height 41
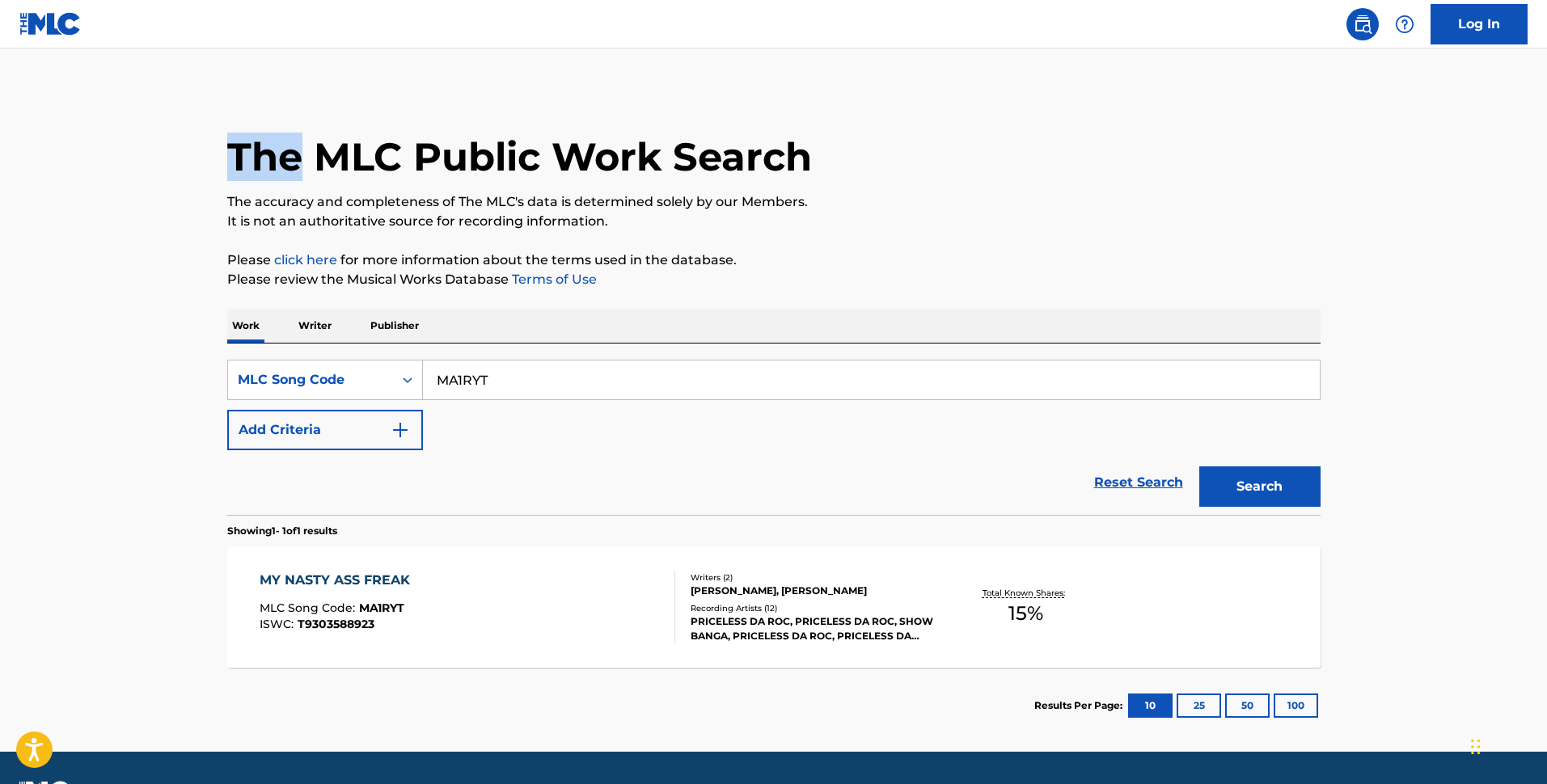
click at [375, 123] on div "The MLC Public Work Search" at bounding box center [774, 147] width 1093 height 118
click at [662, 383] on input "MA1RYT" at bounding box center [871, 380] width 897 height 39
click at [520, 379] on input "MA1RYT" at bounding box center [871, 380] width 897 height 39
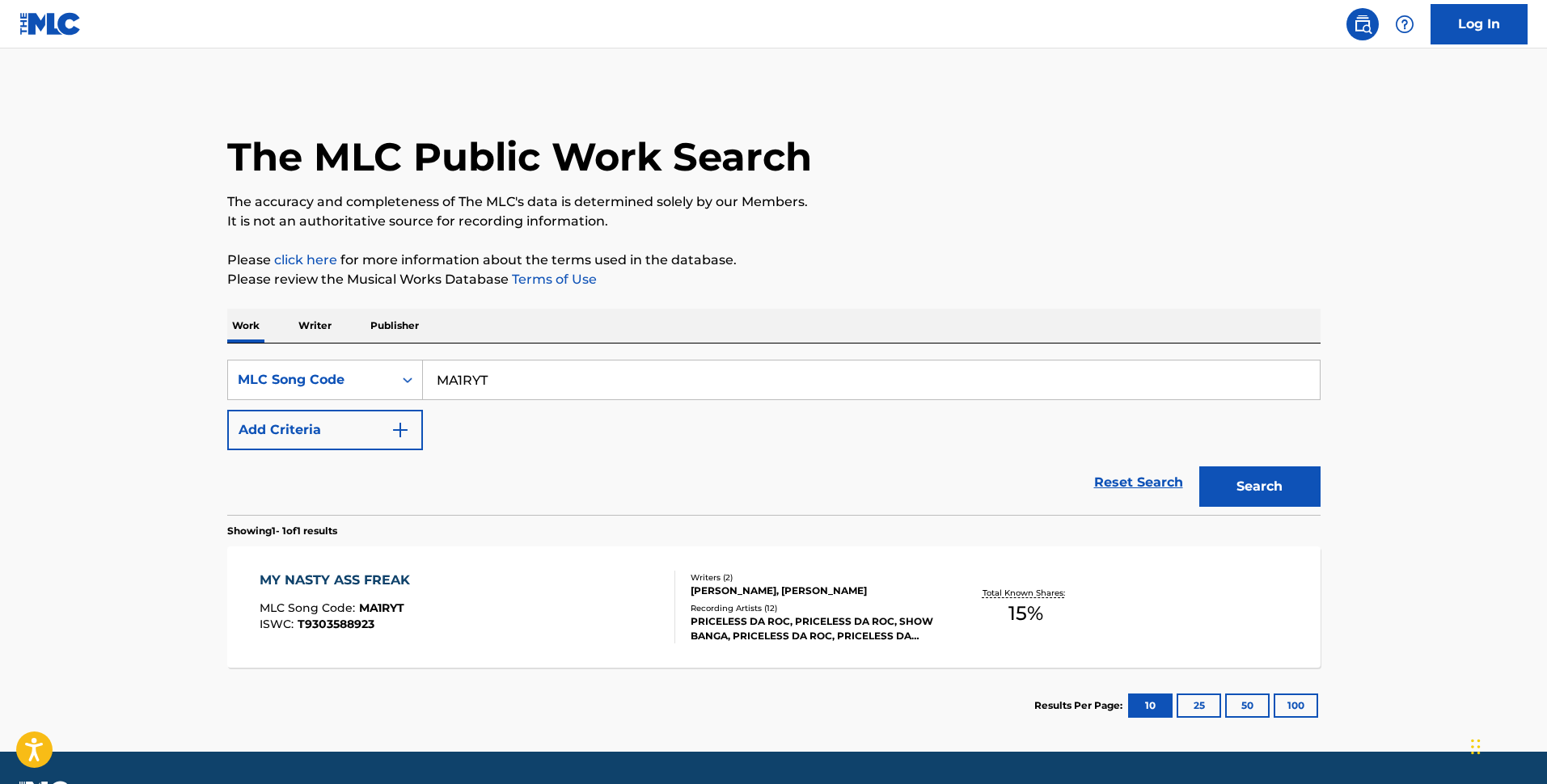
click at [601, 388] on input "MA1RYT" at bounding box center [871, 380] width 897 height 39
paste input "H50SF"
type input "MH50SF"
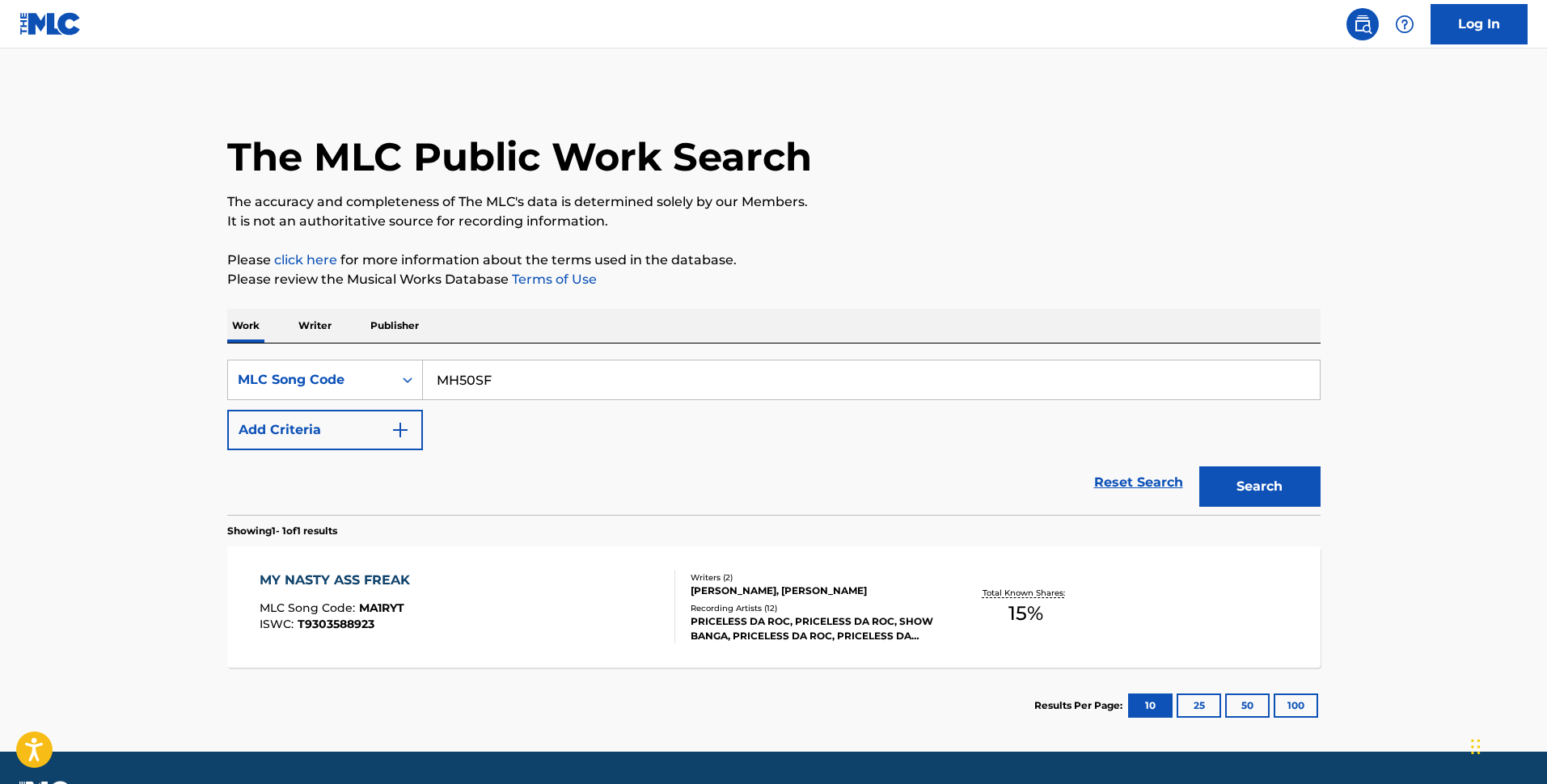
click at [1295, 487] on button "Search" at bounding box center [1260, 487] width 122 height 41
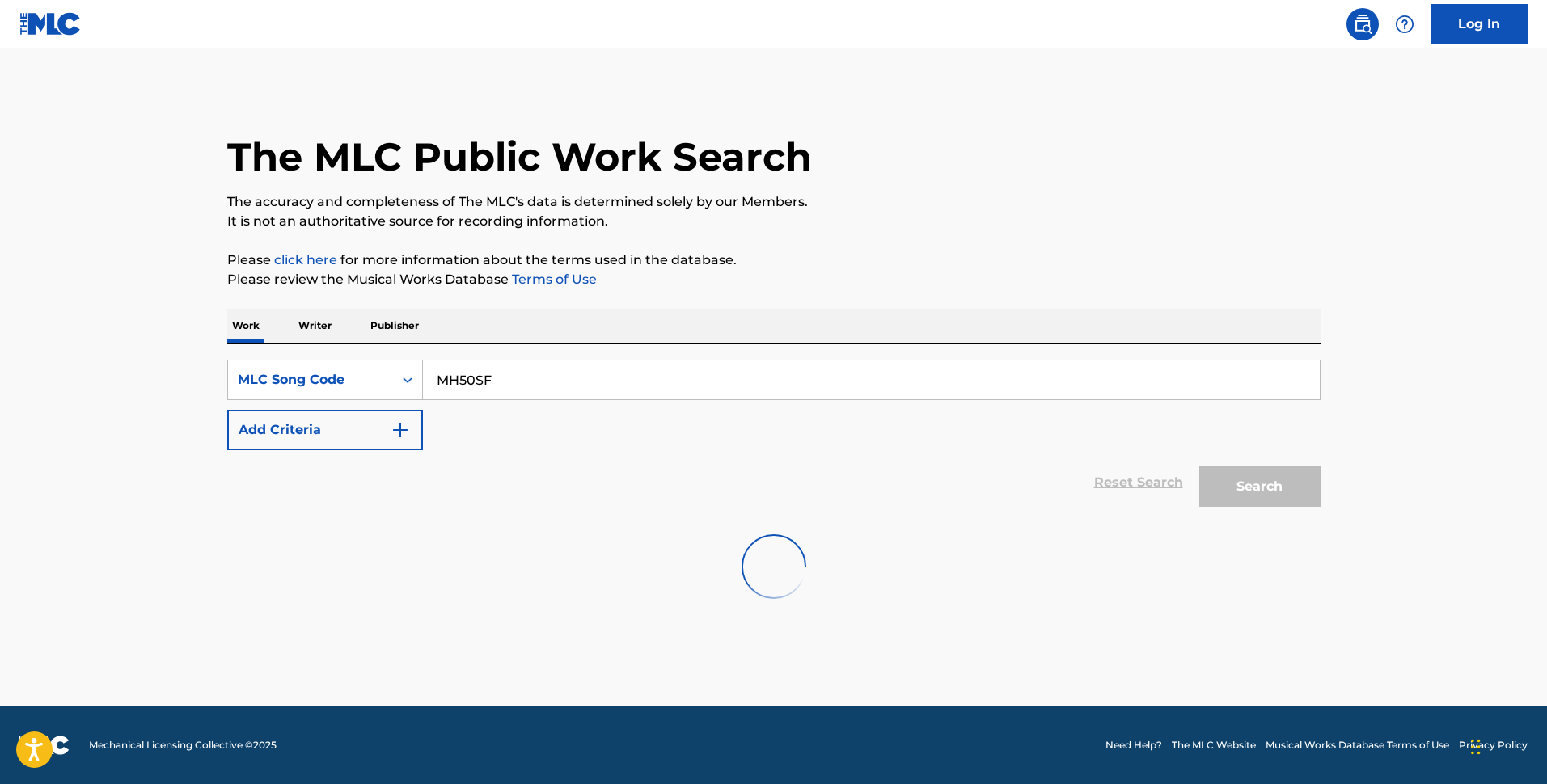
click at [539, 635] on main "The MLC Public Work Search The accuracy and completeness of The MLC's data is d…" at bounding box center [774, 377] width 1547 height 658
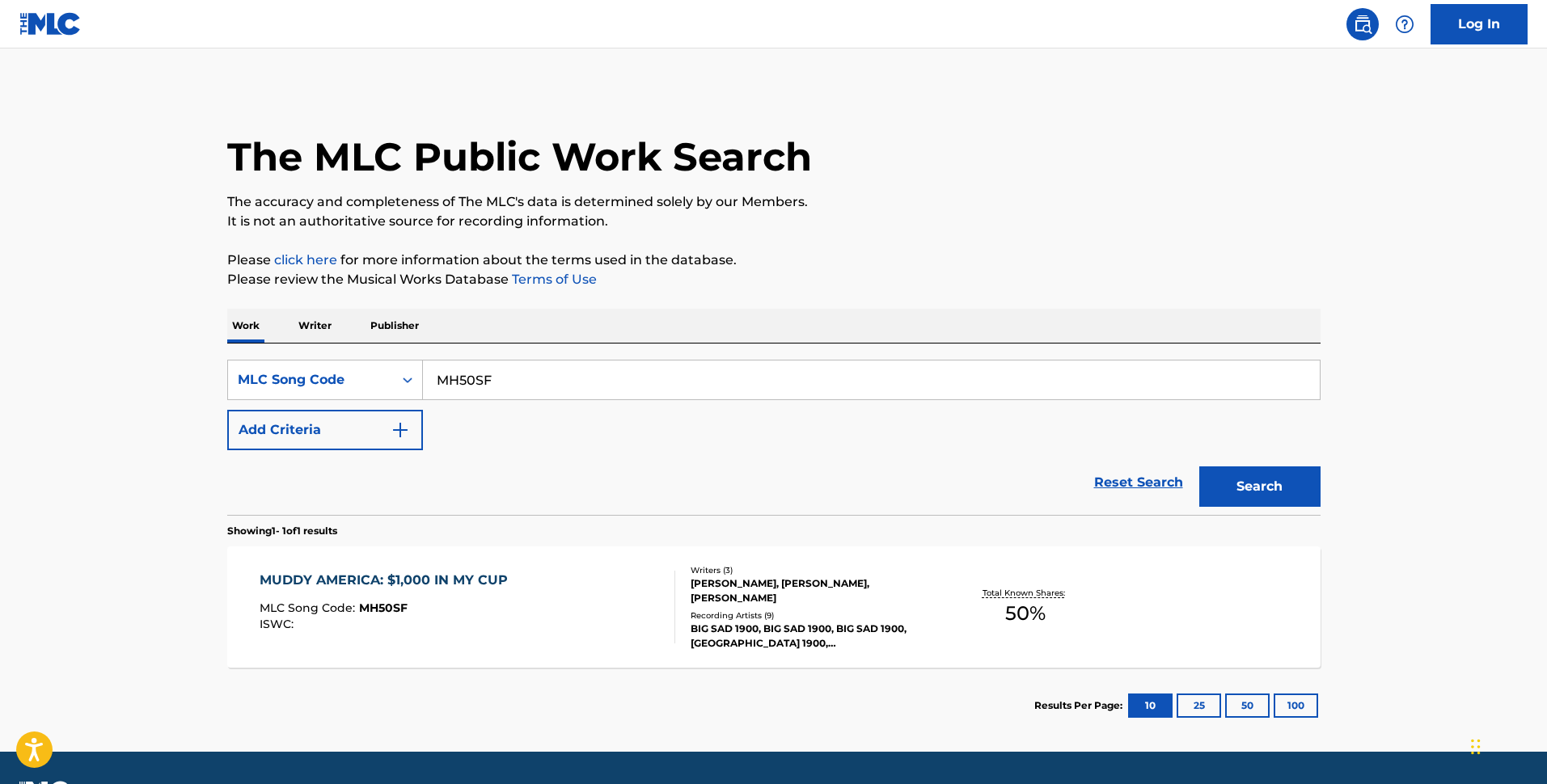
click at [539, 635] on div "MUDDY AMERICA: $1,000 IN MY CUP MLC Song Code : MH50SF ISWC :" at bounding box center [467, 607] width 416 height 73
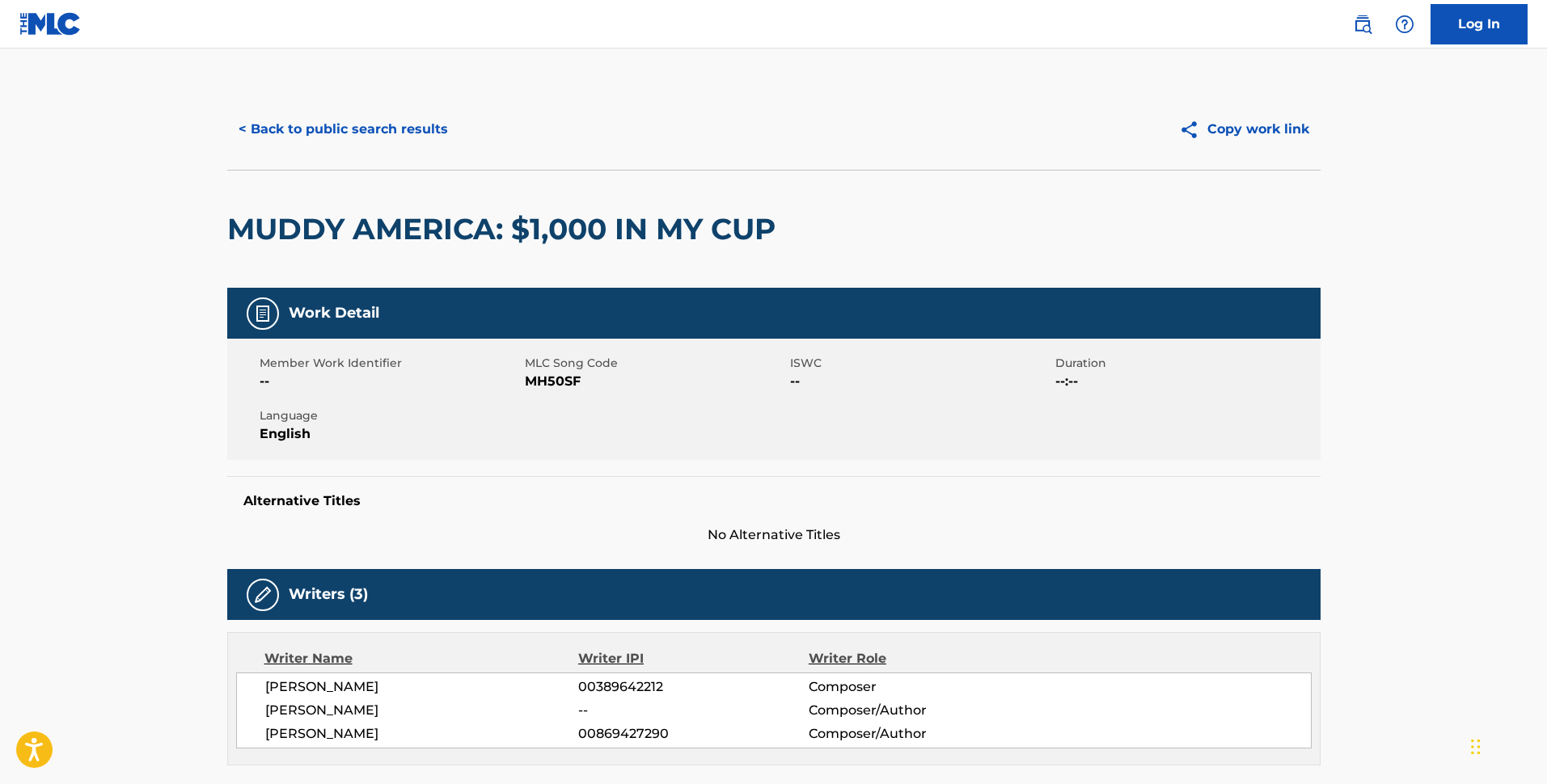
click at [385, 135] on button "< Back to public search results" at bounding box center [343, 130] width 232 height 41
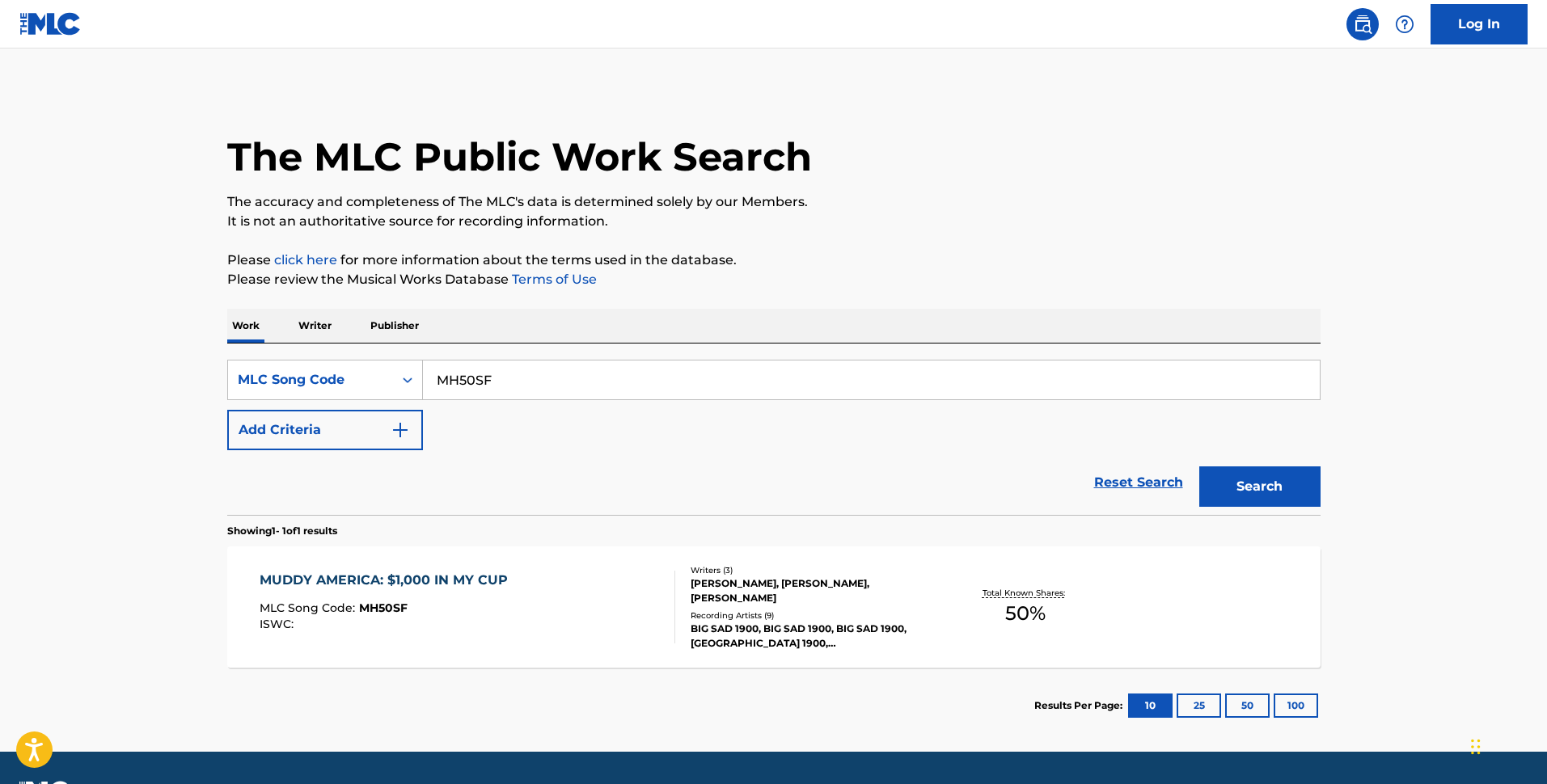
click at [706, 401] on div "SearchWithCriteriaf8aca487-309e-491c-92c4-664aa5e9ad59 MLC Song Code MH50SF Add…" at bounding box center [774, 405] width 1093 height 91
click at [655, 377] on input "MH50SF" at bounding box center [871, 380] width 897 height 39
paste input "WA9GNC"
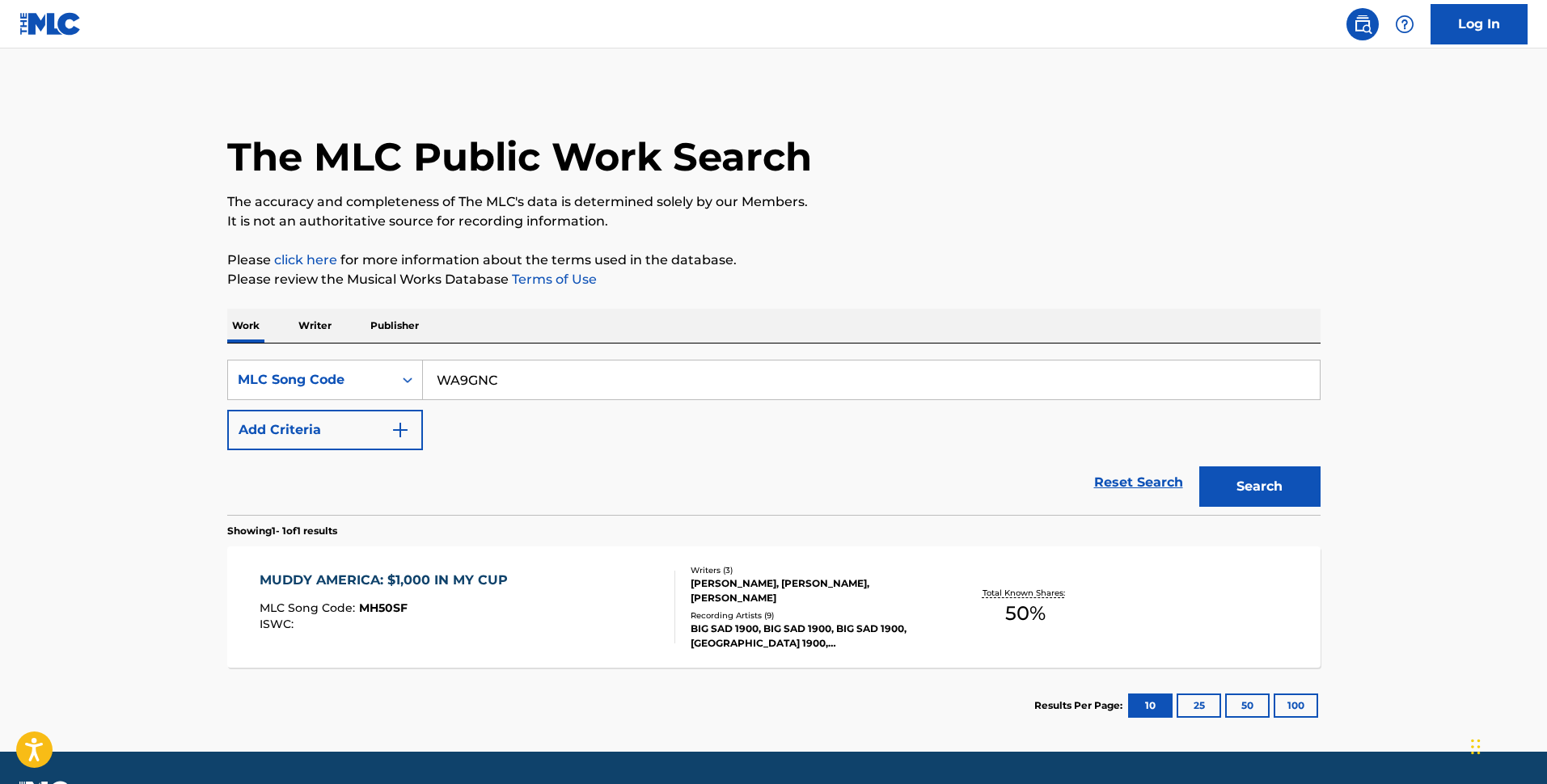
type input "WA9GNC"
click at [1276, 492] on button "Search" at bounding box center [1260, 487] width 122 height 41
click at [479, 596] on div "WAITING FOR YOU MLC Song Code : WA9GNC ISWC :" at bounding box center [467, 607] width 416 height 73
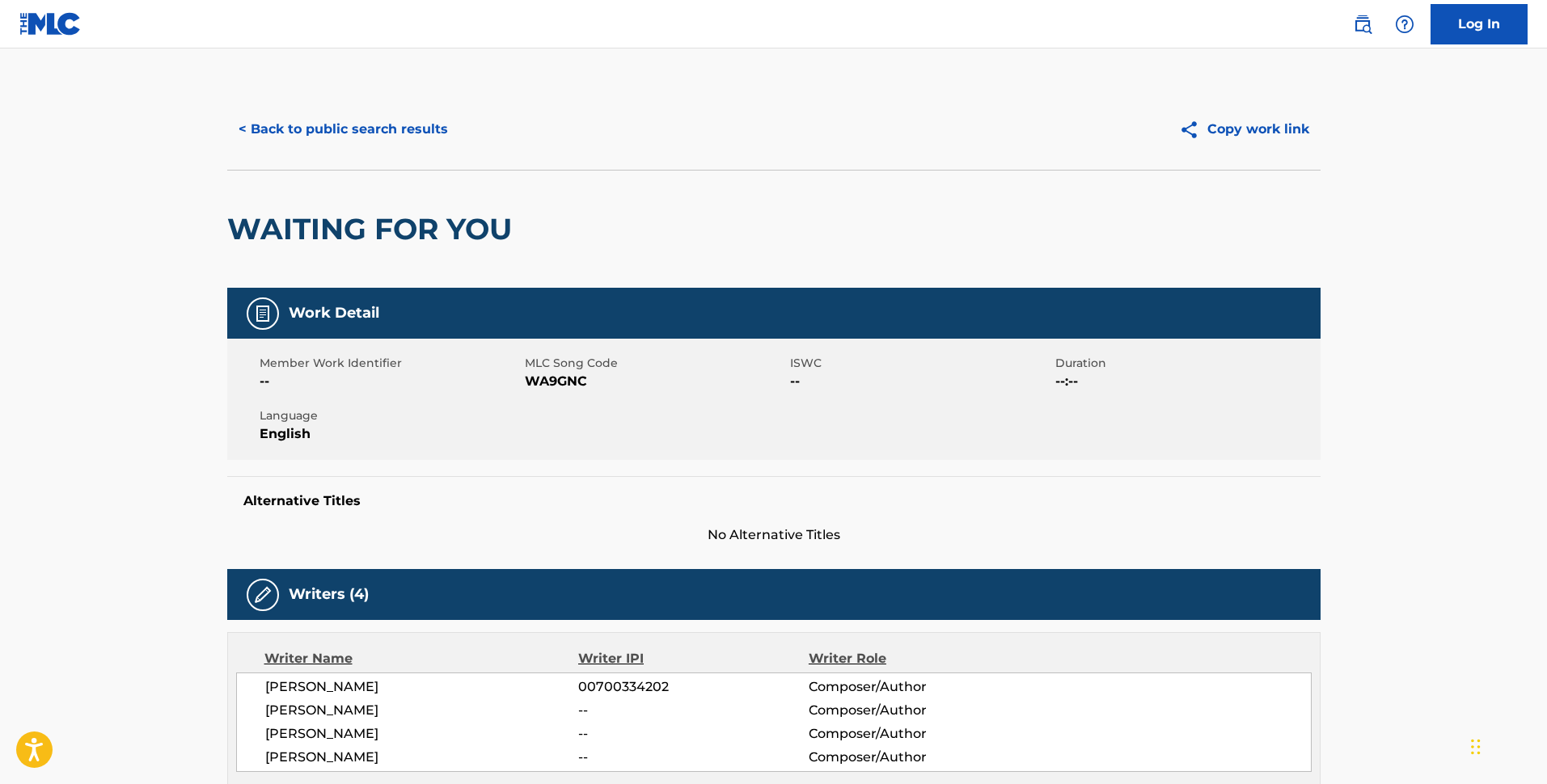
click at [405, 146] on button "< Back to public search results" at bounding box center [343, 130] width 232 height 41
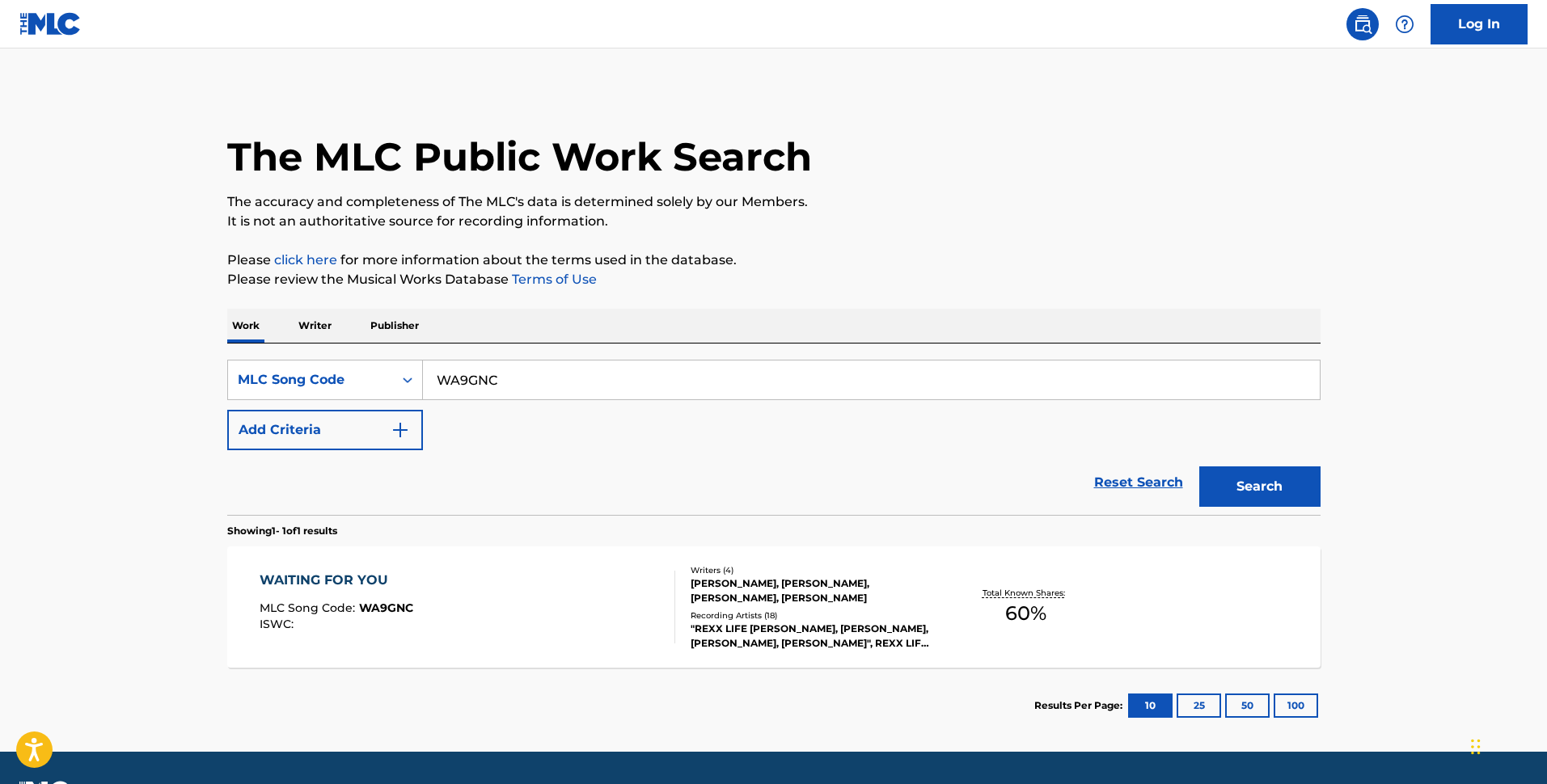
click at [590, 396] on input "WA9GNC" at bounding box center [871, 380] width 897 height 39
click at [718, 385] on input "WA9GNC" at bounding box center [871, 380] width 897 height 39
paste input "ID1PEY"
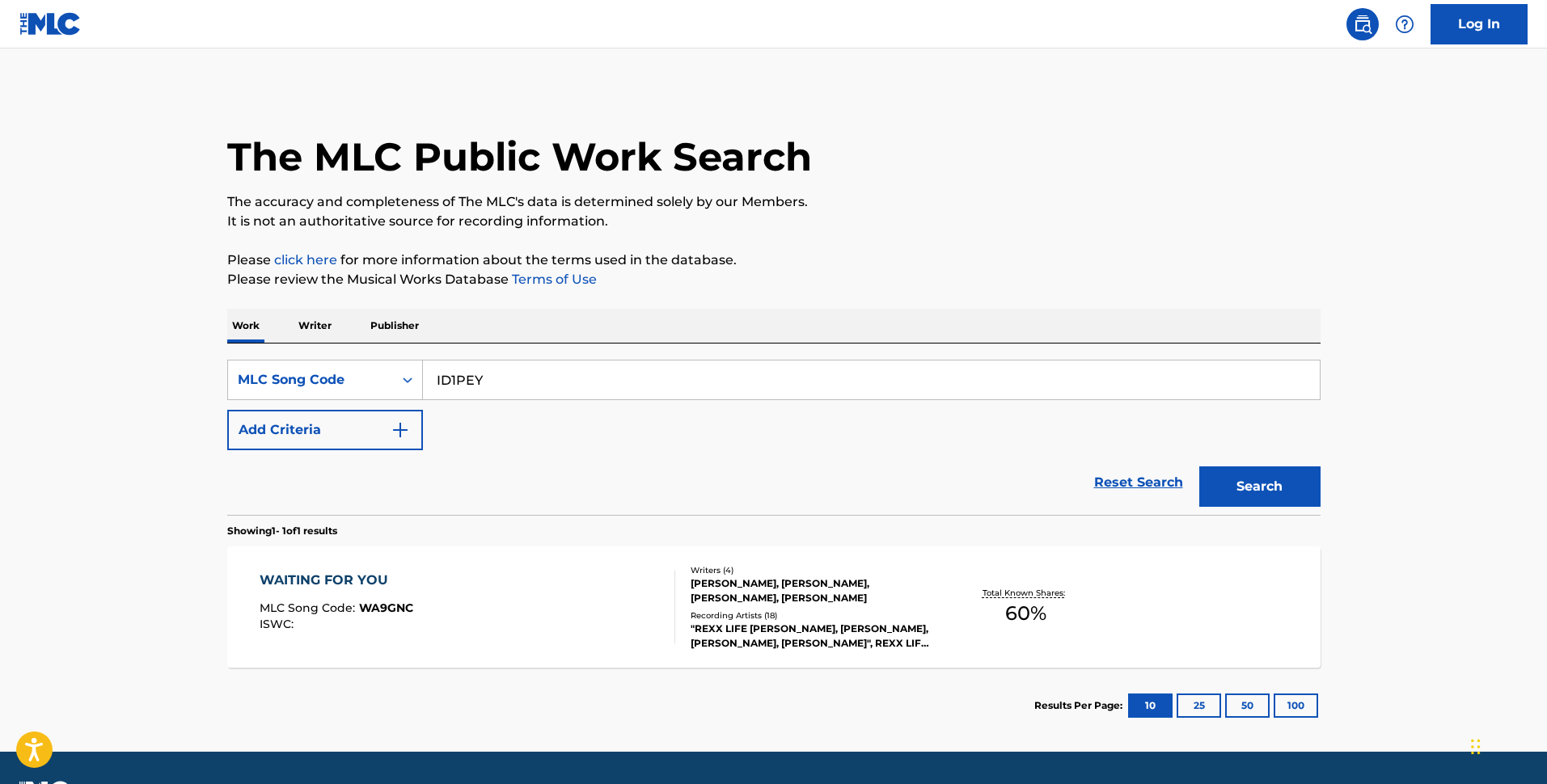
type input "ID1PEY"
click at [1273, 483] on button "Search" at bounding box center [1260, 487] width 122 height 41
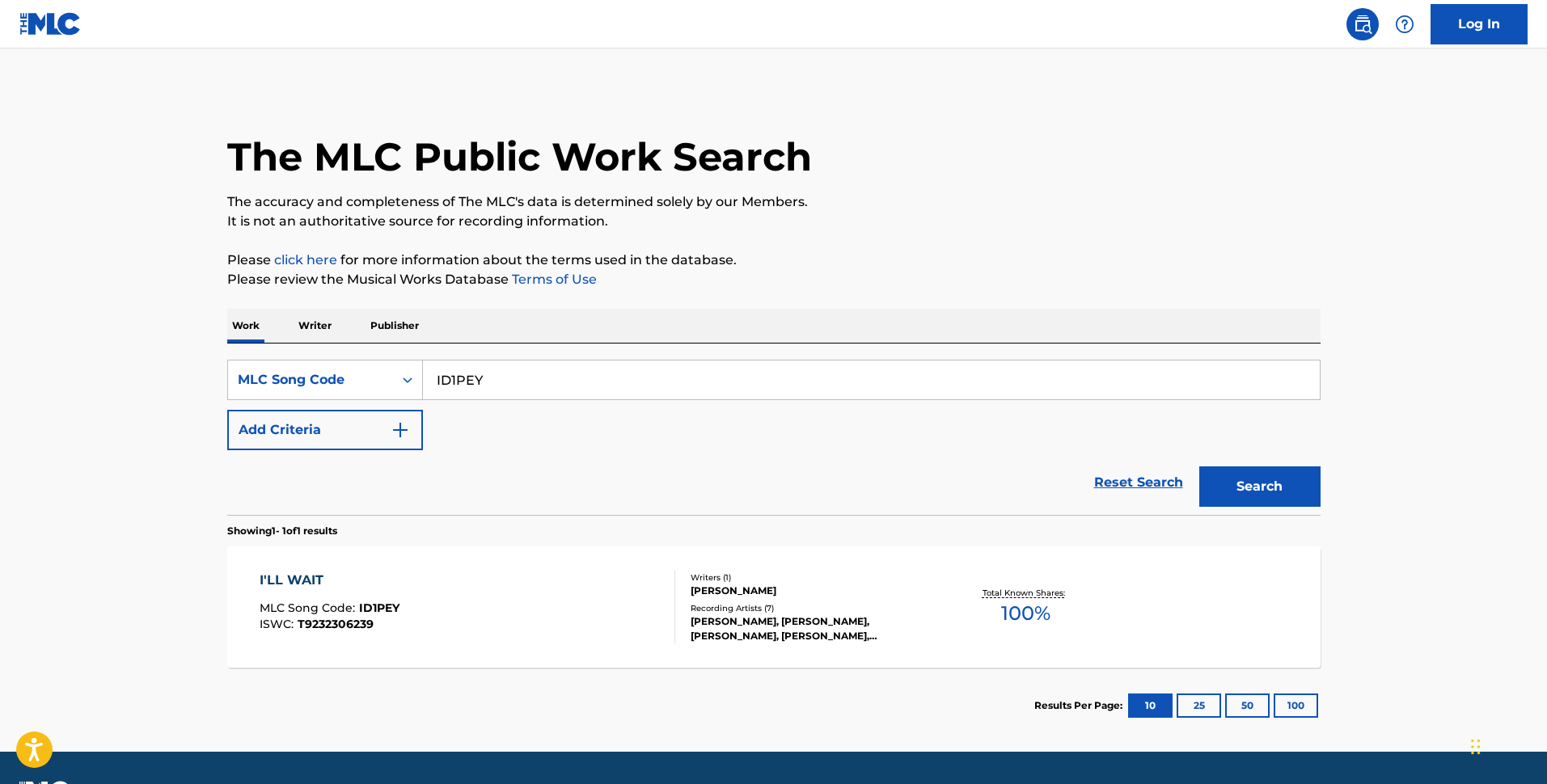
click at [432, 598] on div "I'LL WAIT MLC Song Code : ID1PEY ISWC : T9232306239" at bounding box center [467, 607] width 416 height 73
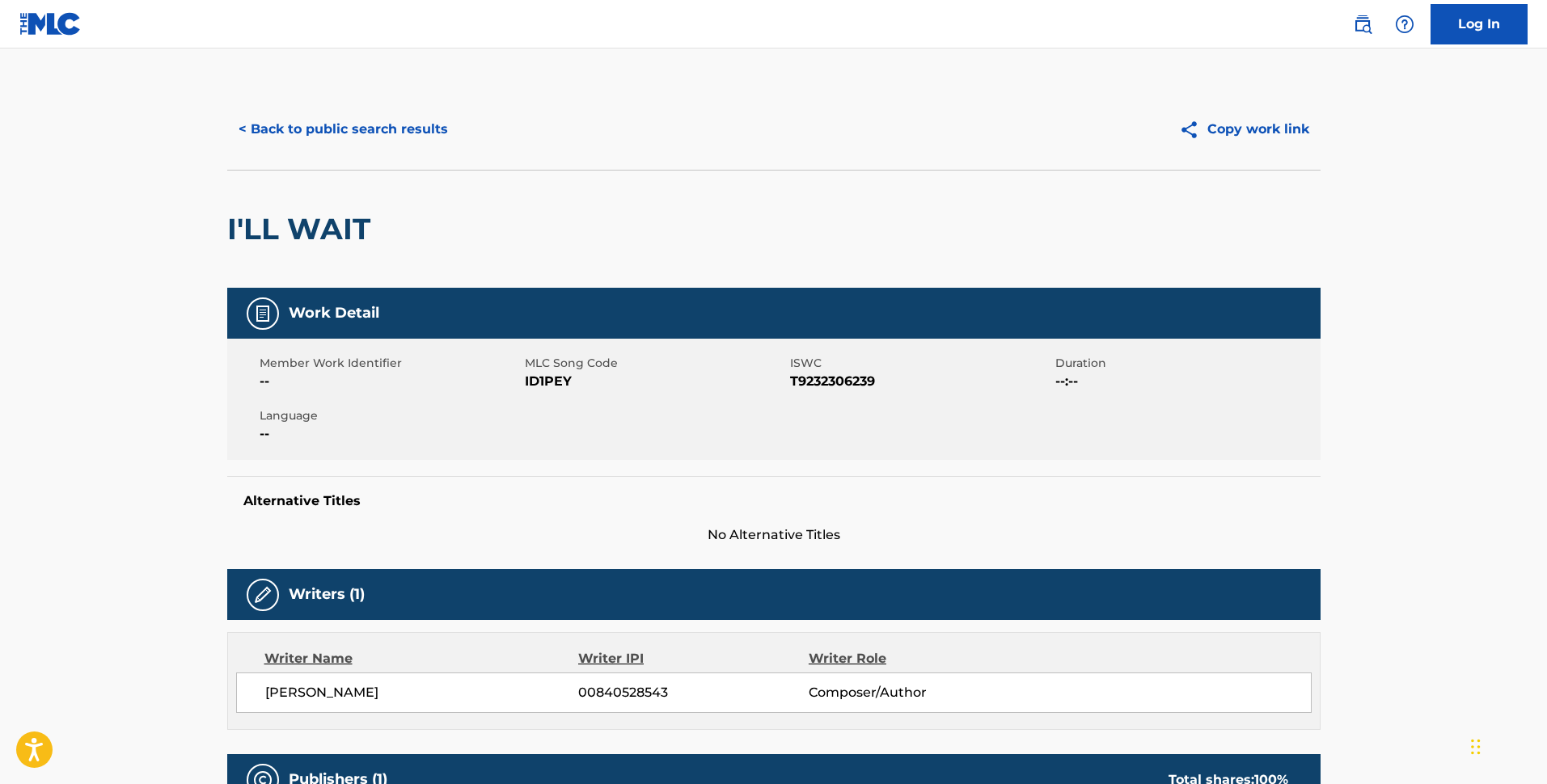
click at [407, 129] on button "< Back to public search results" at bounding box center [343, 130] width 232 height 41
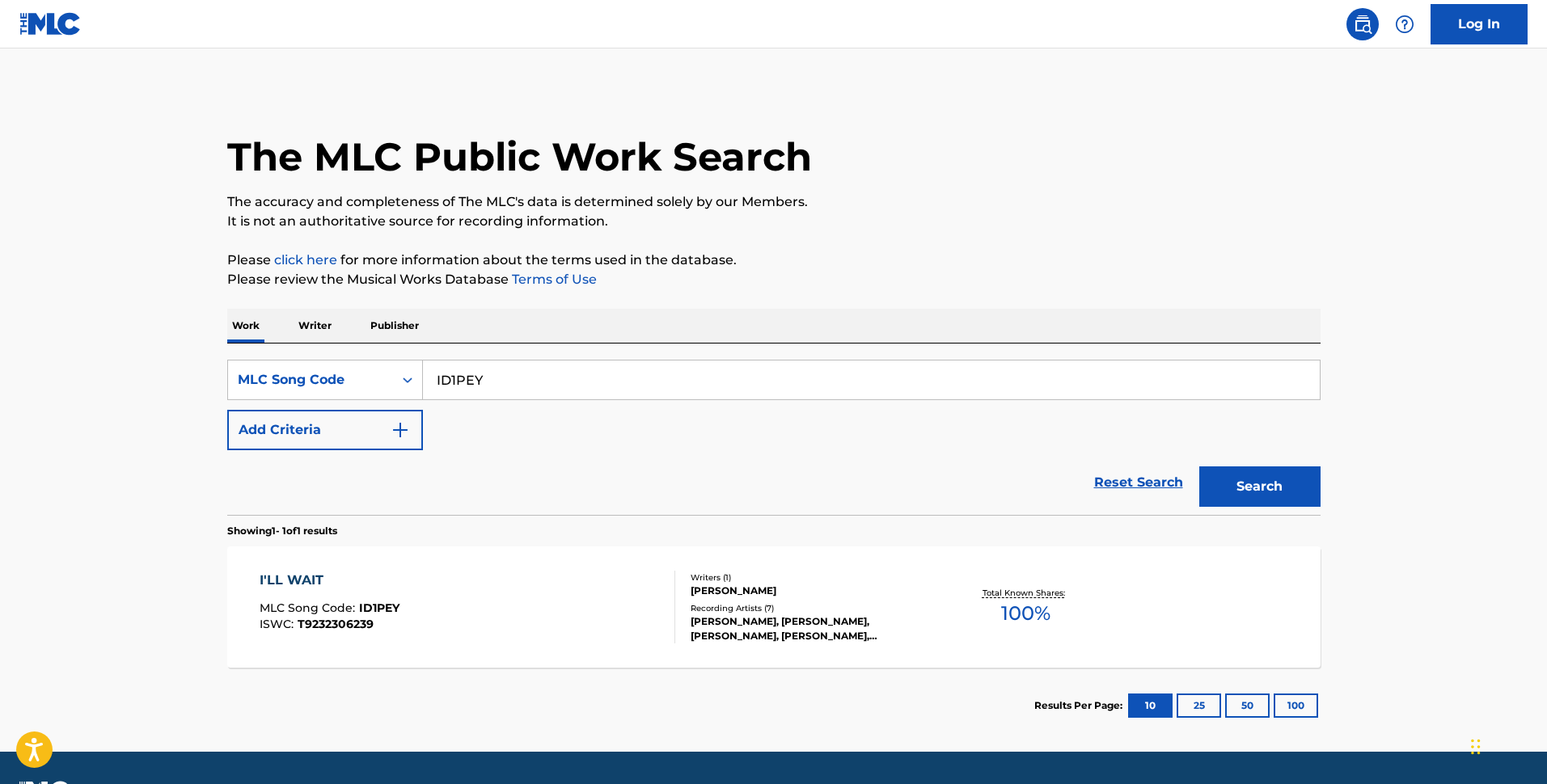
click at [687, 383] on input "ID1PEY" at bounding box center [871, 380] width 897 height 39
click at [686, 383] on input "ID1PEY" at bounding box center [871, 380] width 897 height 39
paste input "L11107"
type input "L11107"
click at [1280, 485] on button "Search" at bounding box center [1260, 487] width 122 height 41
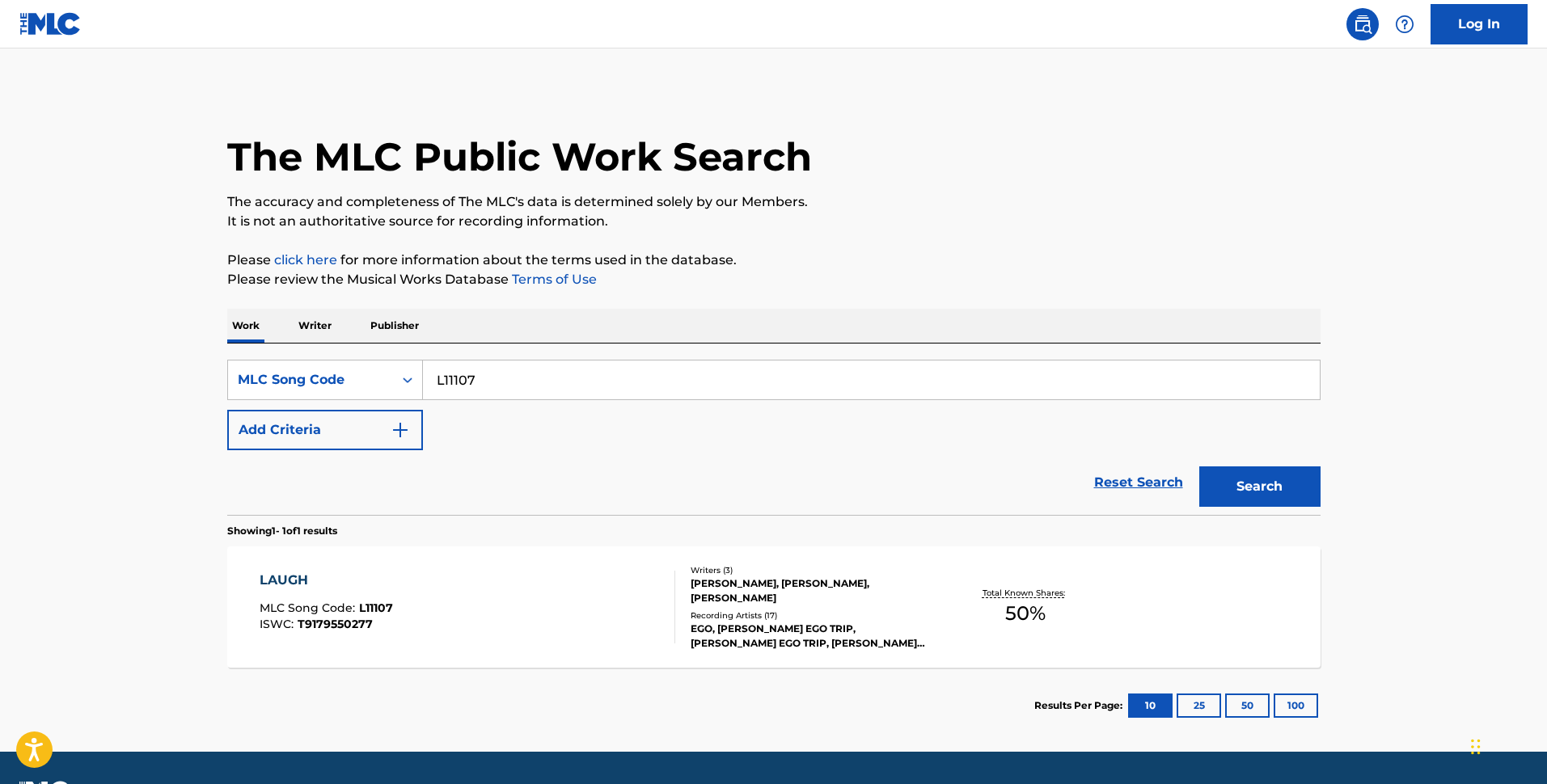
click at [610, 646] on div "LAUGH MLC Song Code : L11107 ISWC : T9179550277 Writers ( 3 ) [PERSON_NAME], [P…" at bounding box center [774, 607] width 1093 height 122
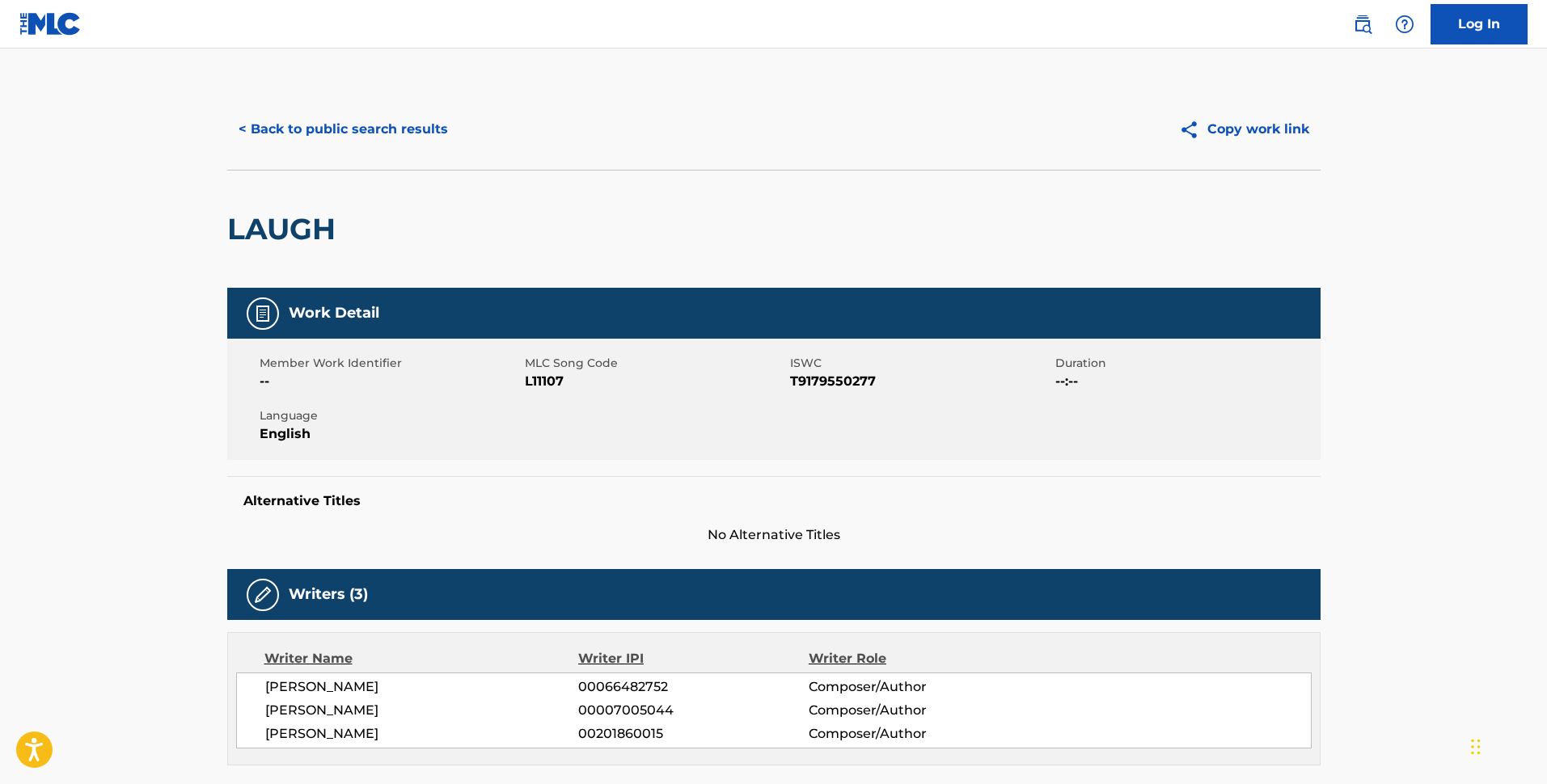
click at [385, 135] on button "< Back to public search results" at bounding box center [343, 130] width 232 height 41
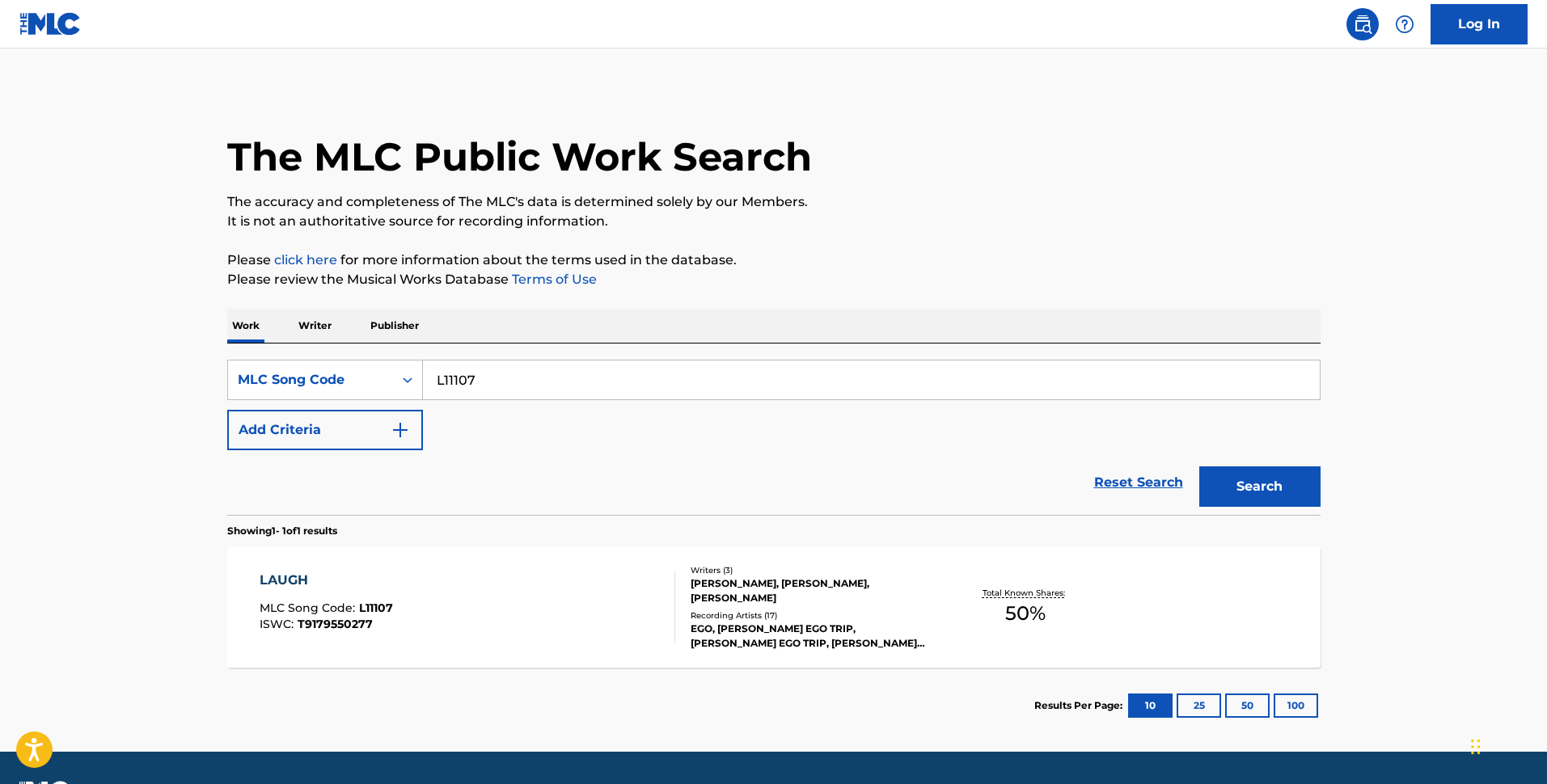
click at [694, 366] on input "L11107" at bounding box center [871, 380] width 897 height 39
paste input "Z8123S"
type input "Z8123S"
click at [1273, 475] on button "Search" at bounding box center [1260, 487] width 122 height 41
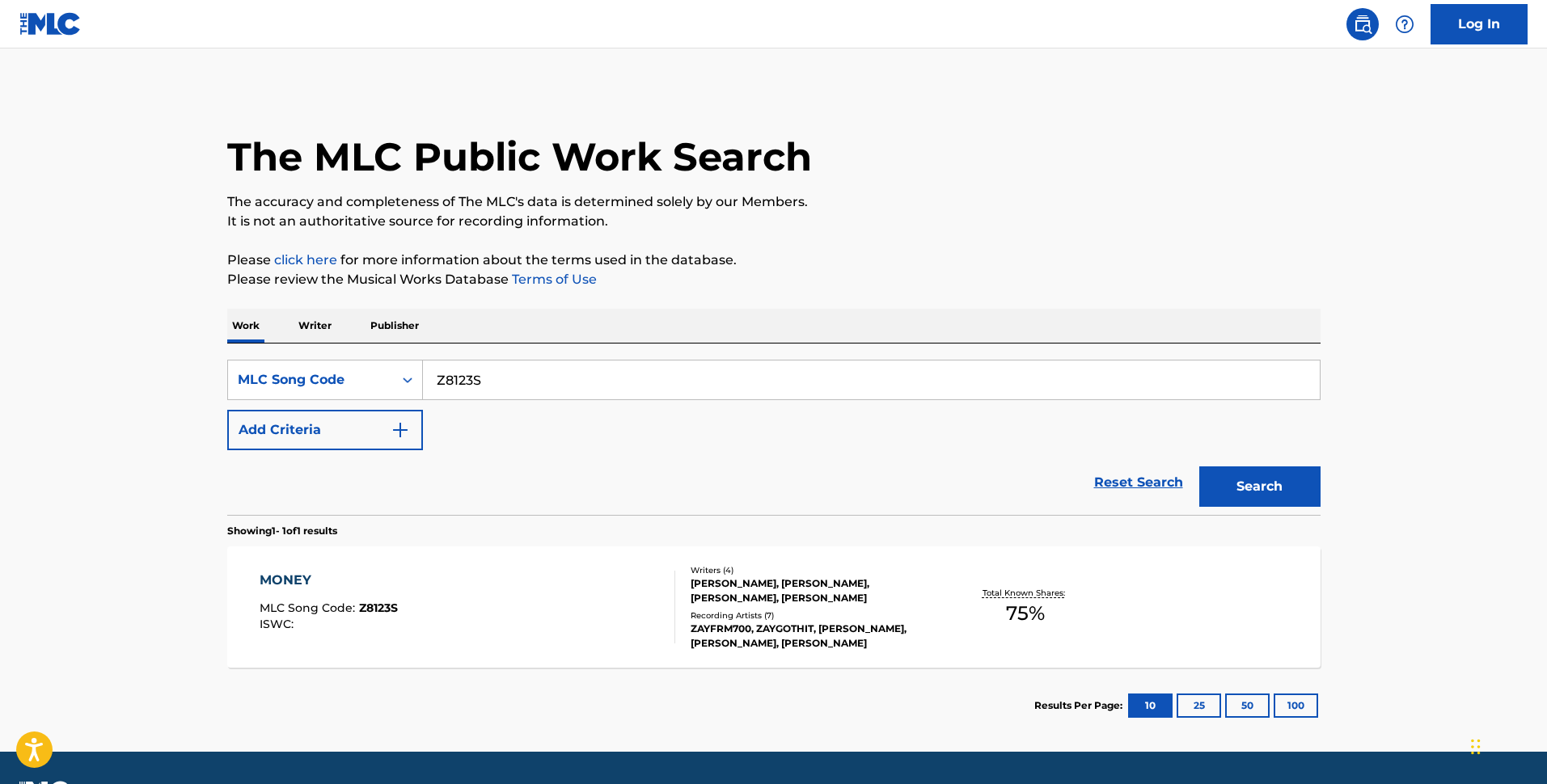
click at [597, 606] on div "MONEY MLC Song Code : Z8123S ISWC :" at bounding box center [467, 607] width 416 height 73
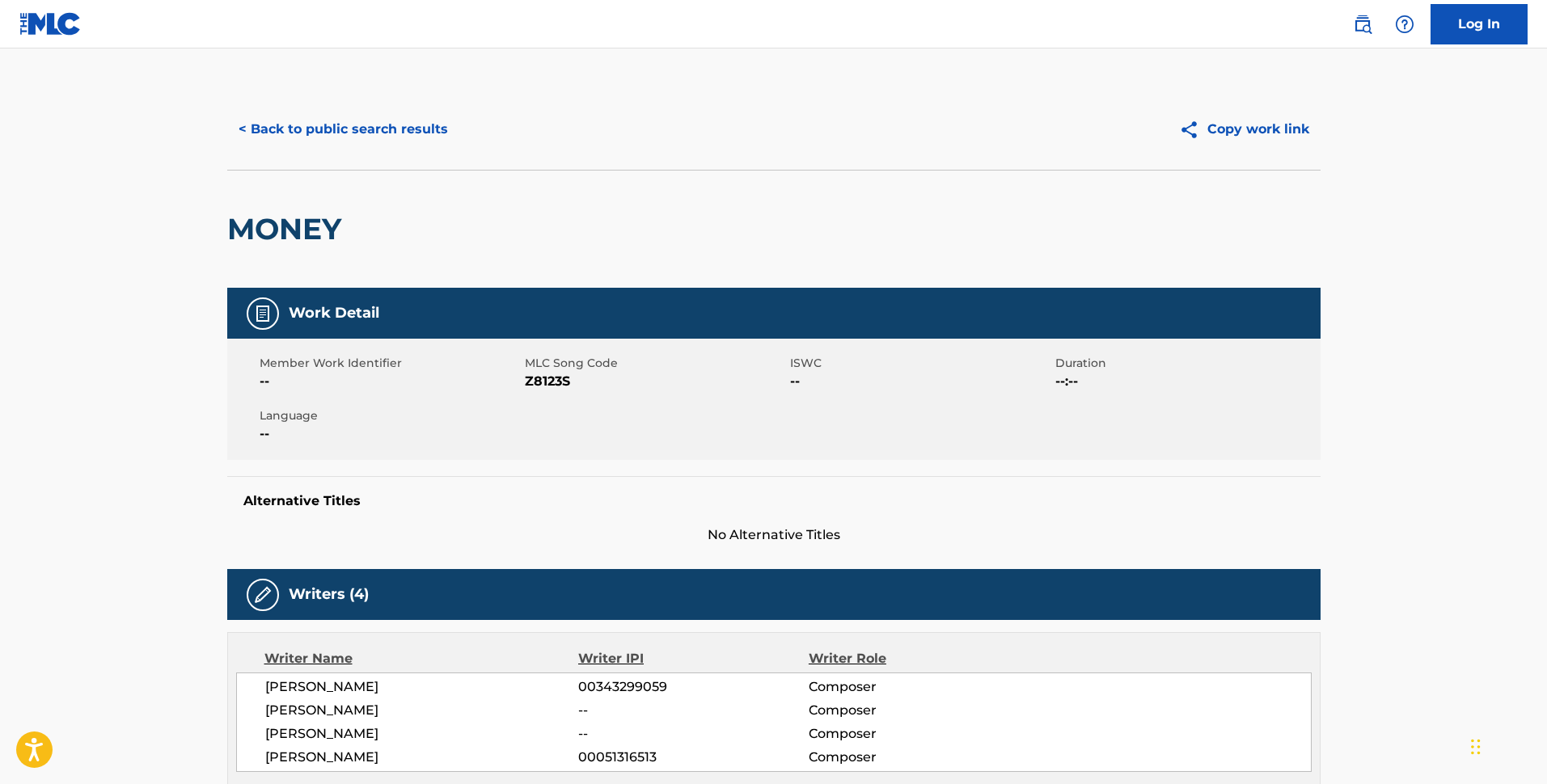
click at [361, 129] on button "< Back to public search results" at bounding box center [343, 130] width 232 height 41
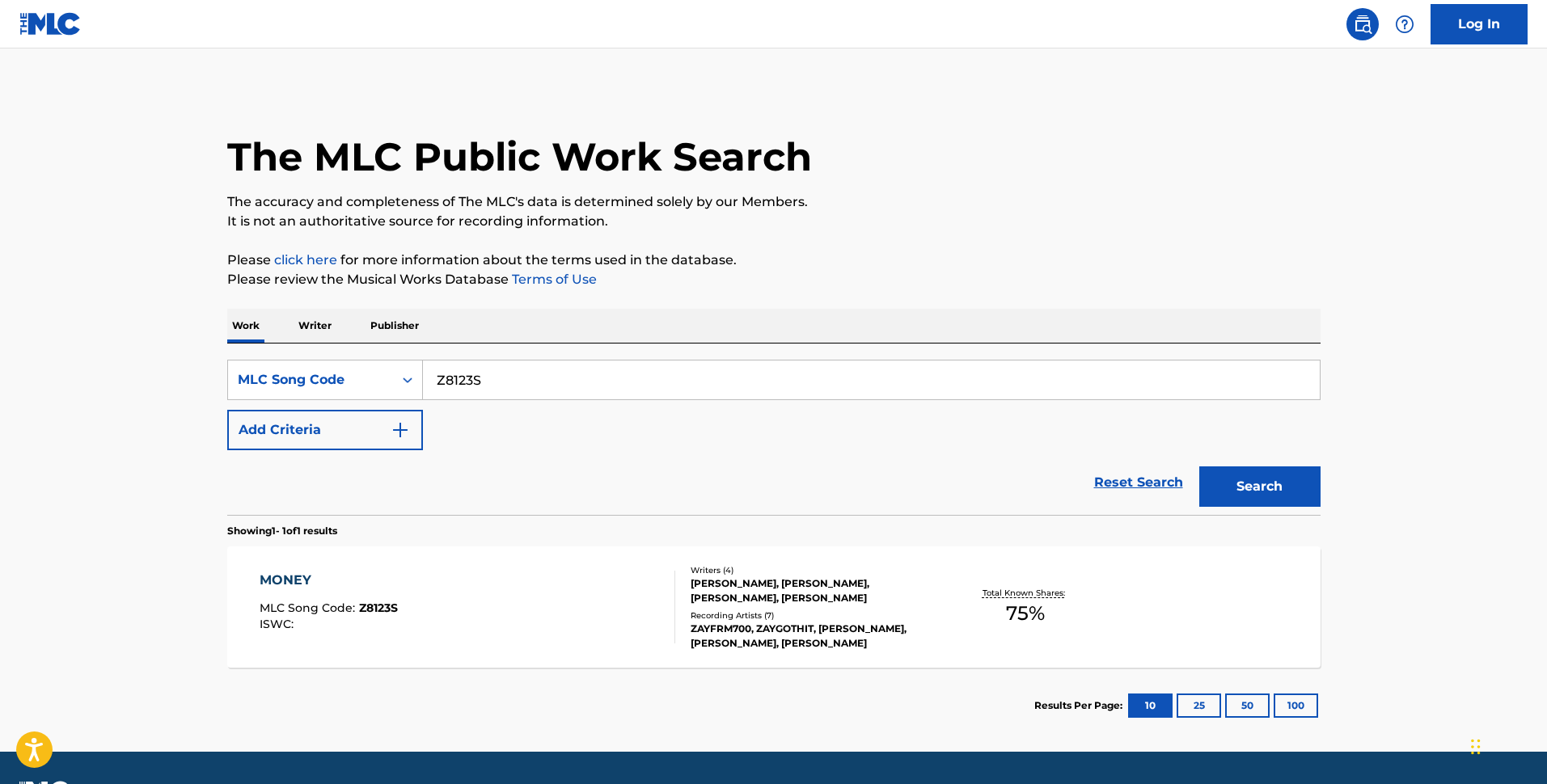
click at [518, 392] on input "Z8123S" at bounding box center [871, 380] width 897 height 39
paste input "H7716O"
type input "H7716O"
click at [1286, 495] on button "Search" at bounding box center [1260, 487] width 122 height 41
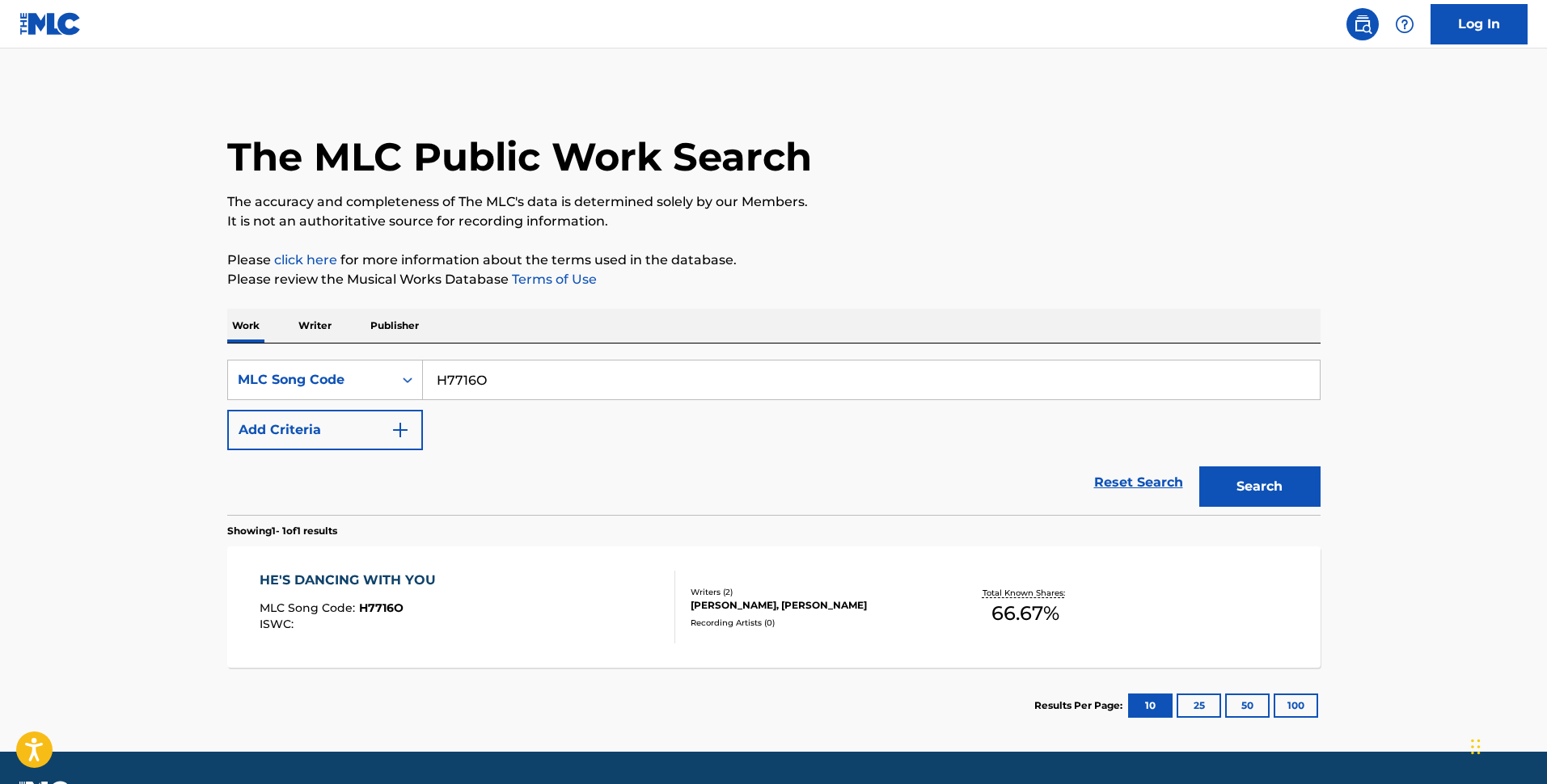
click at [562, 613] on div "HE'S DANCING WITH YOU MLC Song Code : H7716O ISWC :" at bounding box center [467, 607] width 416 height 73
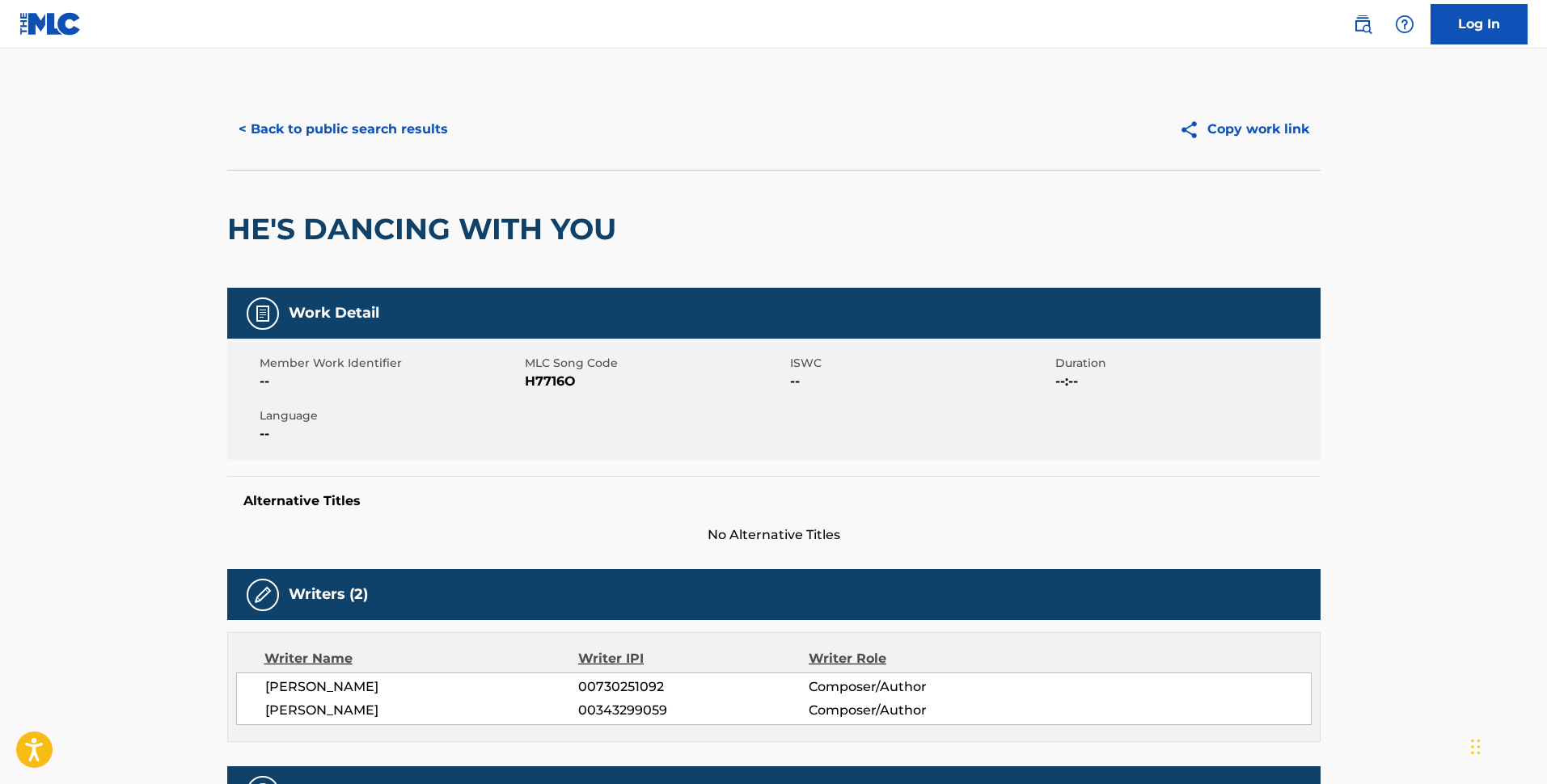
click at [389, 139] on button "< Back to public search results" at bounding box center [343, 130] width 232 height 41
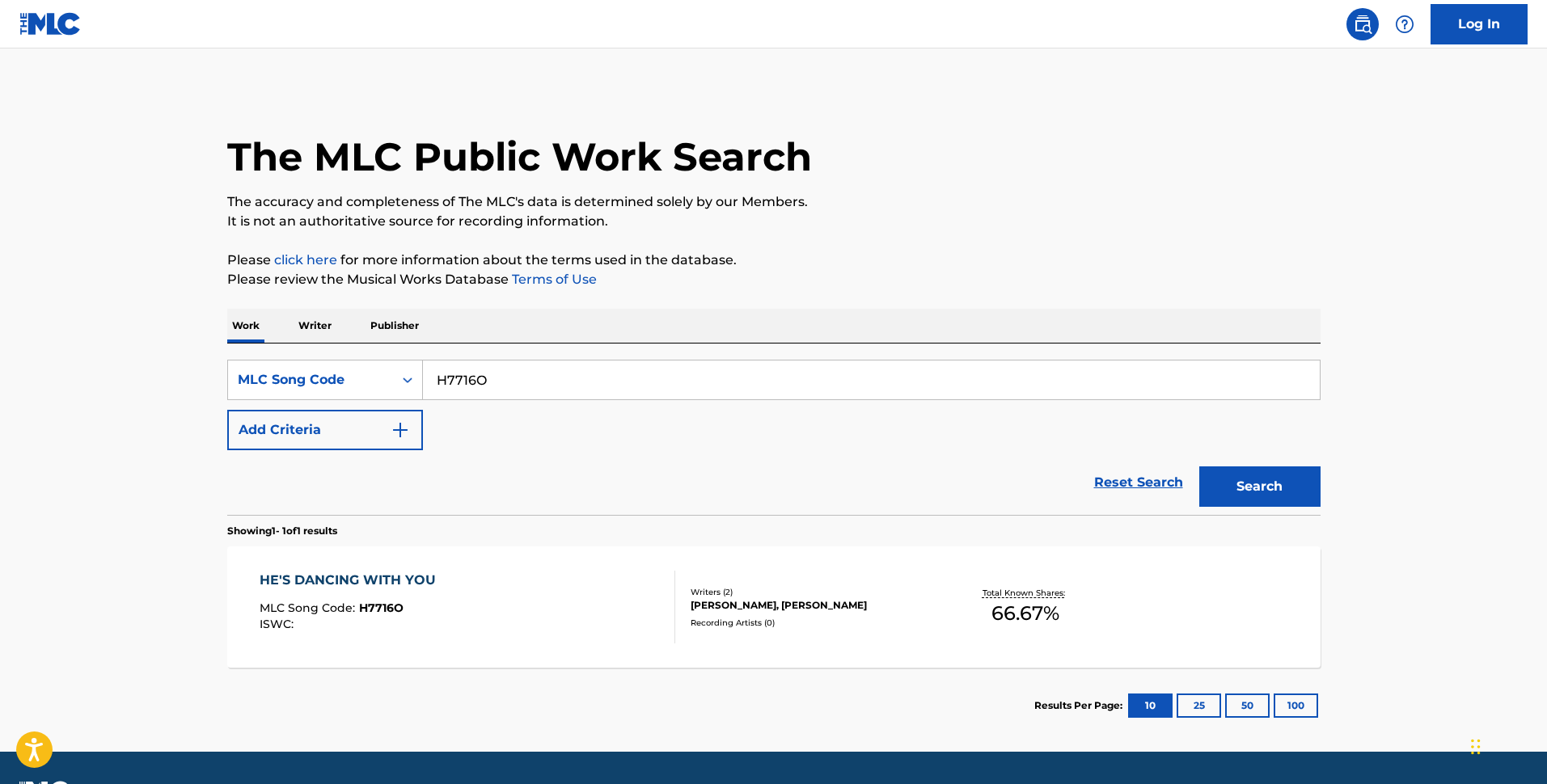
click at [504, 613] on div "HE'S DANCING WITH YOU MLC Song Code : H7716O ISWC :" at bounding box center [467, 607] width 416 height 73
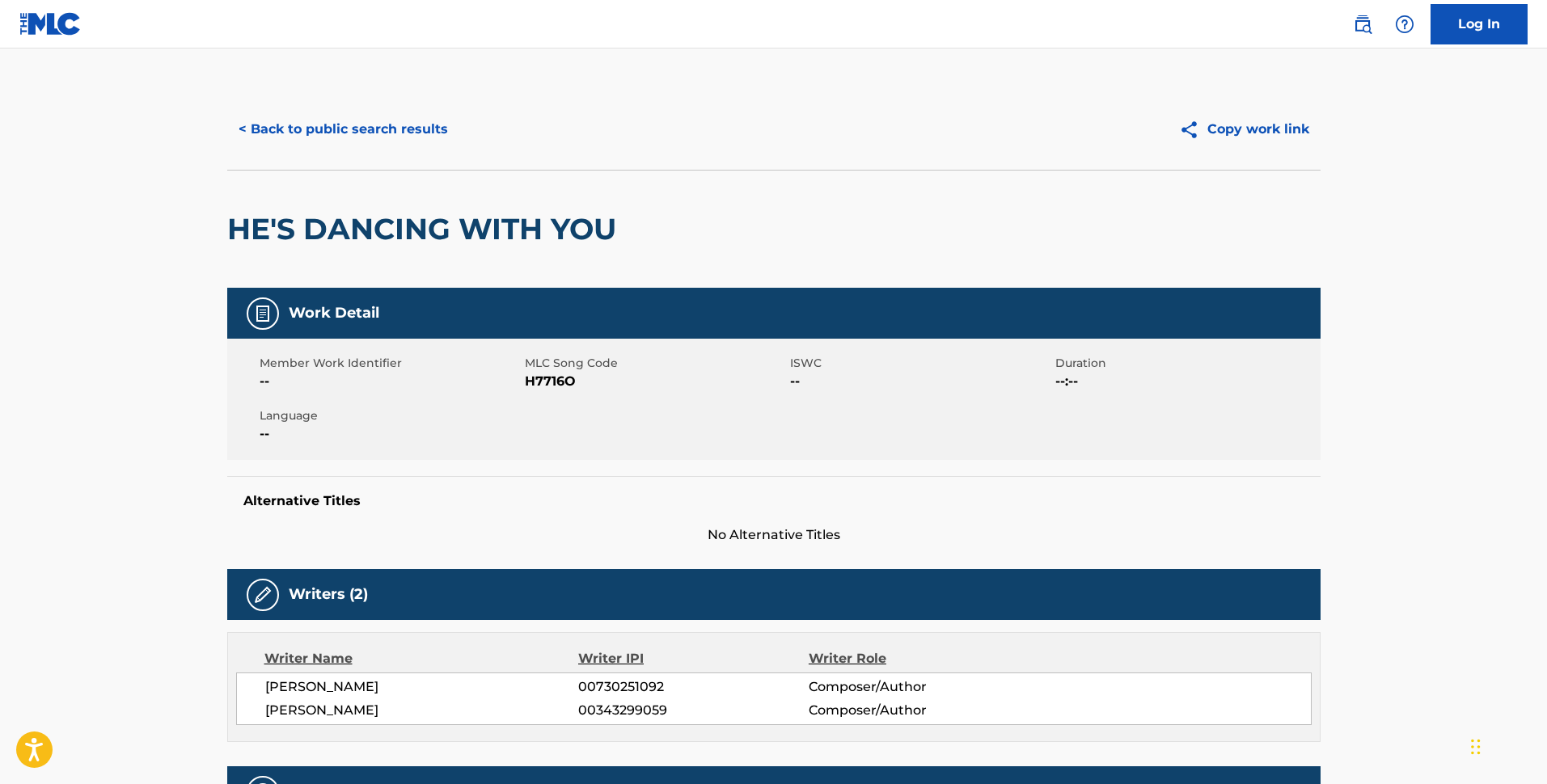
click at [379, 133] on button "< Back to public search results" at bounding box center [343, 130] width 232 height 41
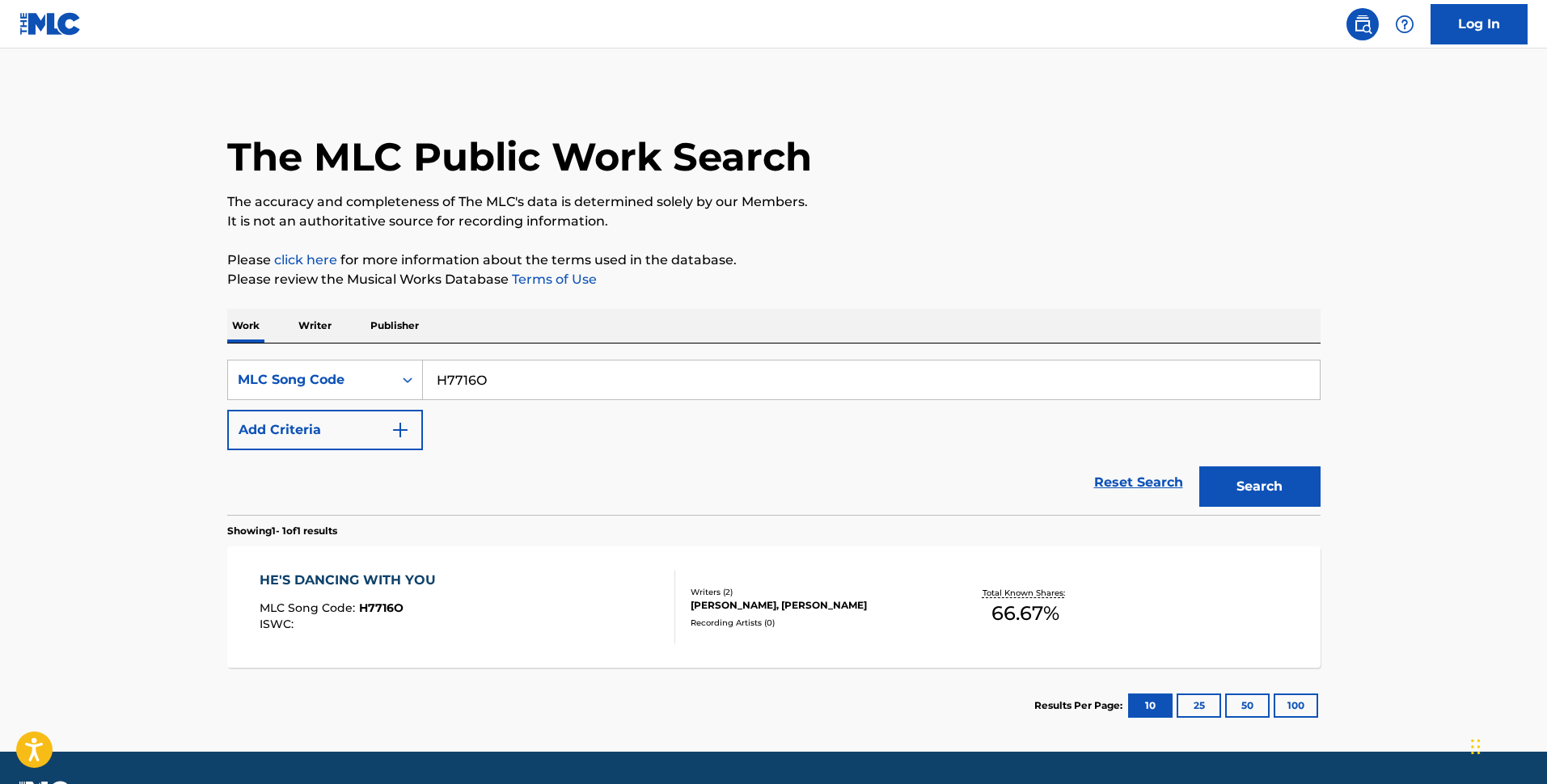
click at [558, 382] on input "H7716O" at bounding box center [871, 380] width 897 height 39
paste input "SVC04V"
type input "SVC04V"
click at [1283, 487] on button "Search" at bounding box center [1260, 487] width 122 height 41
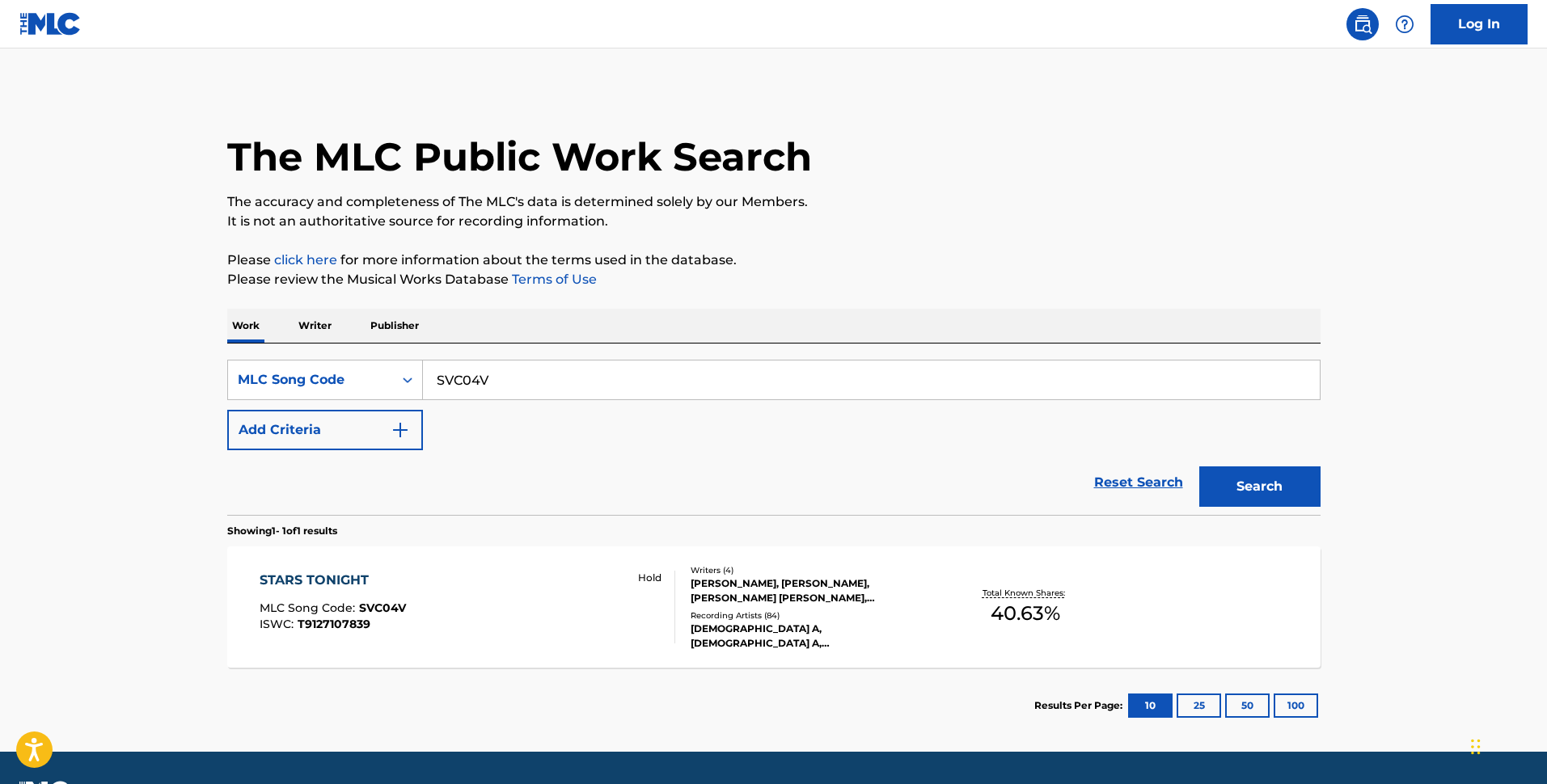
click at [521, 603] on div "STARS TONIGHT MLC Song Code : SVC04V ISWC : T9127107839 Hold" at bounding box center [467, 607] width 416 height 73
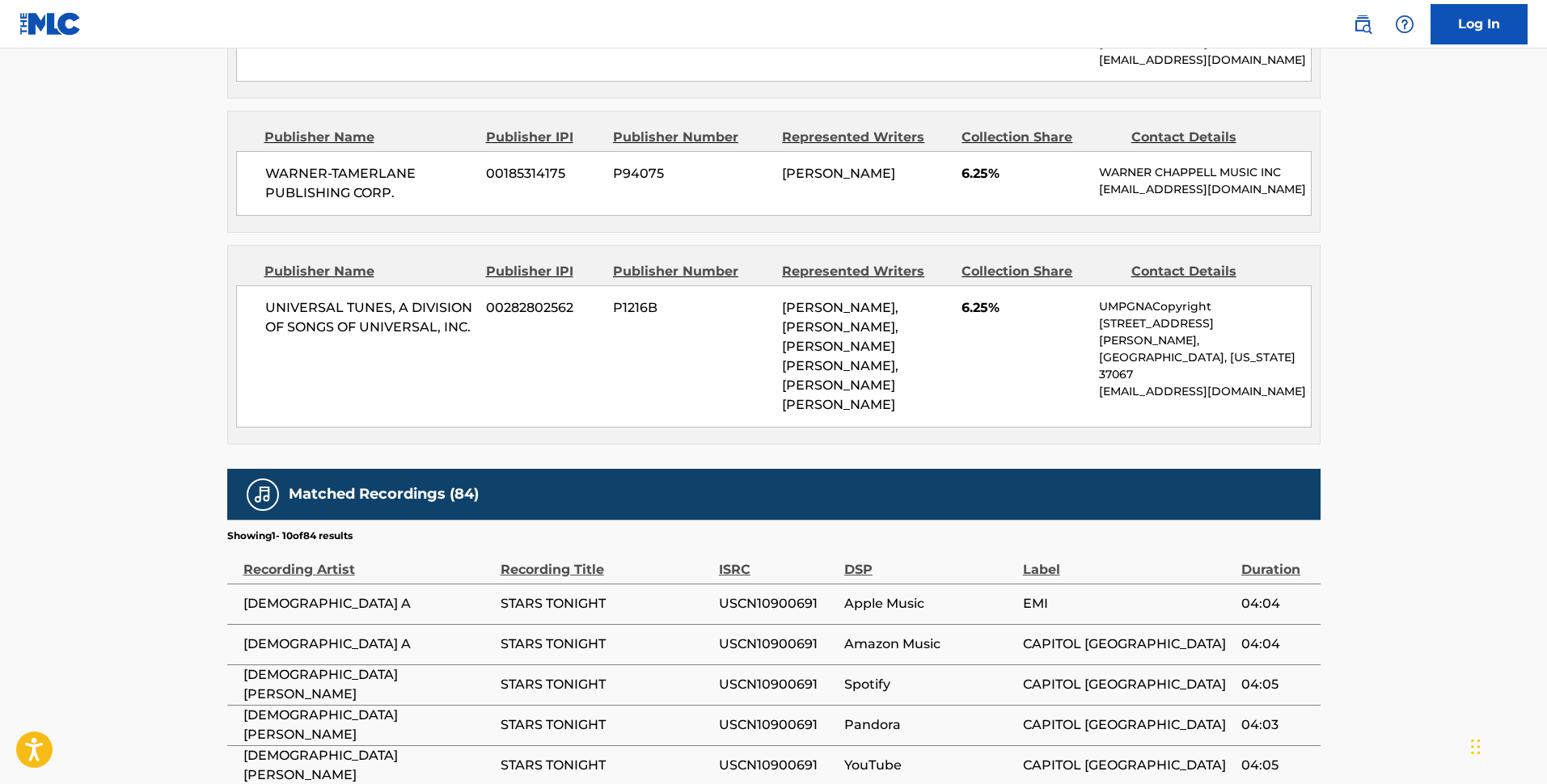
scroll to position [1267, 0]
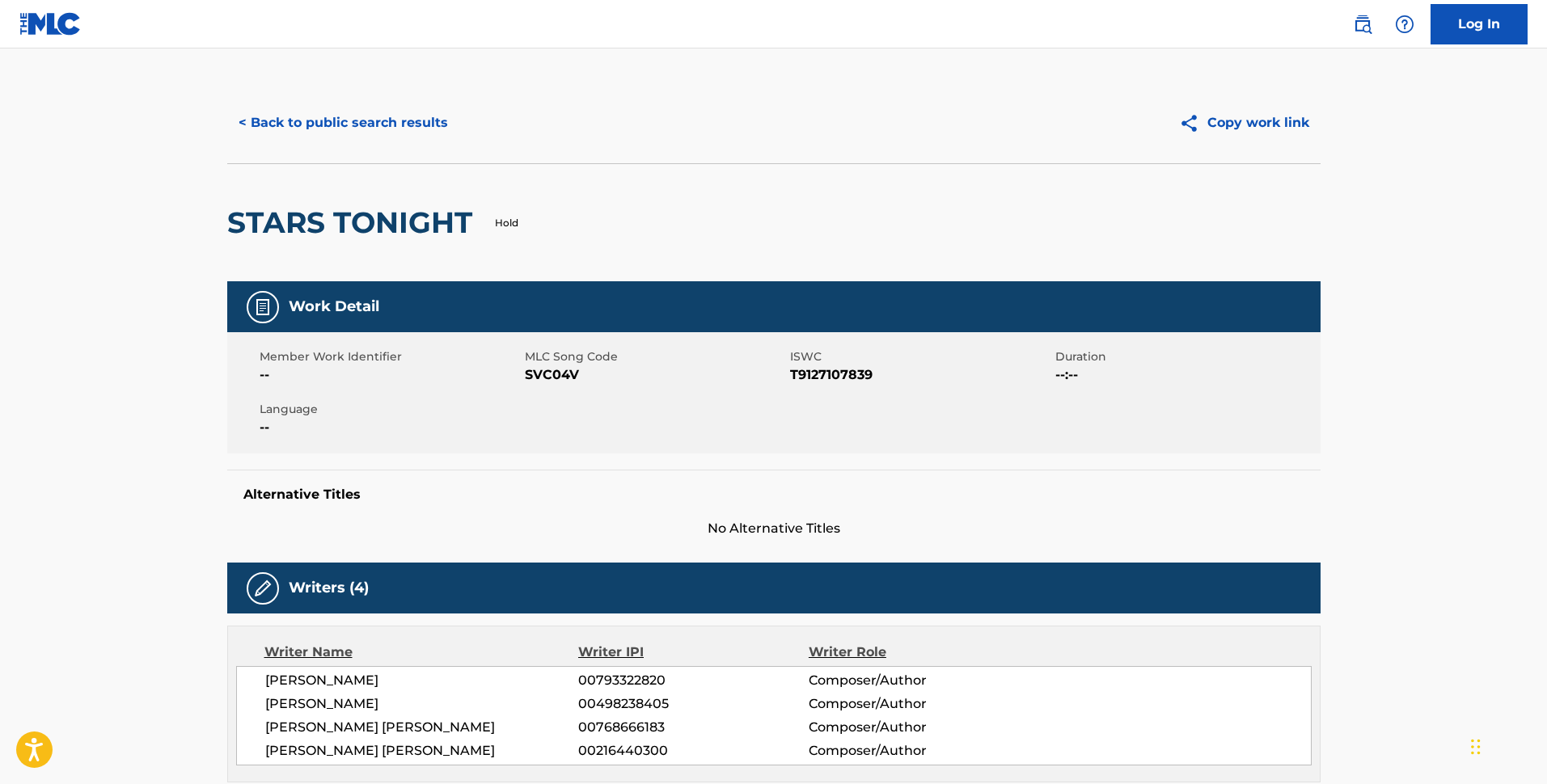
scroll to position [0, 0]
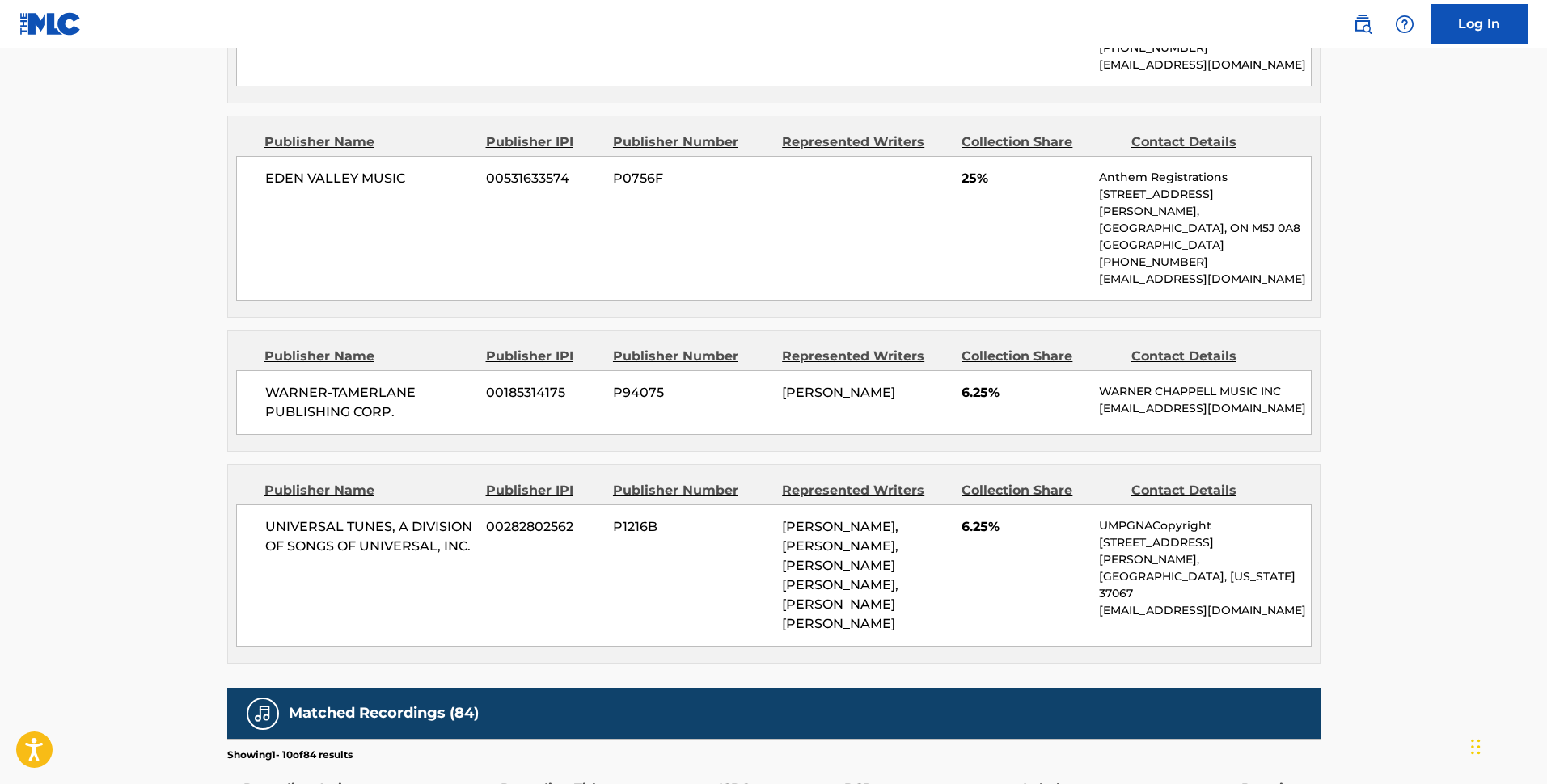
scroll to position [927, 0]
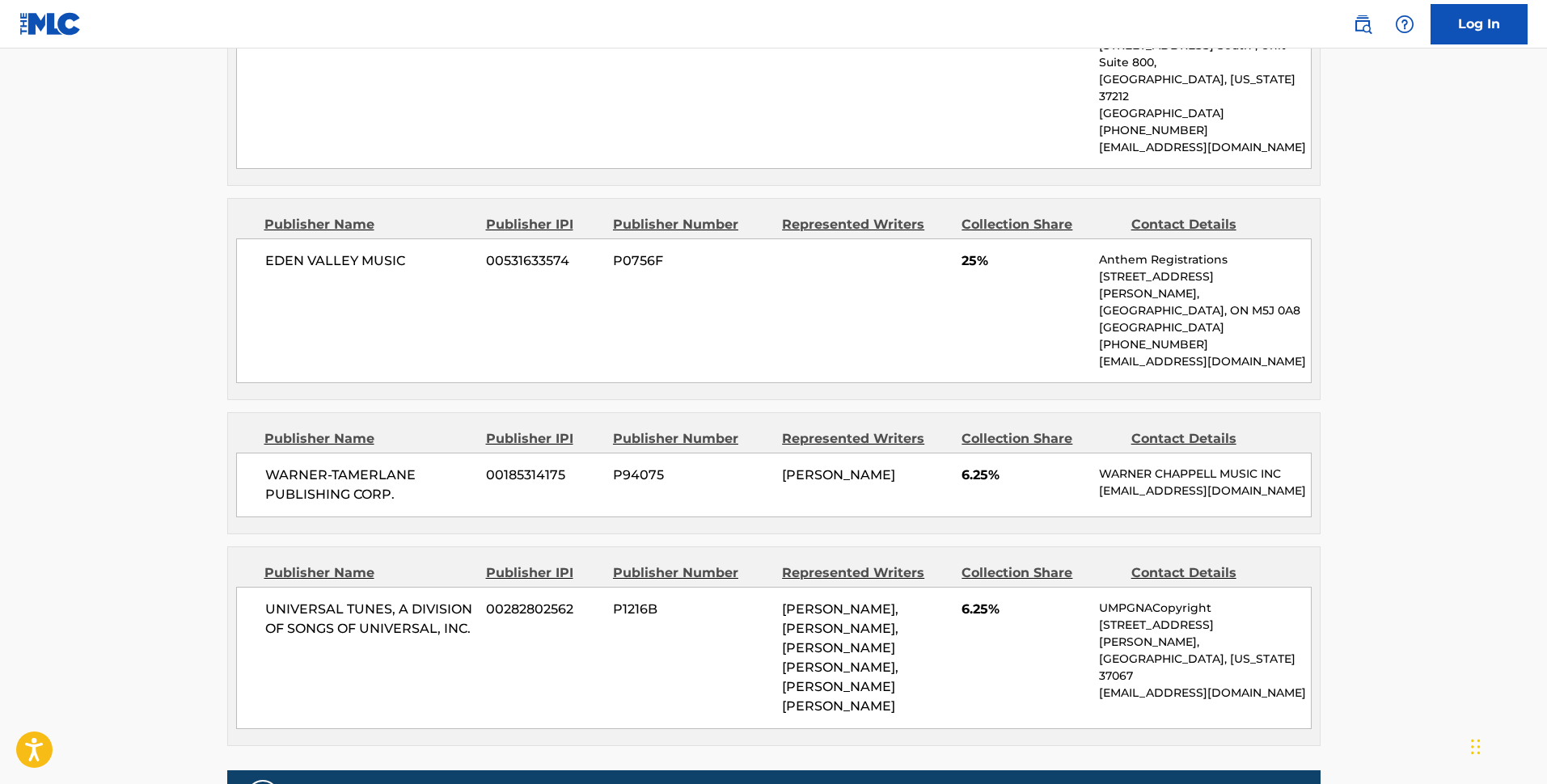
click at [1376, 405] on main "< Back to public search results Copy work link STARS TONIGHT Hold Work Detail M…" at bounding box center [774, 248] width 1547 height 2252
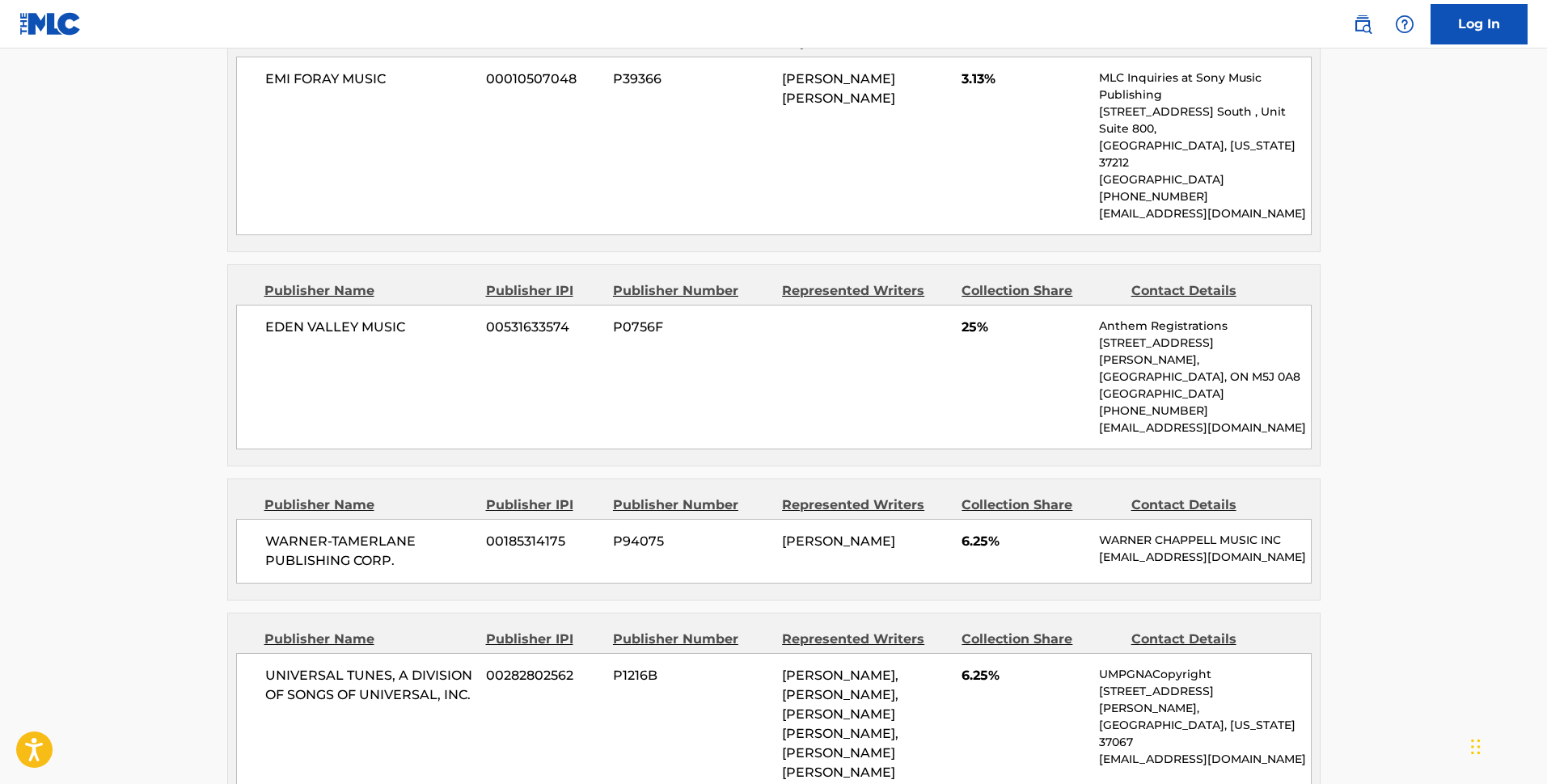
scroll to position [656, 0]
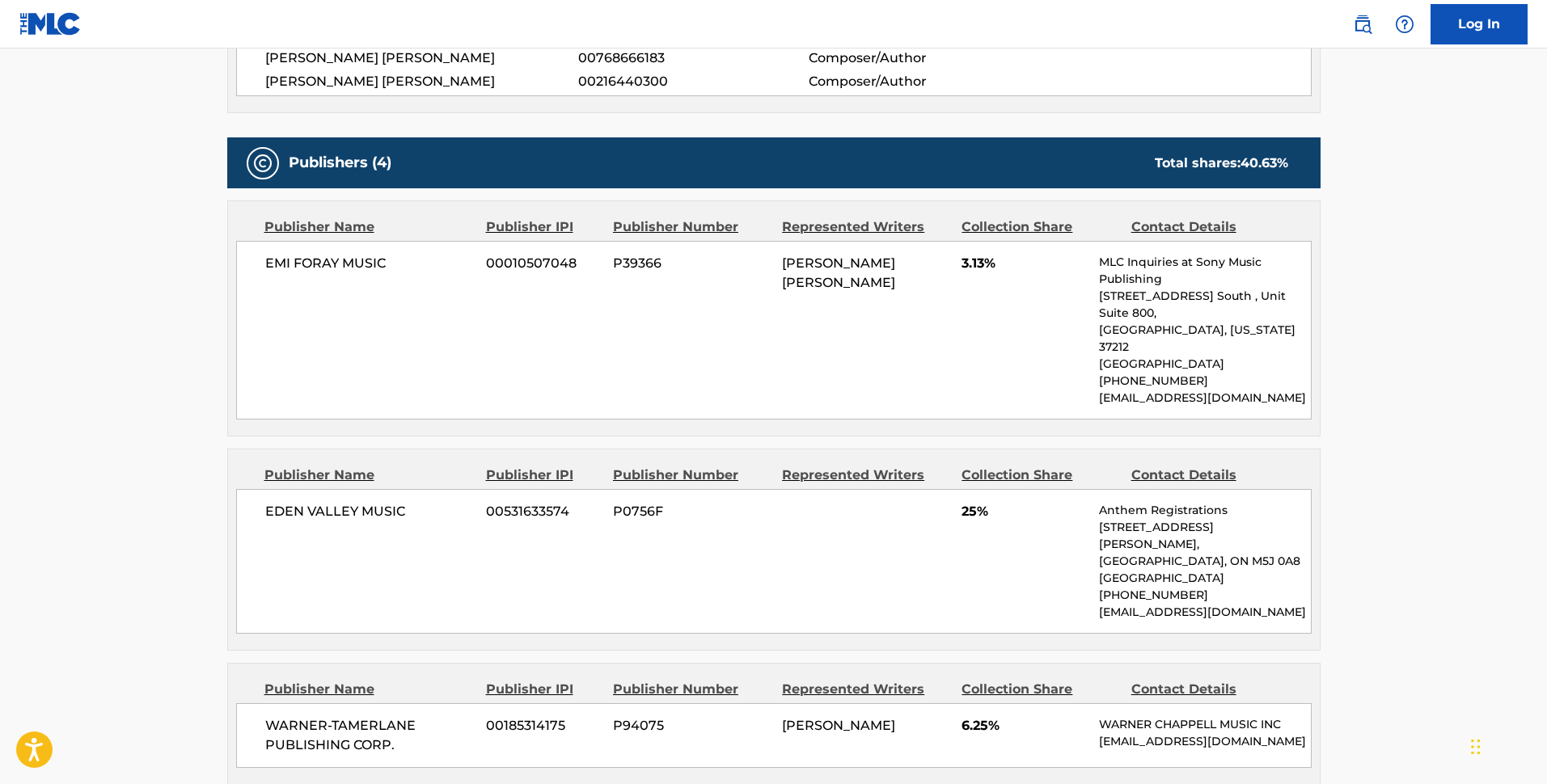
click at [1368, 414] on main "< Back to public search results Copy work link STARS TONIGHT Hold Work Detail M…" at bounding box center [774, 498] width 1547 height 2252
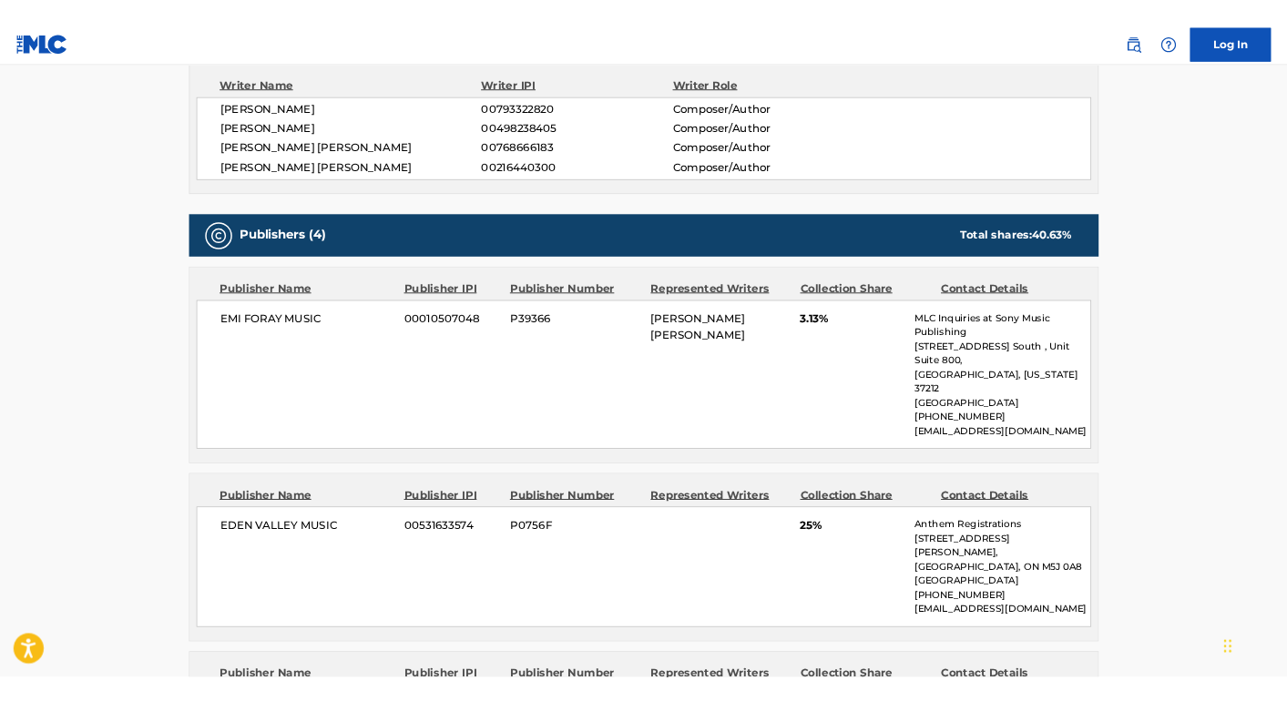
scroll to position [0, 0]
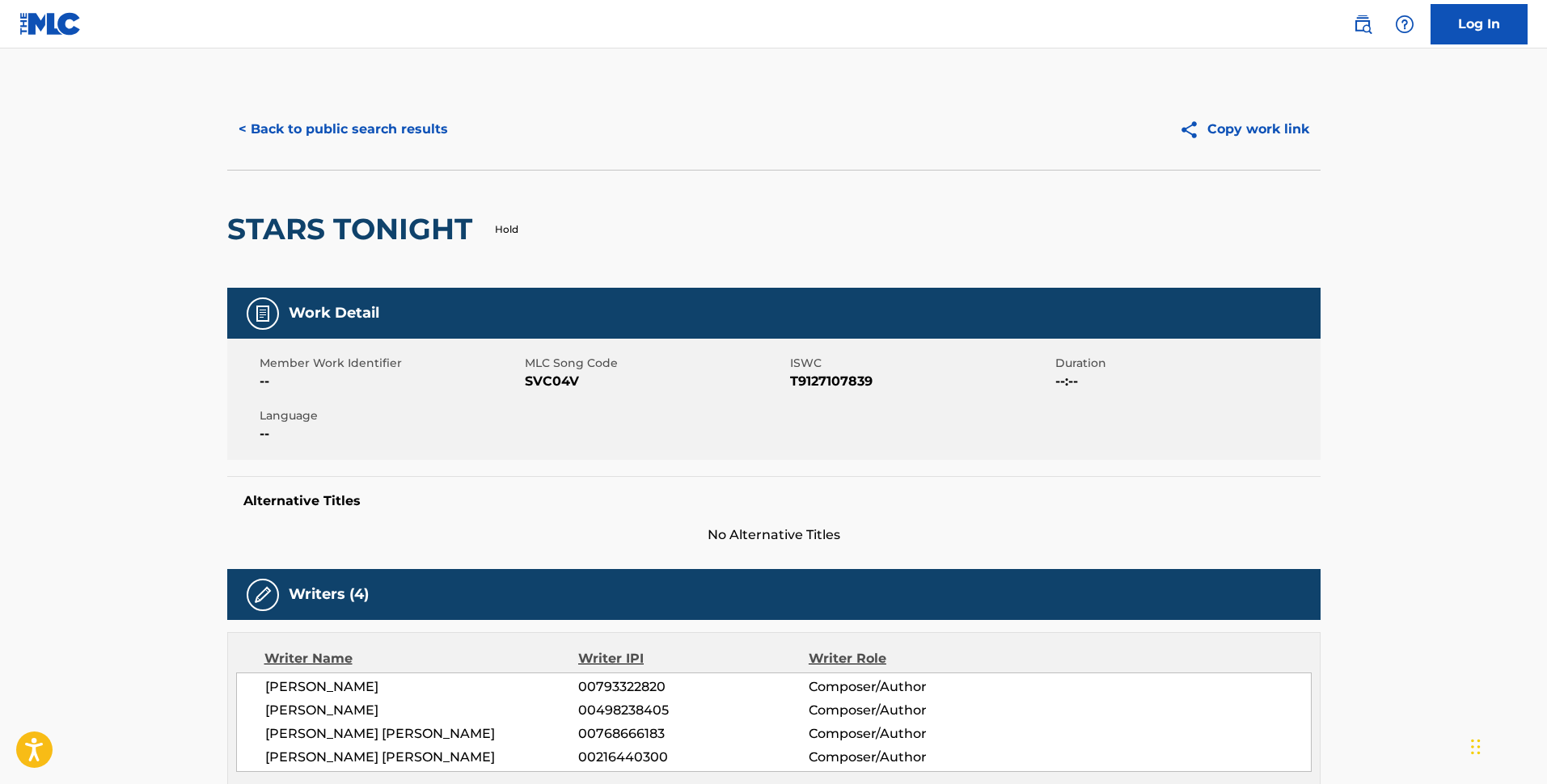
click at [385, 147] on button "< Back to public search results" at bounding box center [343, 130] width 232 height 41
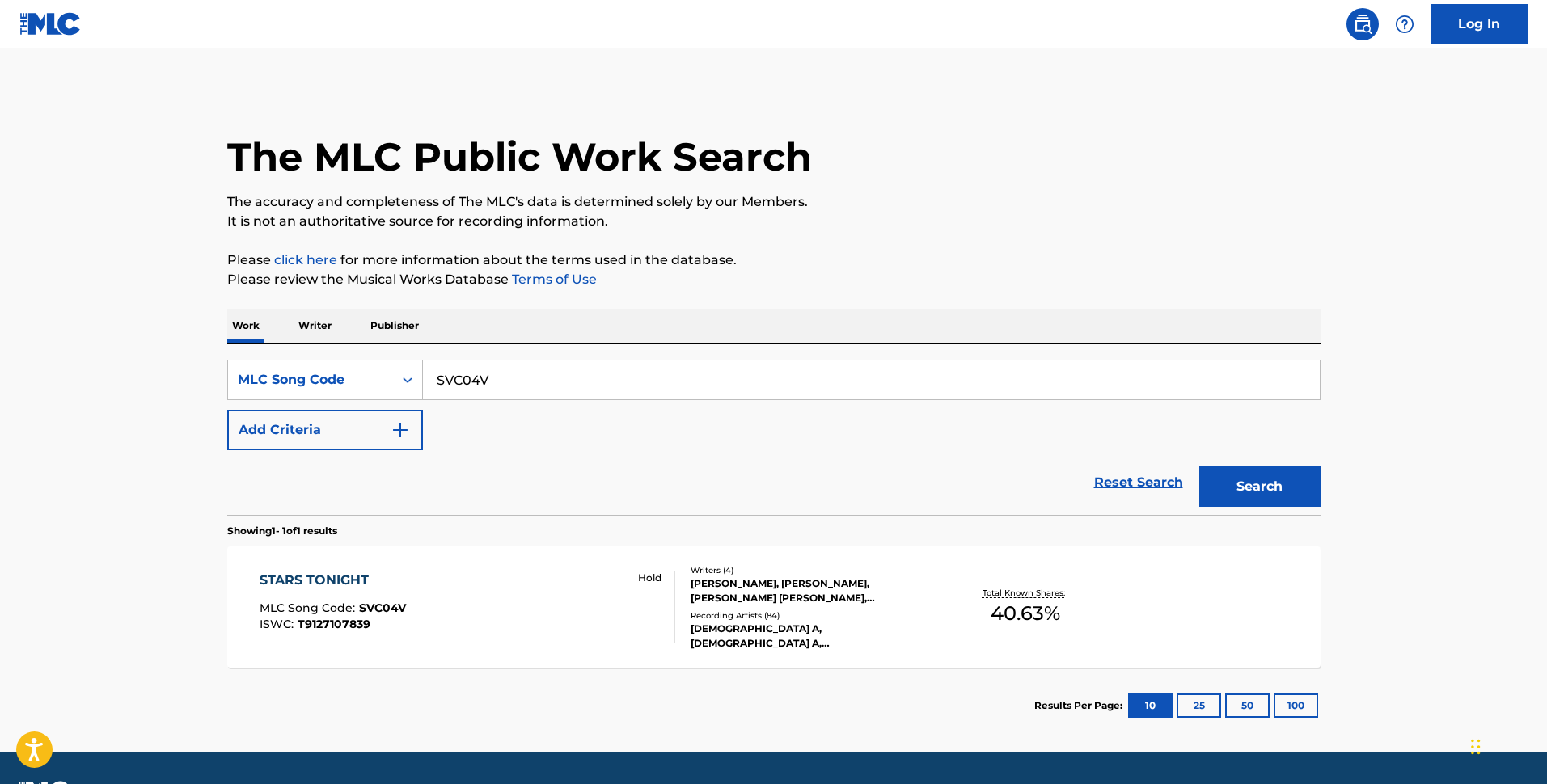
click at [384, 139] on h1 "The MLC Public Work Search" at bounding box center [520, 156] width 584 height 49
